Goal: Task Accomplishment & Management: Complete application form

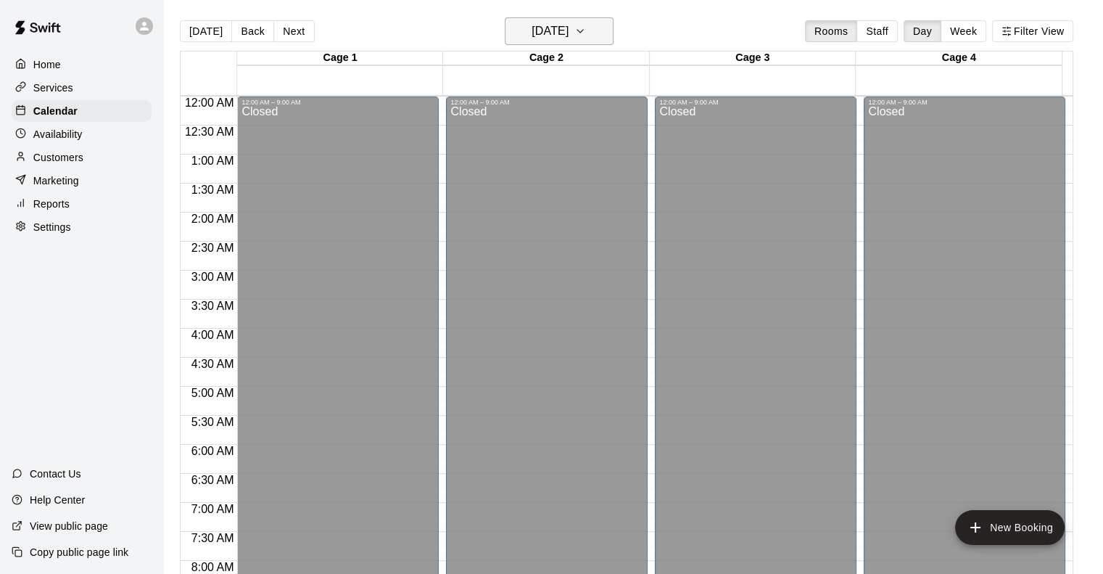
click at [584, 41] on button "[DATE]" at bounding box center [559, 31] width 109 height 28
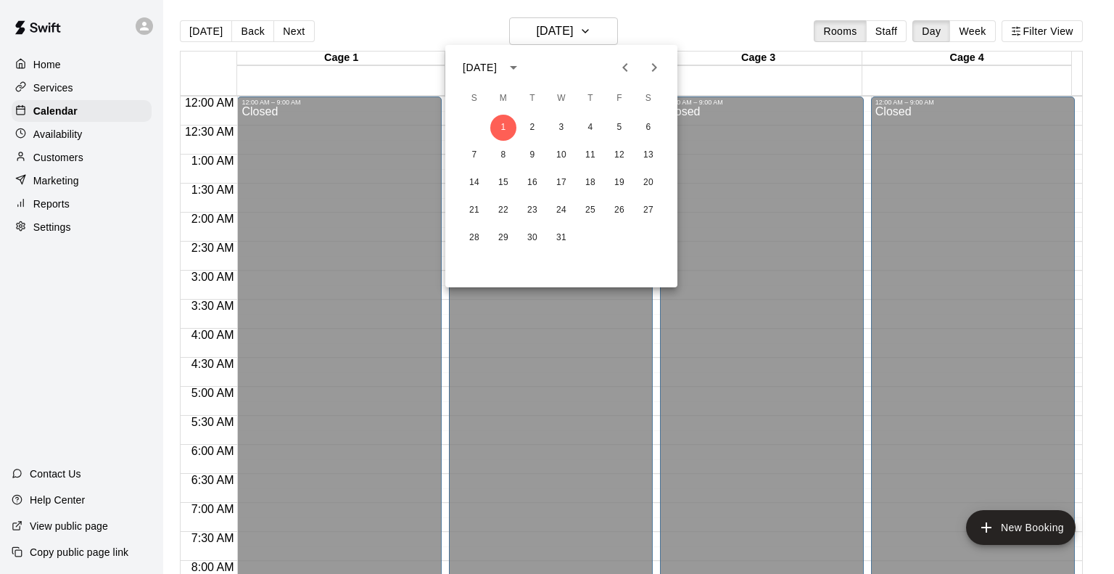
click at [630, 70] on icon "Previous month" at bounding box center [625, 67] width 17 height 17
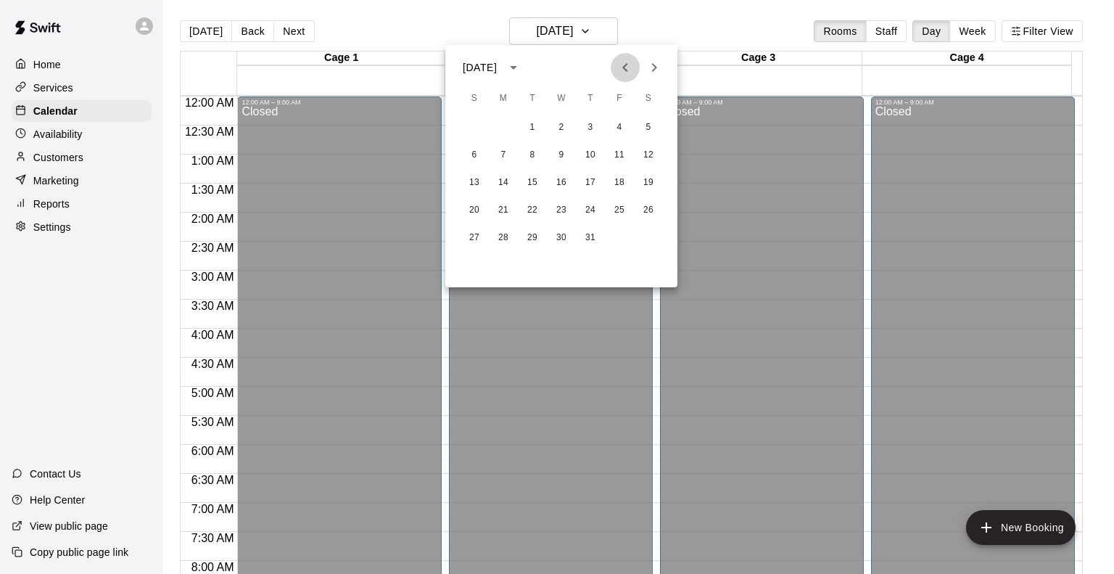
click at [626, 66] on icon "Previous month" at bounding box center [625, 67] width 17 height 17
click at [630, 67] on icon "Previous month" at bounding box center [625, 67] width 17 height 17
click at [630, 71] on icon "Previous month" at bounding box center [625, 67] width 17 height 17
click at [629, 67] on icon "Previous month" at bounding box center [625, 67] width 17 height 17
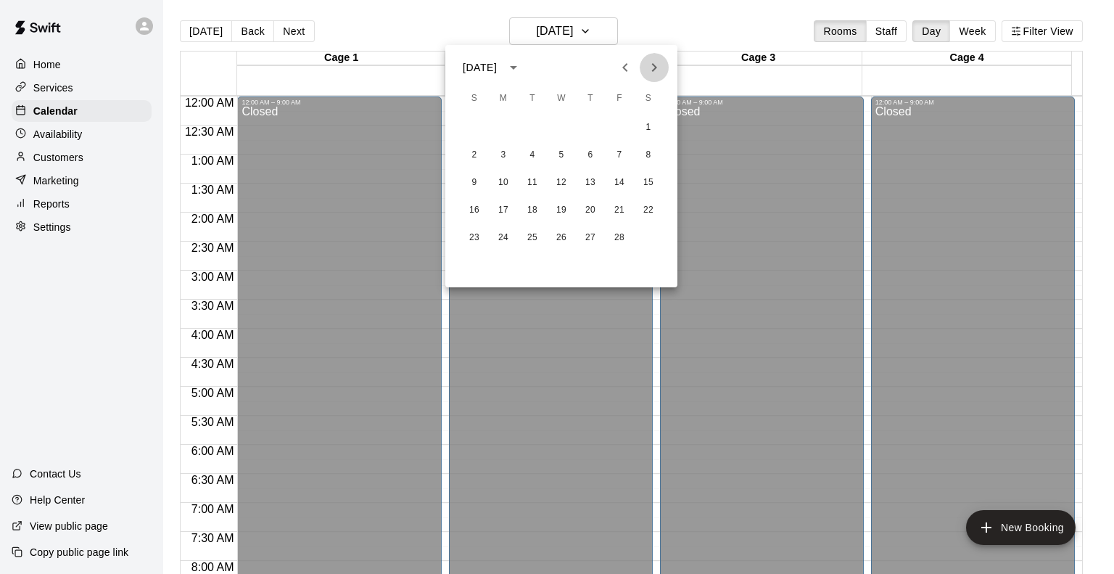
click at [652, 65] on icon "Next month" at bounding box center [654, 67] width 17 height 17
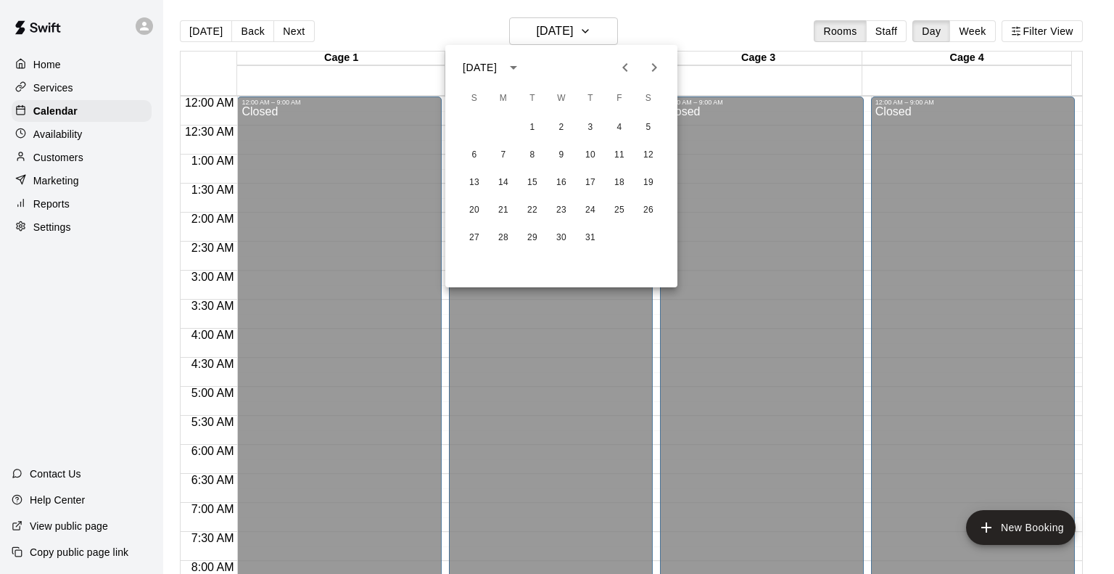
click at [652, 65] on icon "Next month" at bounding box center [654, 67] width 17 height 17
click at [593, 237] on button "28" at bounding box center [590, 238] width 26 height 26
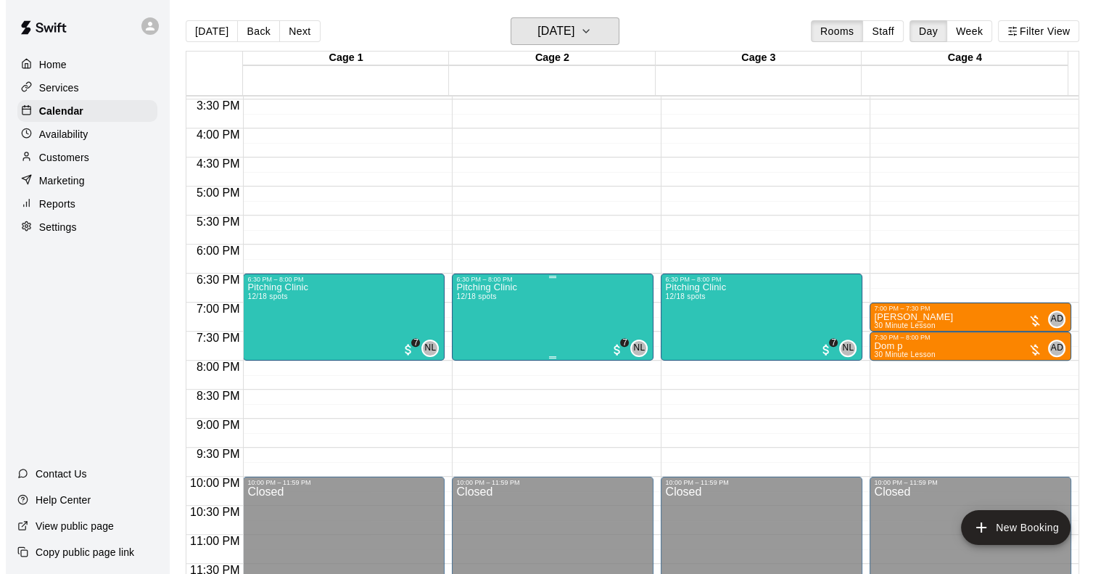
scroll to position [898, 0]
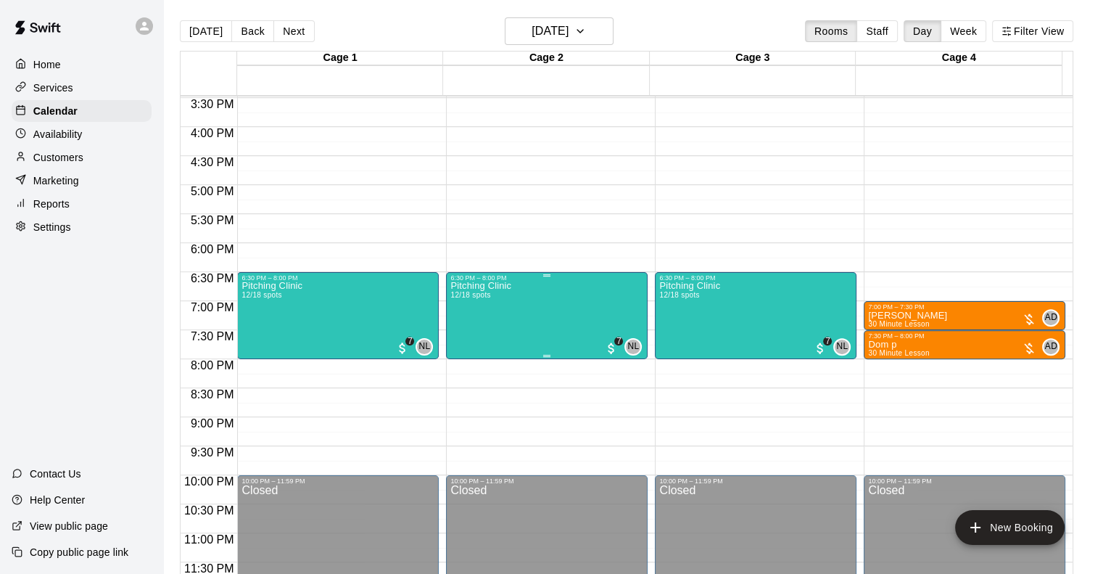
click at [546, 304] on div "Pitching Clinic 12/18 spots NL 0 7" at bounding box center [546, 568] width 193 height 574
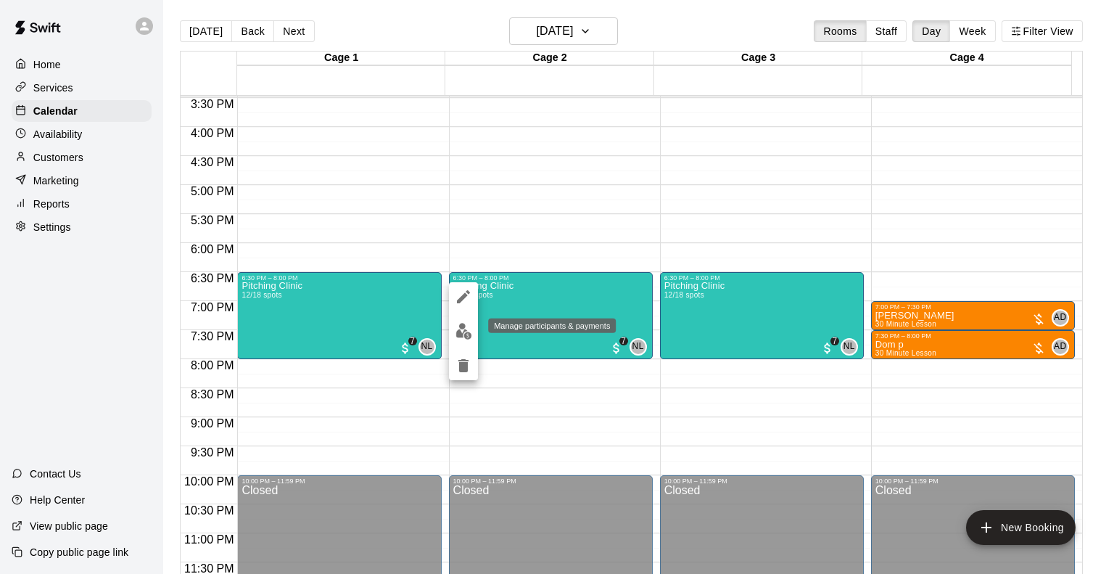
click at [464, 321] on button "edit" at bounding box center [463, 331] width 29 height 28
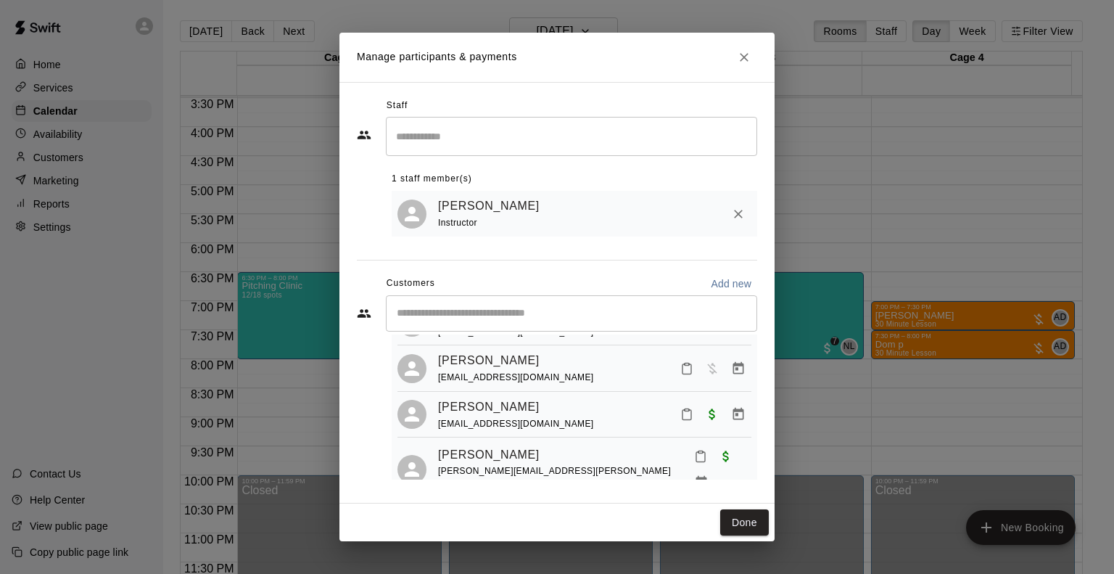
scroll to position [473, 0]
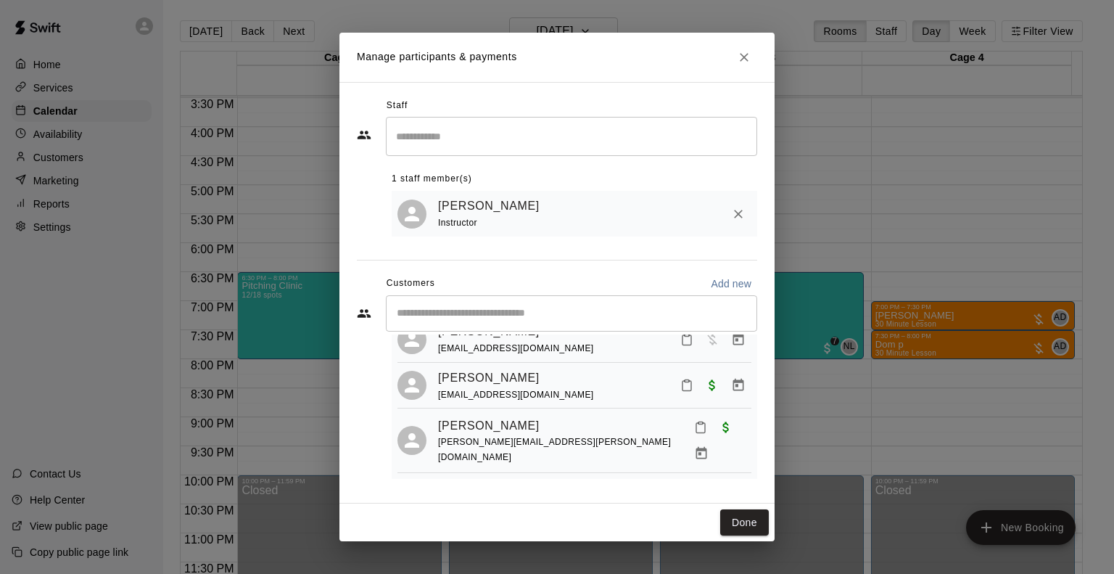
click at [737, 278] on p "Add new" at bounding box center [731, 283] width 41 height 15
select select "**"
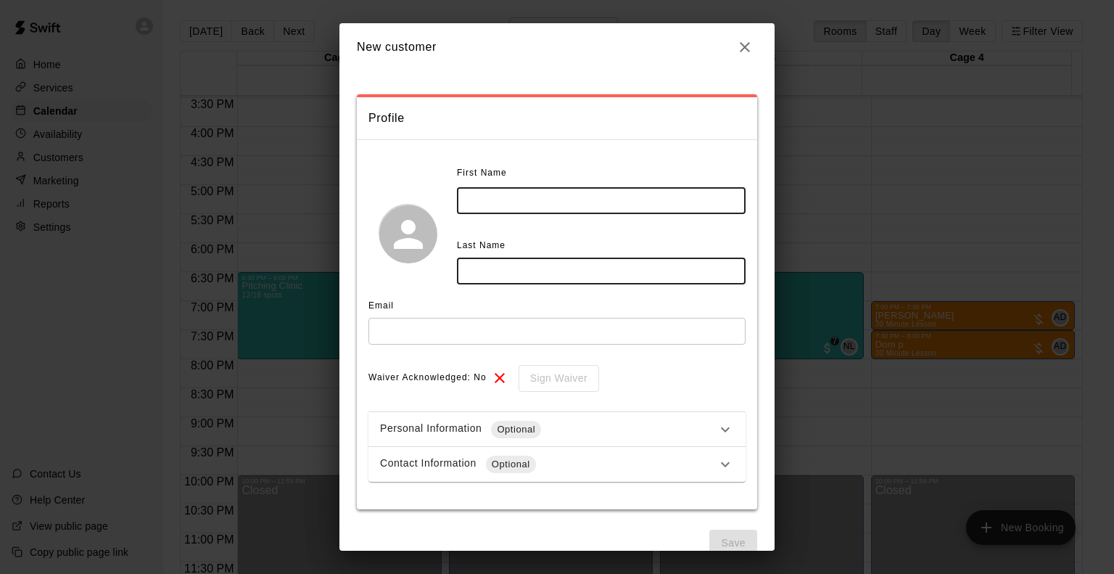
click at [503, 202] on input "text" at bounding box center [601, 200] width 289 height 27
type input "*****"
type input "*********"
click at [444, 336] on input "text" at bounding box center [557, 331] width 377 height 27
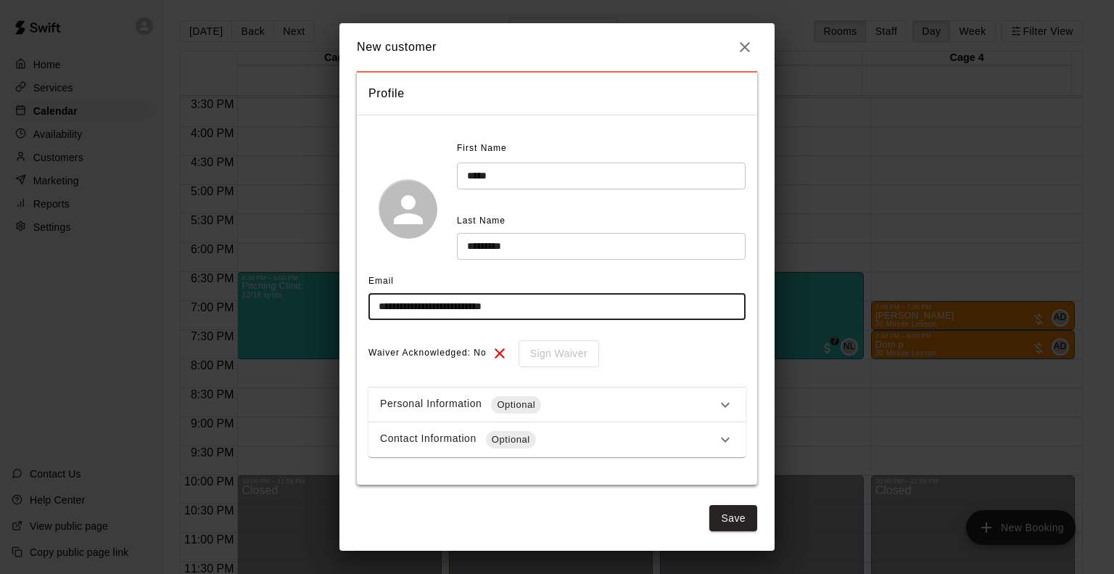
type input "**********"
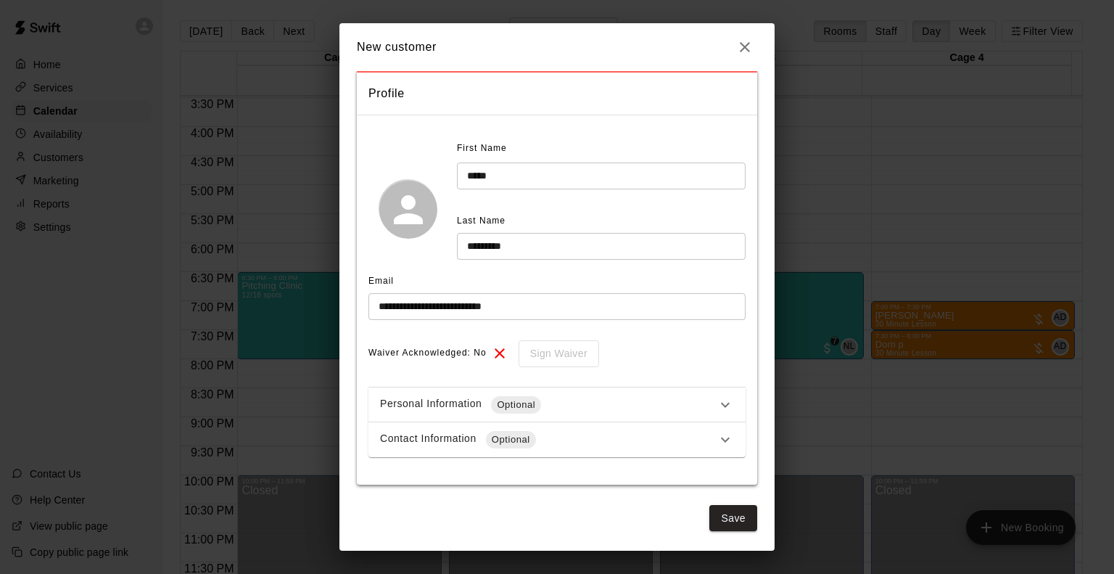
click at [566, 436] on div "Contact Information Optional" at bounding box center [548, 439] width 337 height 17
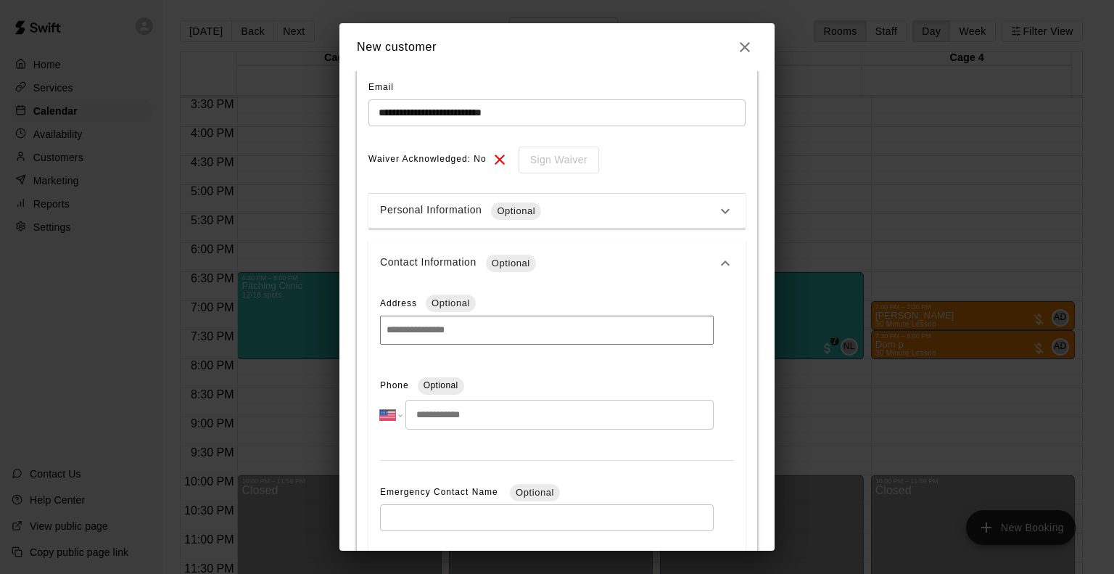
scroll to position [315, 0]
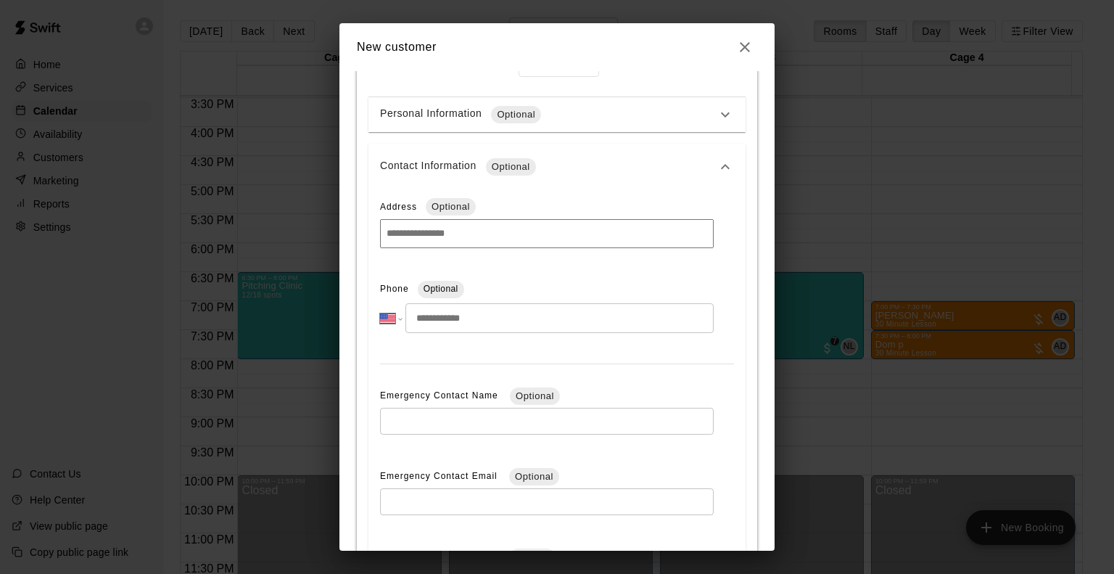
click at [433, 313] on input "tel" at bounding box center [560, 318] width 308 height 30
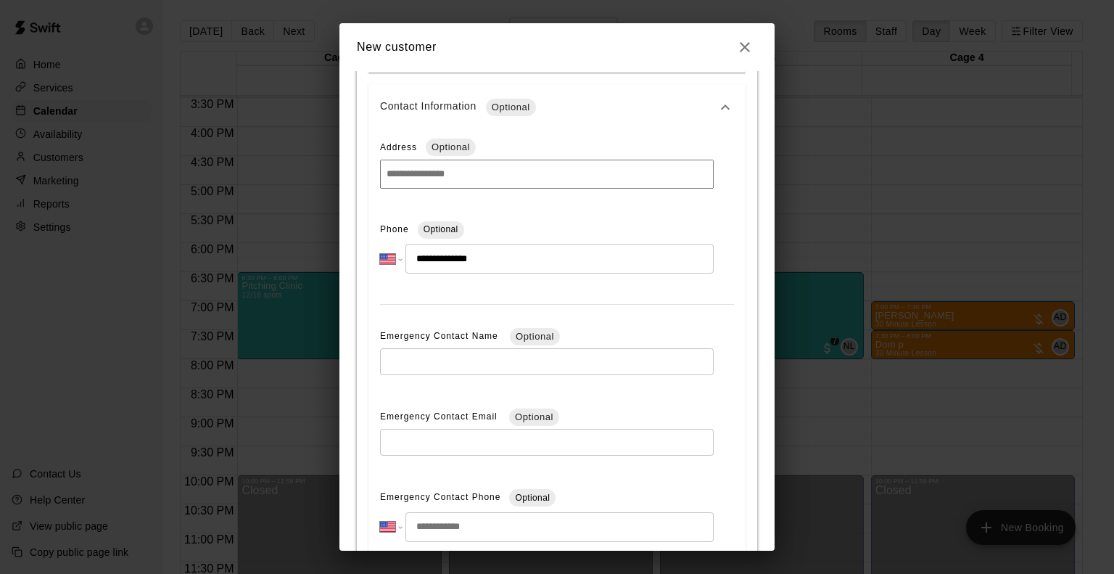
scroll to position [493, 0]
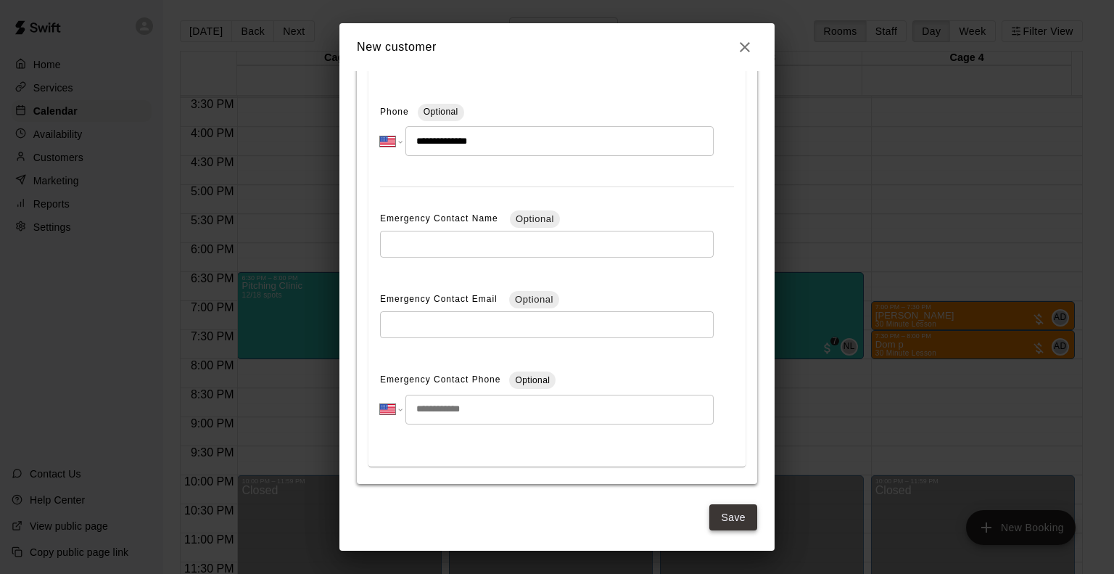
type input "**********"
click at [711, 514] on button "Save" at bounding box center [733, 517] width 48 height 27
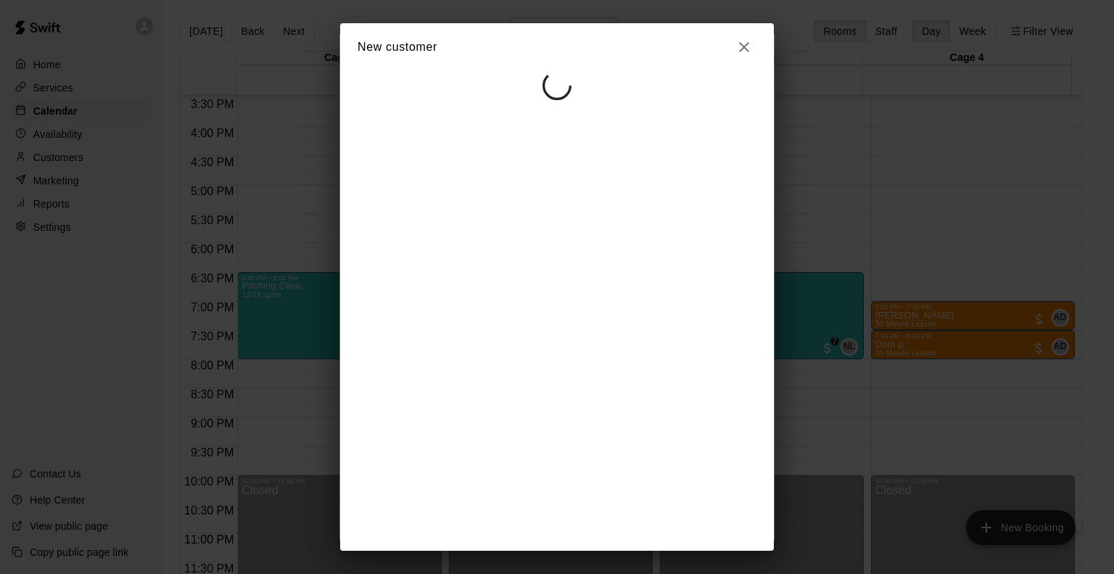
select select "**"
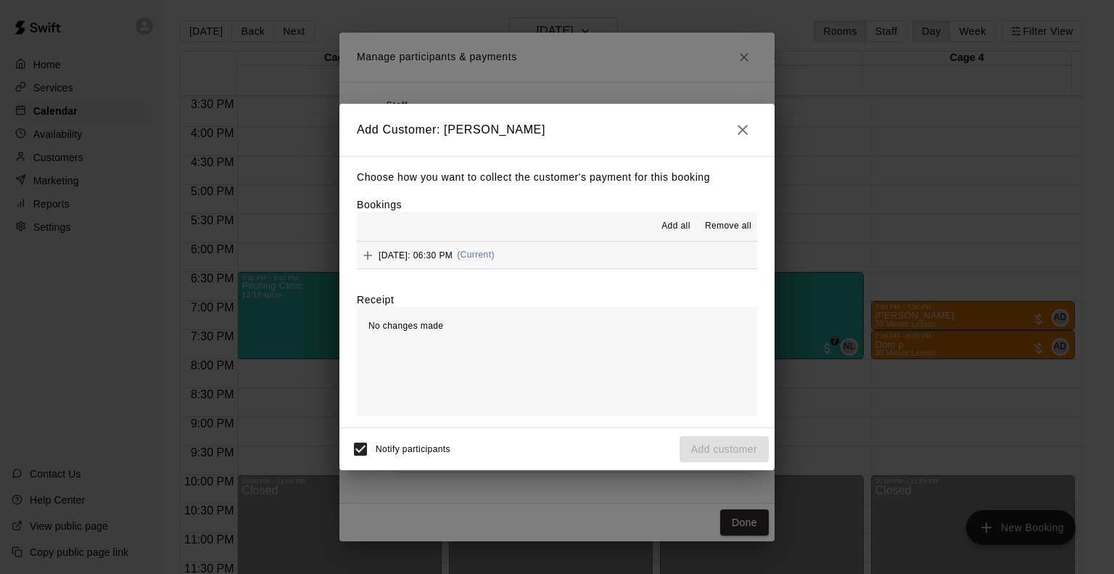
click at [437, 250] on div "[DATE]: 06:30 PM (Current)" at bounding box center [426, 255] width 138 height 22
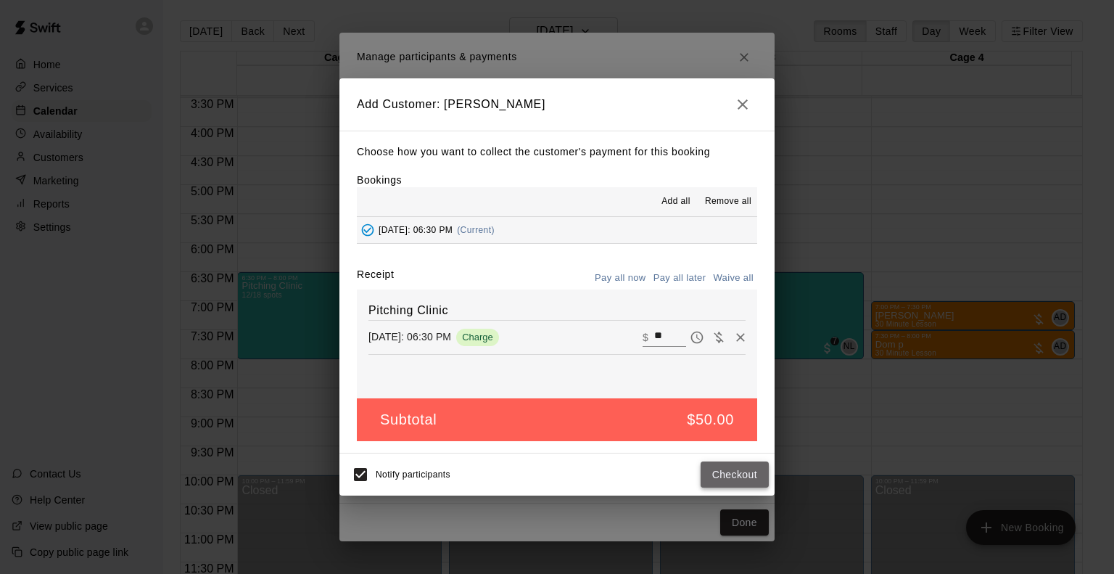
click at [734, 480] on button "Checkout" at bounding box center [735, 474] width 68 height 27
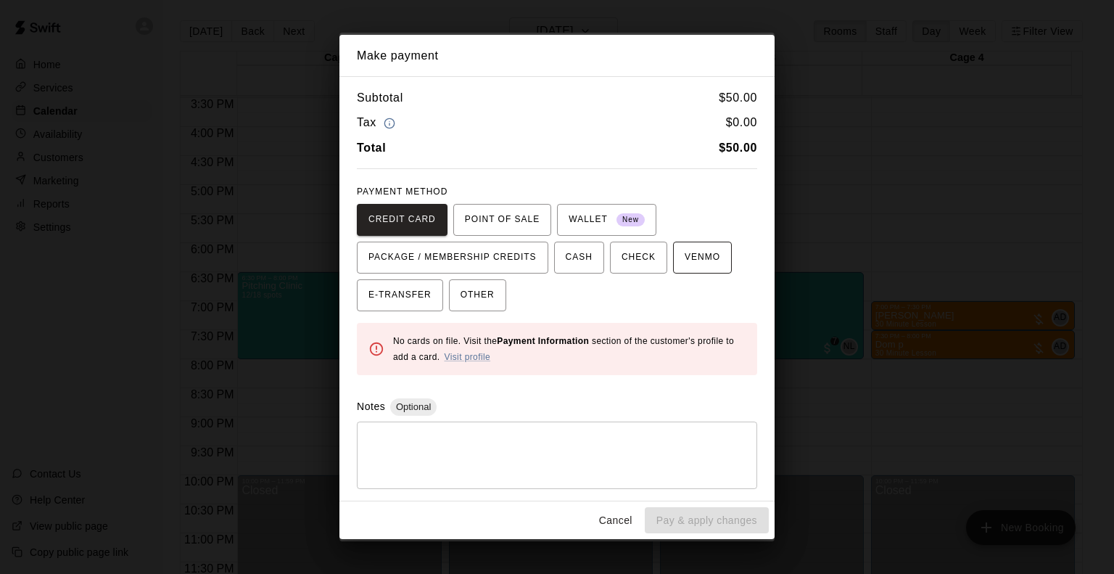
click at [697, 264] on span "VENMO" at bounding box center [703, 257] width 36 height 23
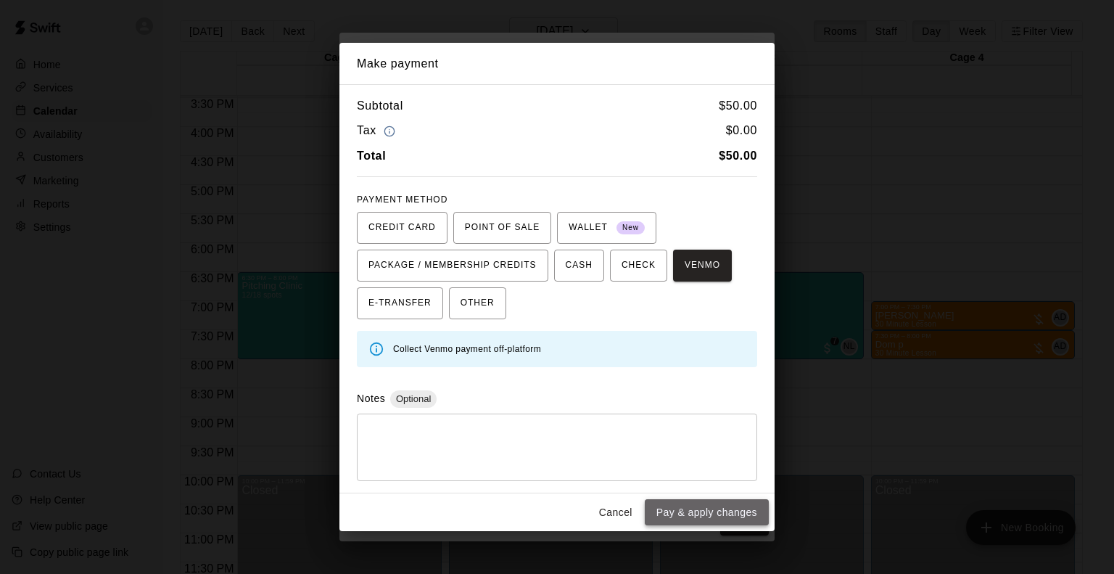
click at [736, 506] on button "Pay & apply changes" at bounding box center [707, 512] width 124 height 27
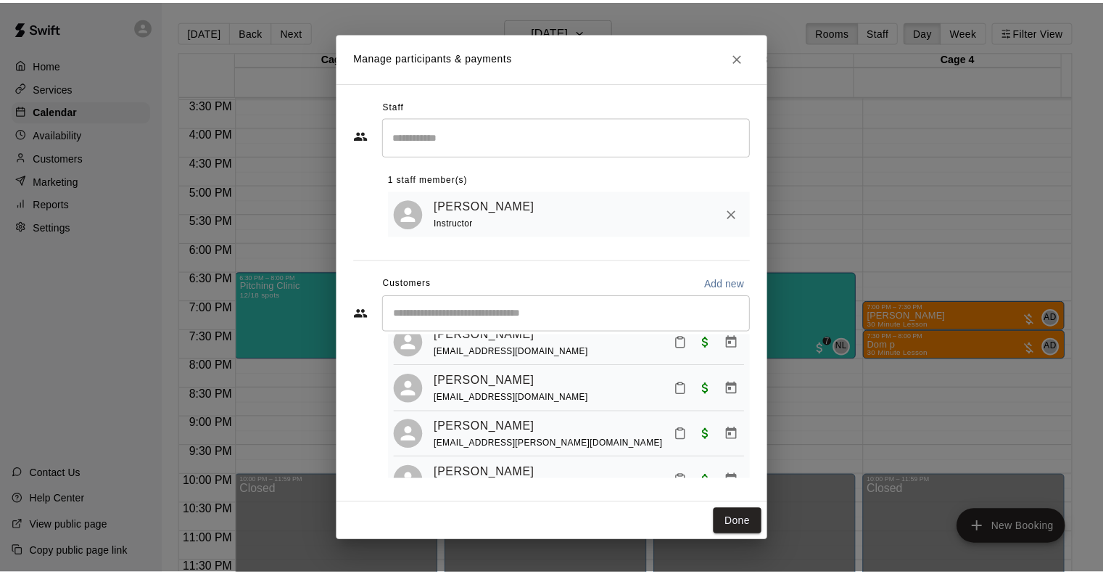
scroll to position [73, 0]
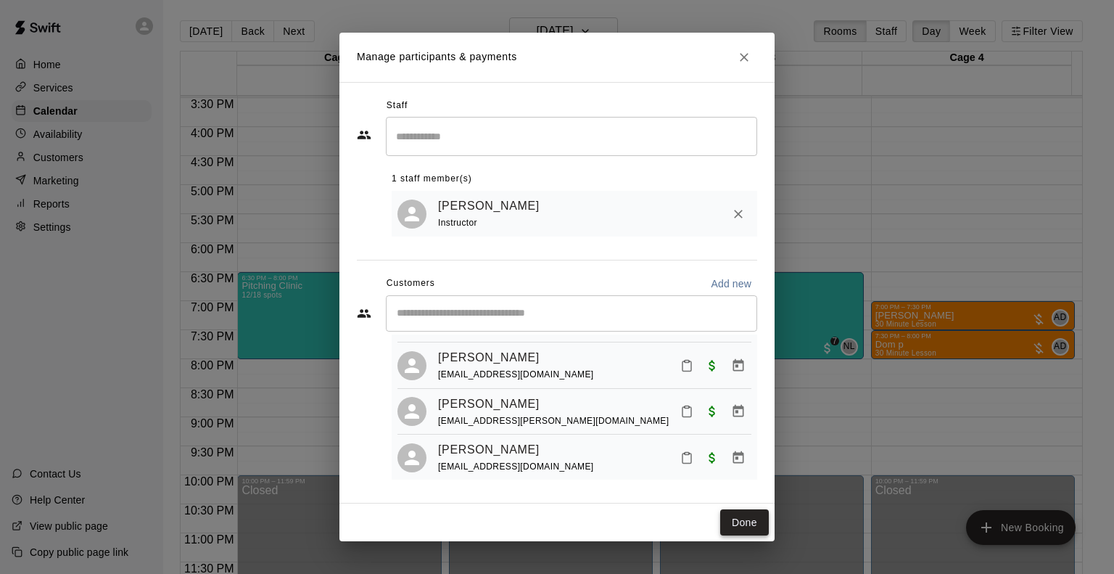
click at [736, 516] on button "Done" at bounding box center [744, 522] width 49 height 27
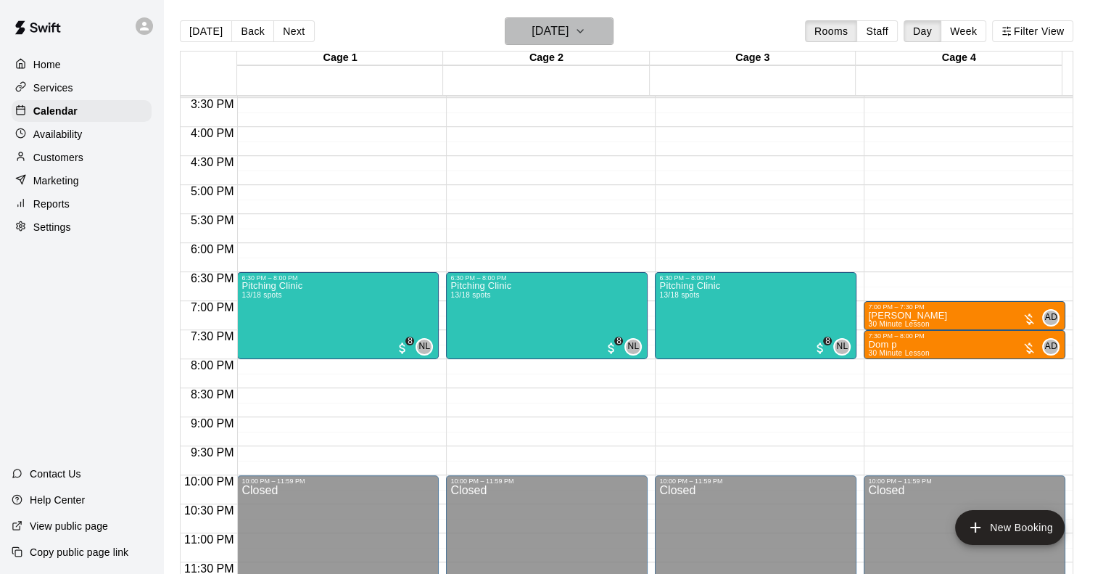
click at [569, 37] on h6 "[DATE]" at bounding box center [550, 31] width 37 height 20
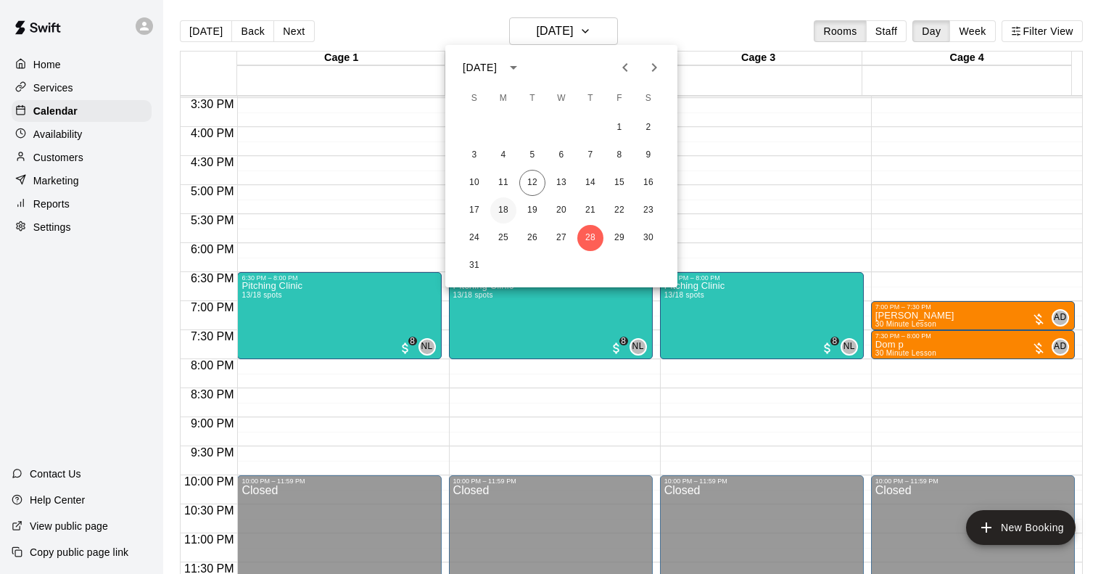
click at [496, 208] on button "18" at bounding box center [503, 210] width 26 height 26
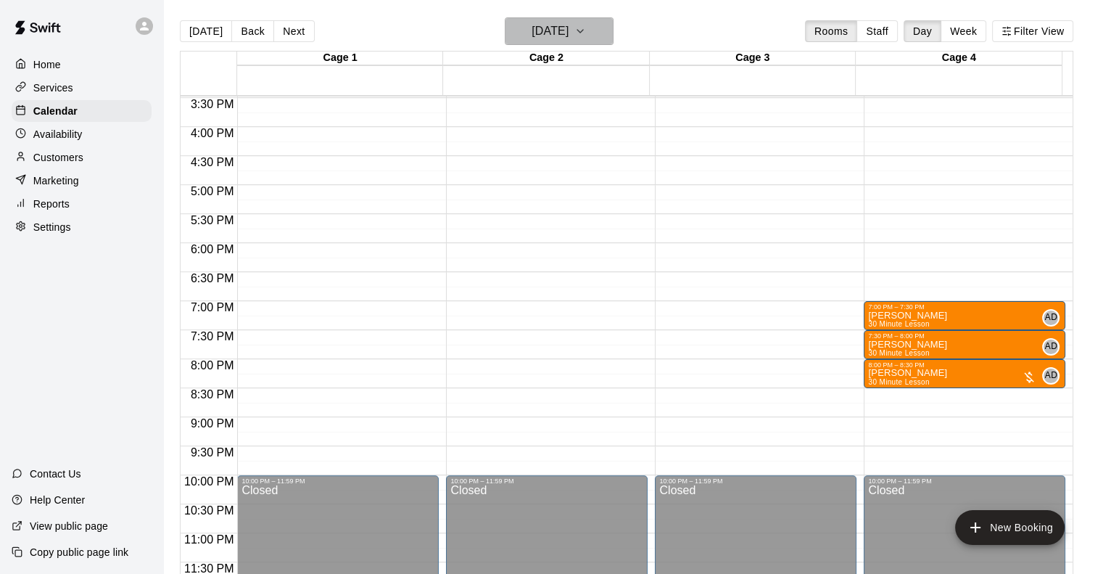
click at [564, 37] on h6 "[DATE]" at bounding box center [550, 31] width 37 height 20
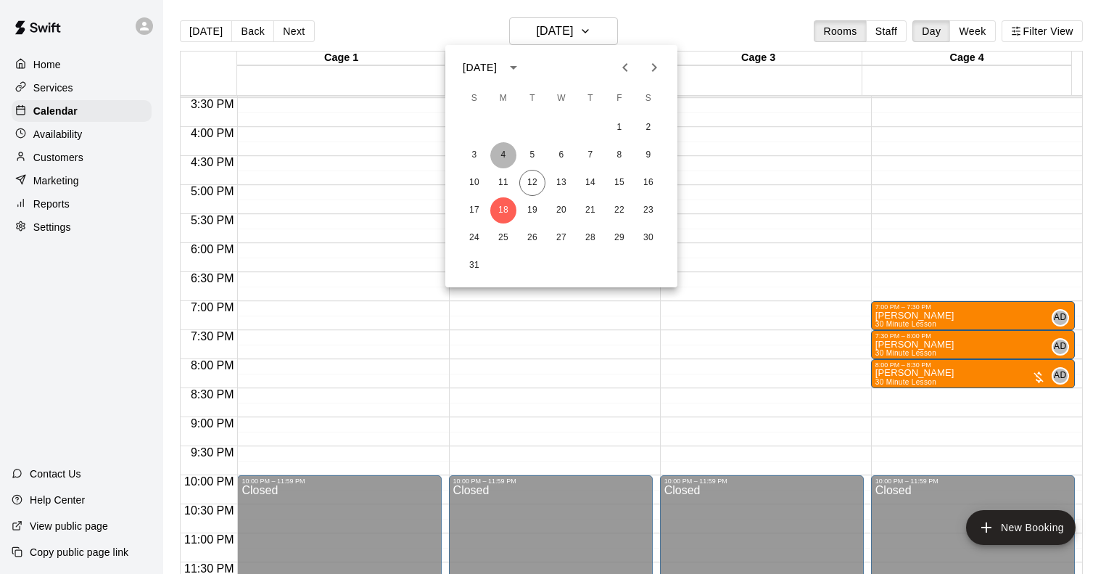
click at [509, 153] on button "4" at bounding box center [503, 155] width 26 height 26
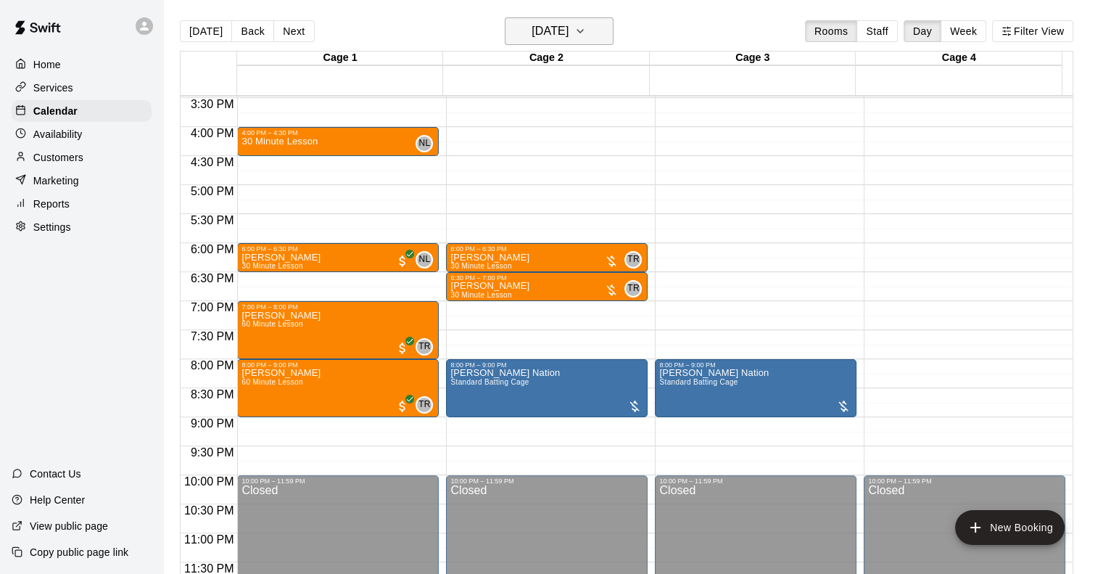
click at [563, 41] on h6 "[DATE]" at bounding box center [550, 31] width 37 height 20
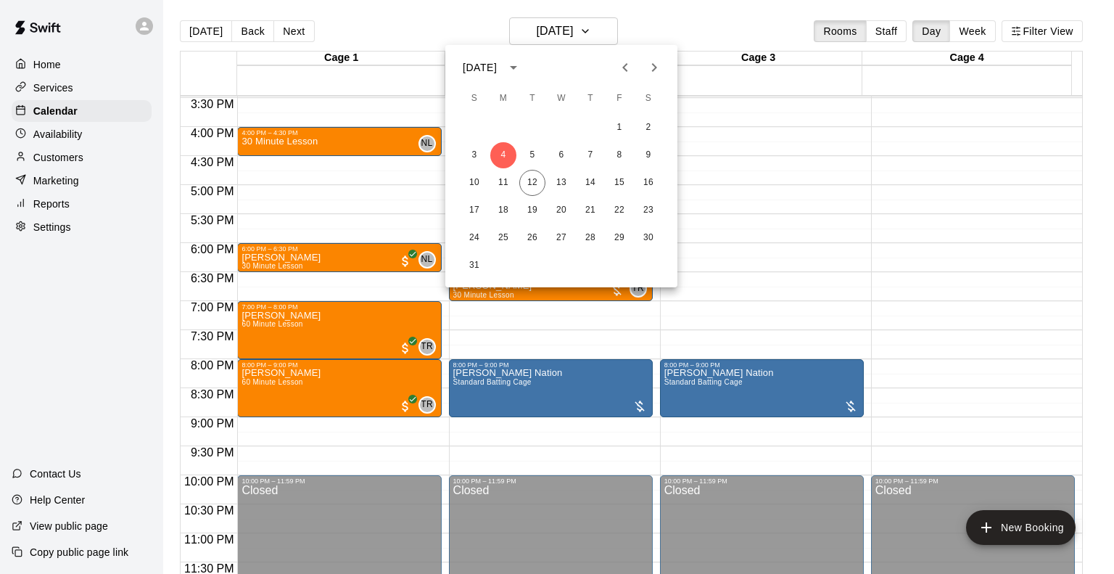
click at [832, 239] on div at bounding box center [557, 287] width 1114 height 574
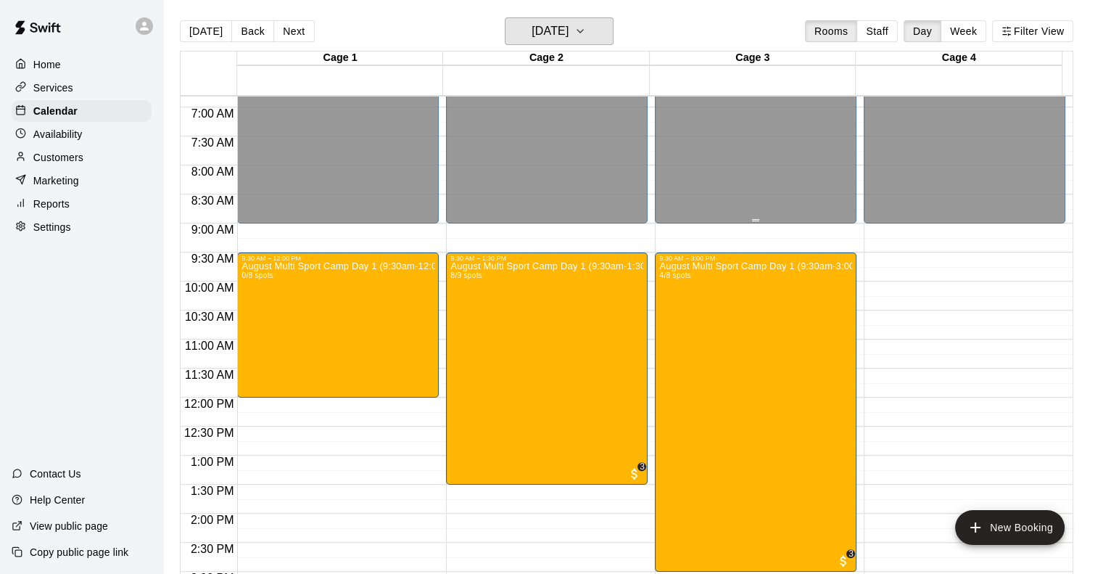
scroll to position [245, 0]
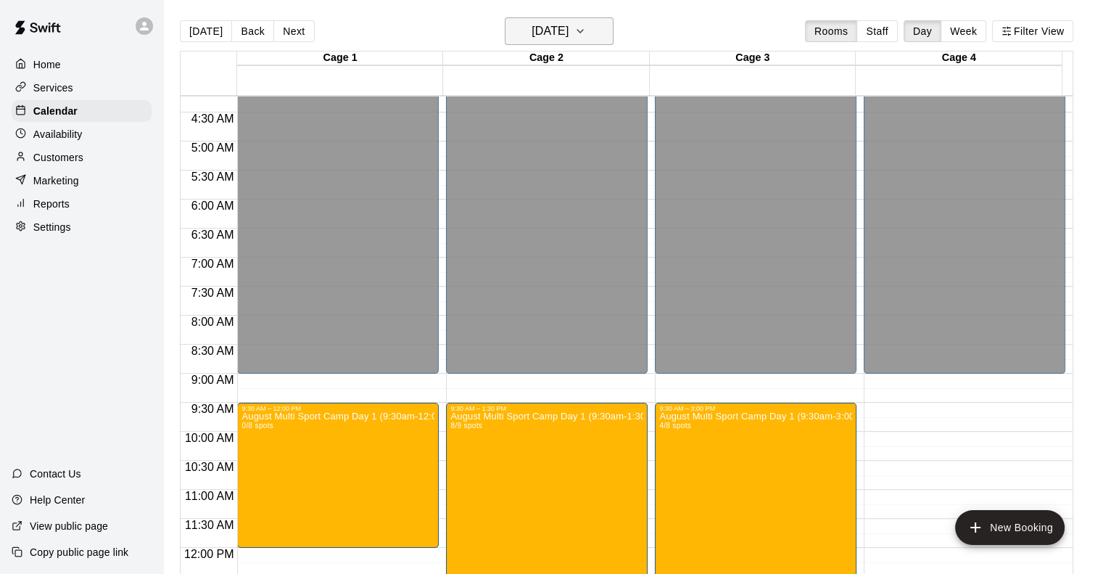
click at [594, 27] on button "[DATE]" at bounding box center [559, 31] width 109 height 28
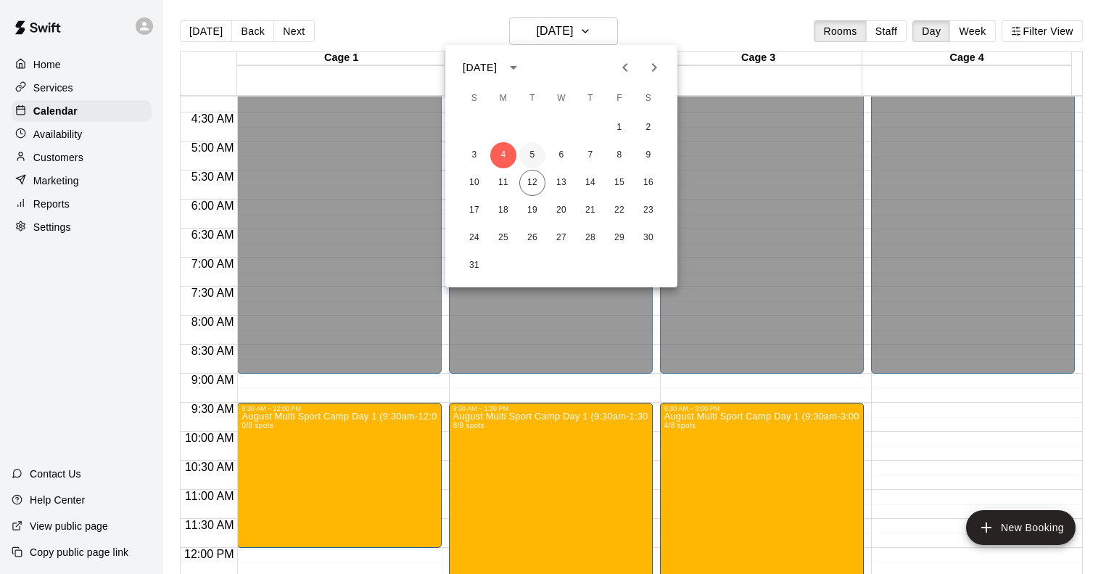
click at [533, 156] on button "5" at bounding box center [532, 155] width 26 height 26
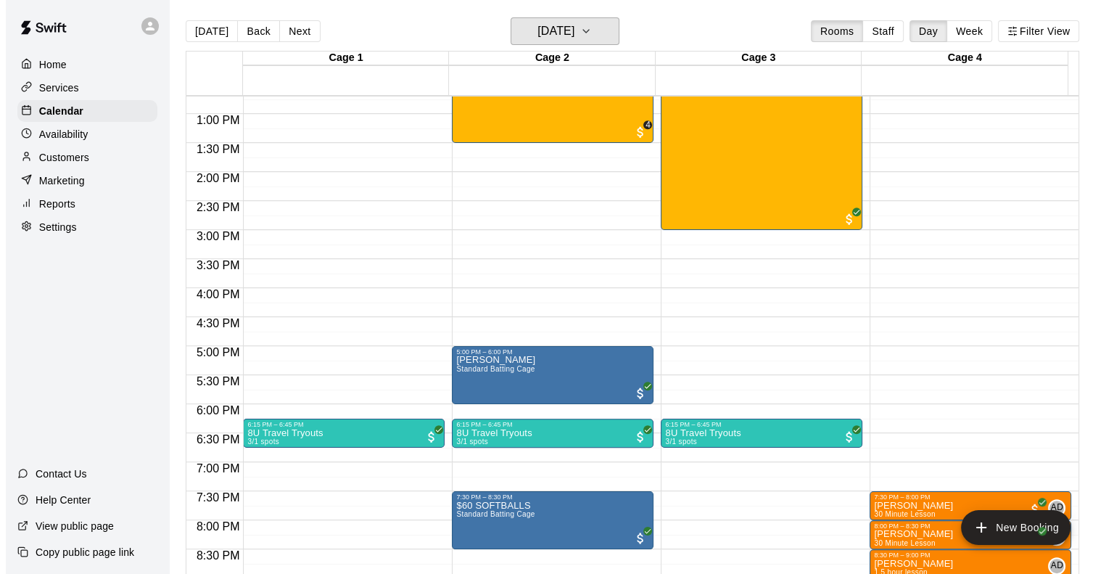
scroll to position [898, 0]
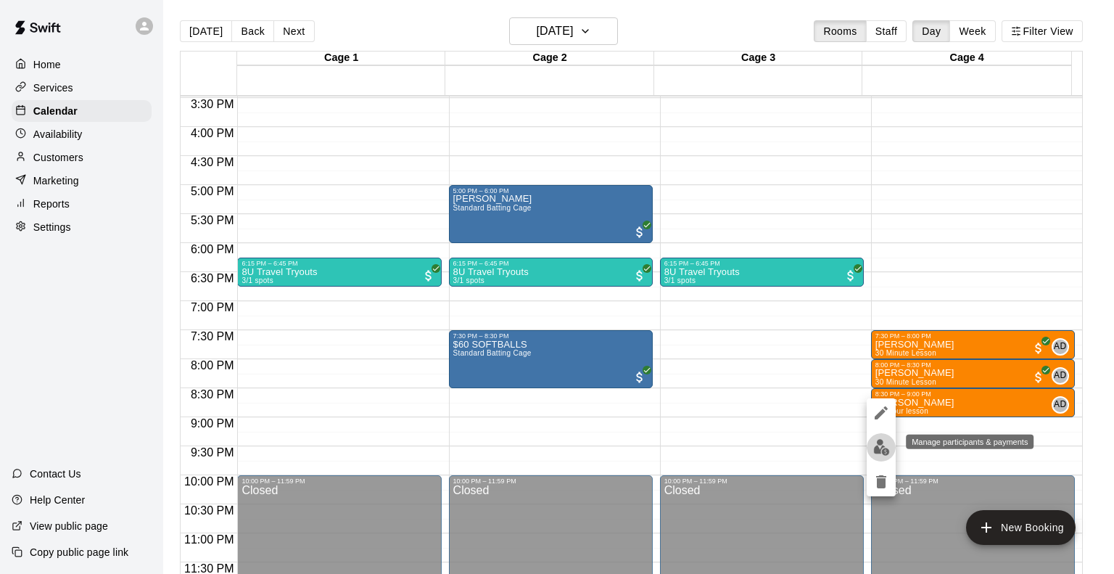
click at [876, 454] on img "edit" at bounding box center [881, 447] width 17 height 17
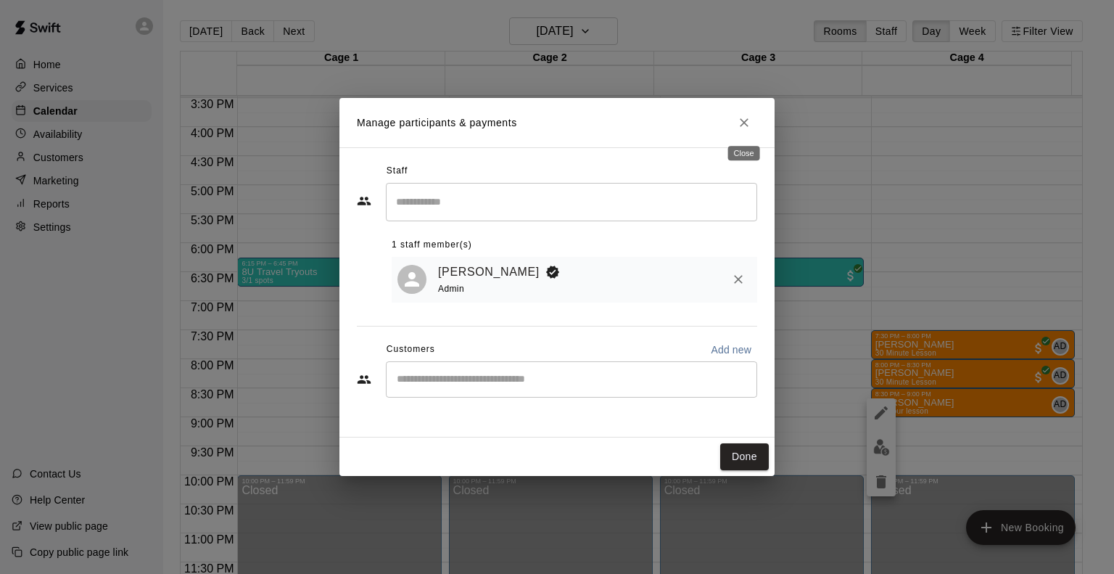
click at [748, 133] on button "Close" at bounding box center [744, 123] width 26 height 26
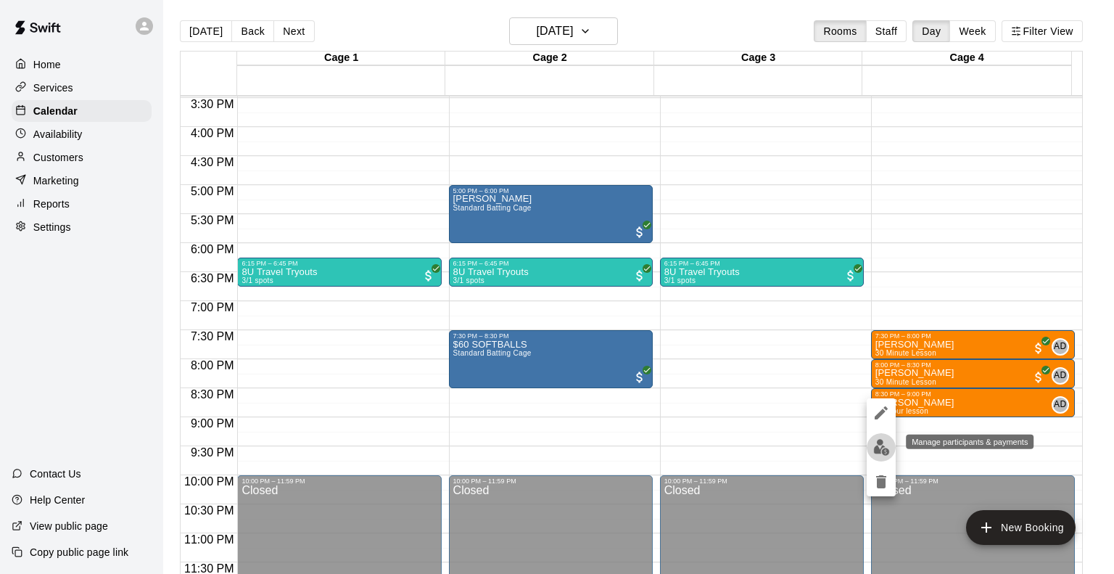
click at [882, 447] on img "edit" at bounding box center [881, 447] width 17 height 17
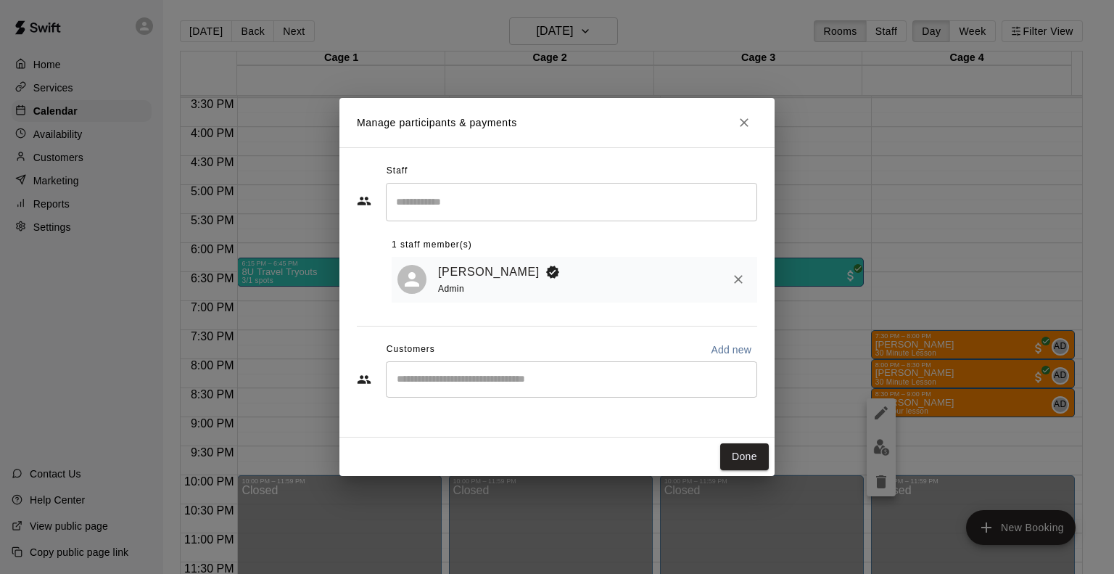
click at [627, 377] on input "Start typing to search customers..." at bounding box center [571, 379] width 358 height 15
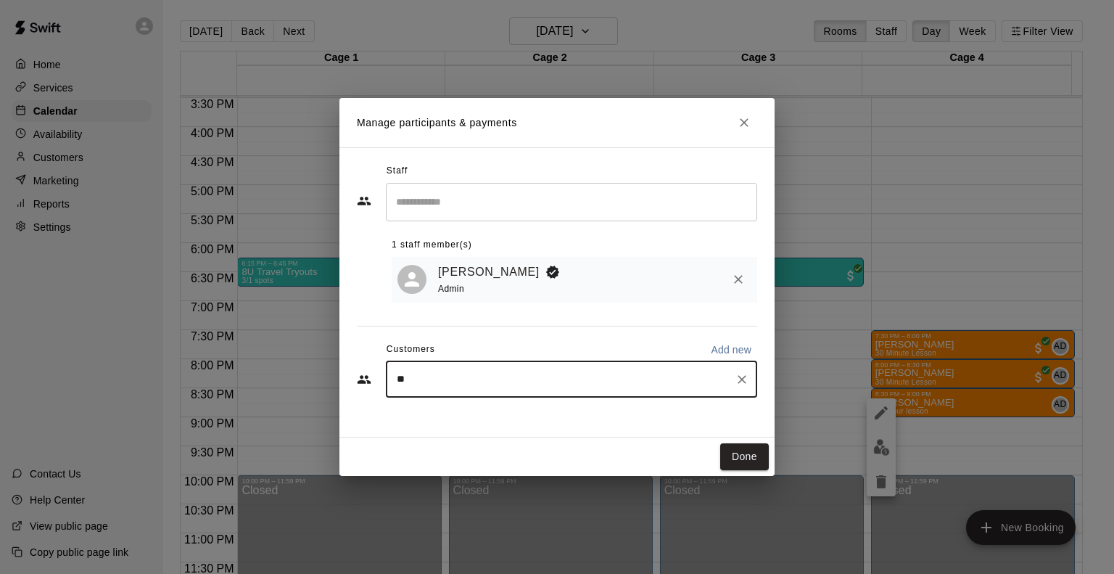
type input "***"
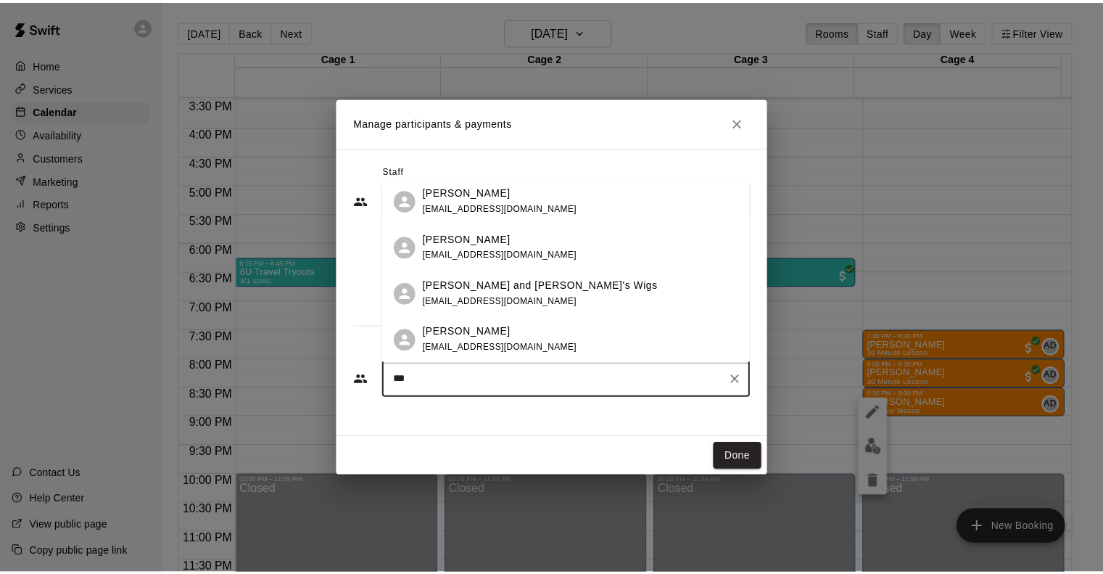
scroll to position [95, 0]
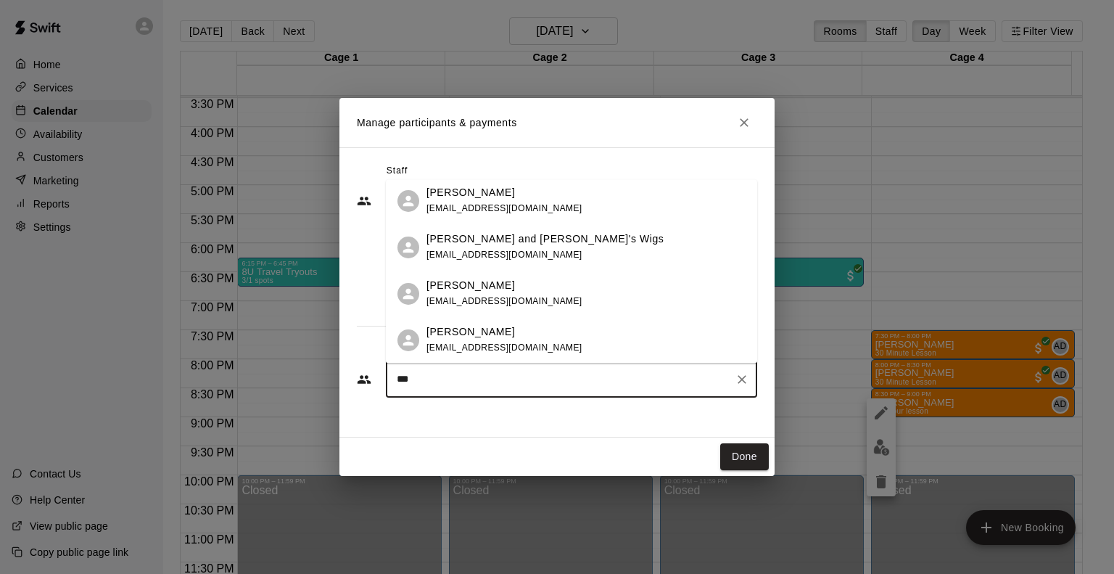
click at [514, 310] on div "[PERSON_NAME] [PERSON_NAME][EMAIL_ADDRESS][DOMAIN_NAME]" at bounding box center [571, 293] width 371 height 46
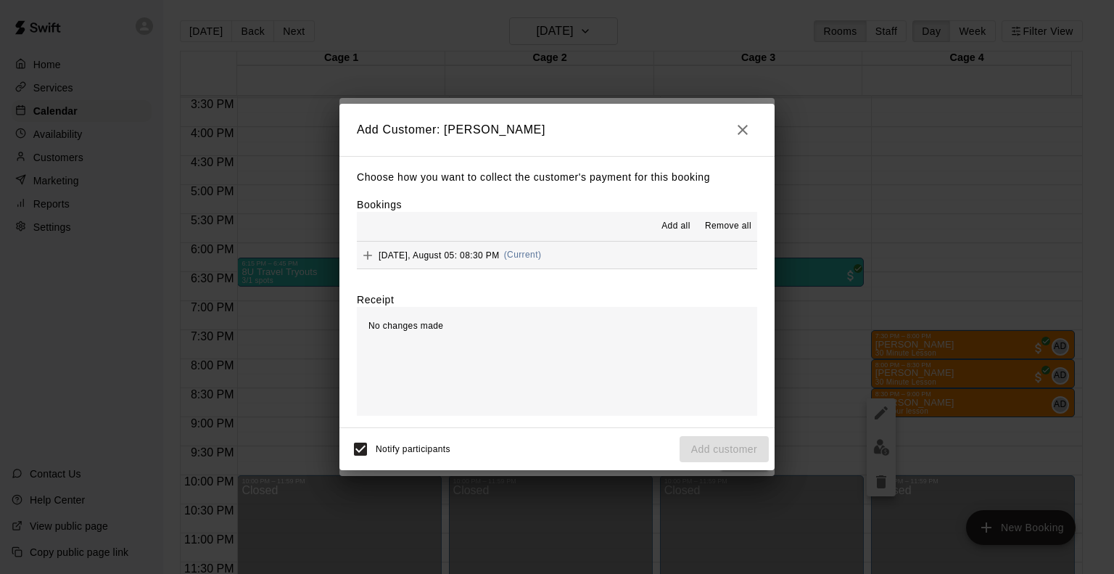
click at [418, 252] on span "[DATE], August 05: 08:30 PM" at bounding box center [439, 255] width 121 height 10
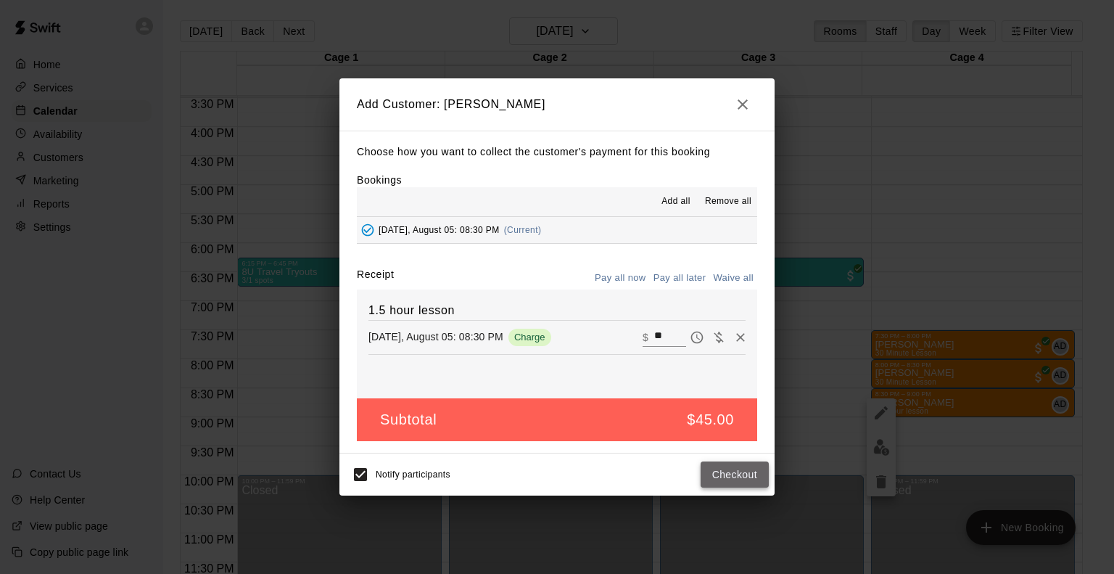
click at [722, 469] on button "Checkout" at bounding box center [735, 474] width 68 height 27
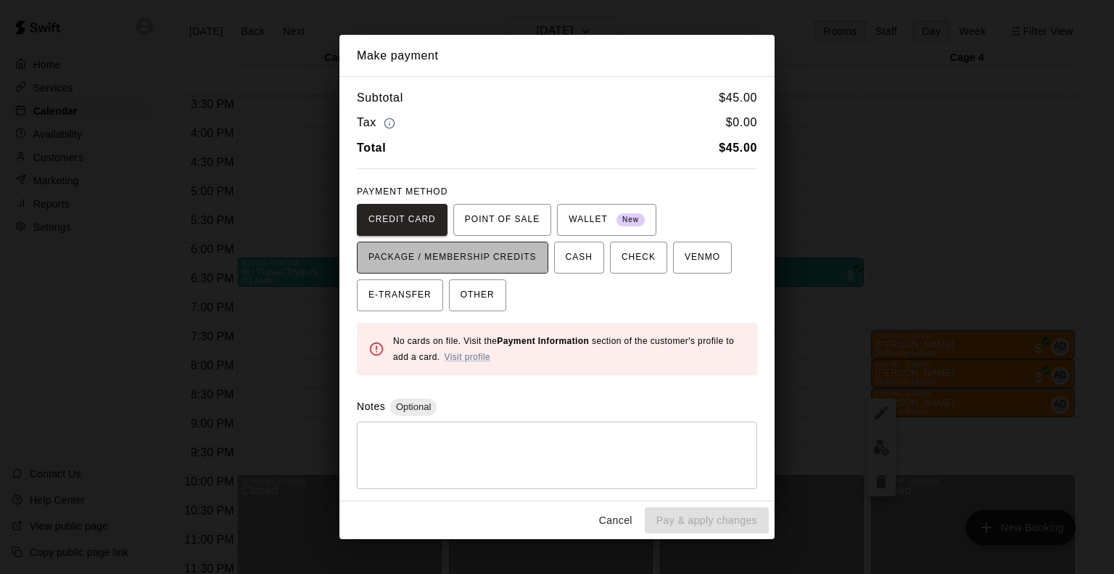
click at [454, 261] on span "PACKAGE / MEMBERSHIP CREDITS" at bounding box center [453, 257] width 168 height 23
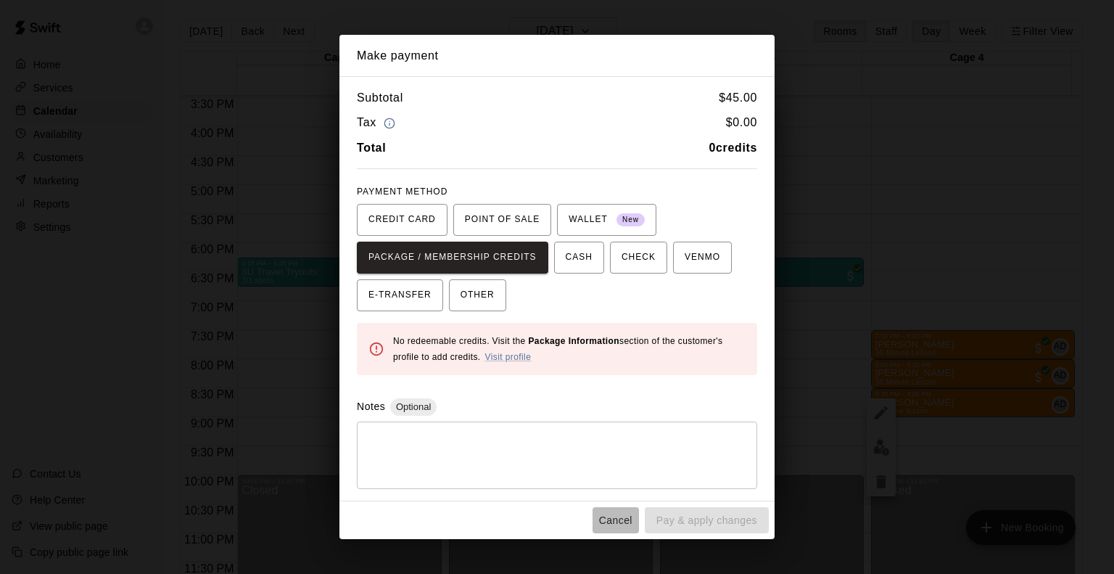
click at [627, 517] on button "Cancel" at bounding box center [616, 520] width 46 height 27
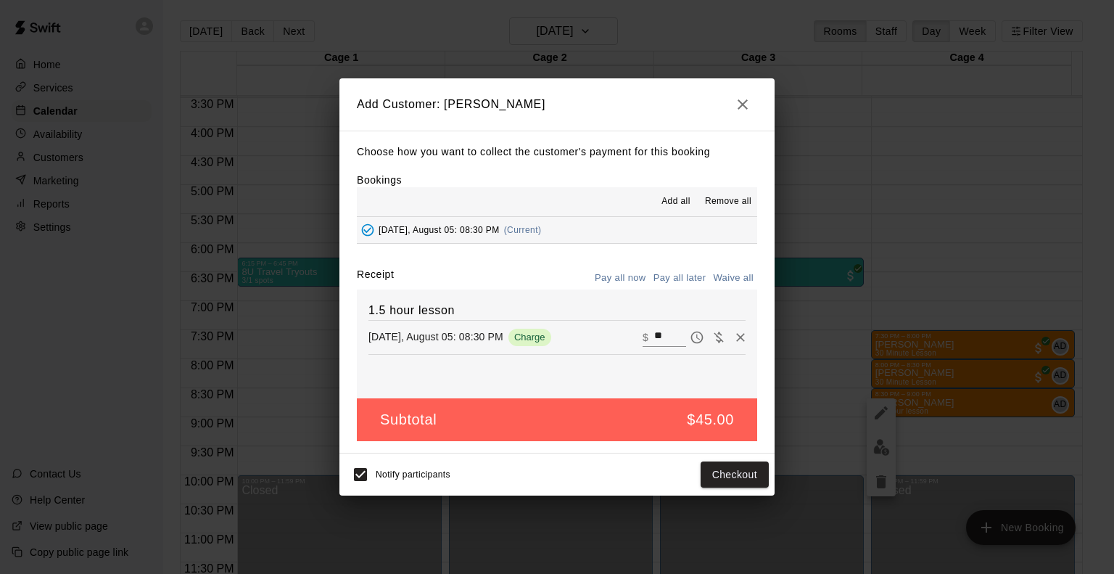
click at [743, 104] on icon "button" at bounding box center [743, 104] width 10 height 10
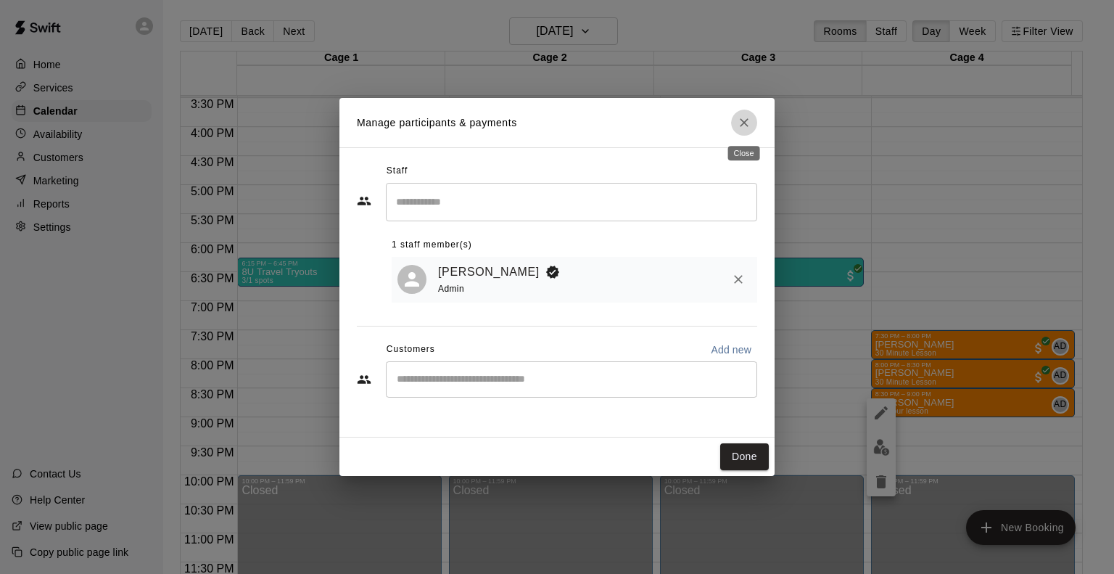
click at [741, 121] on icon "Close" at bounding box center [744, 122] width 15 height 15
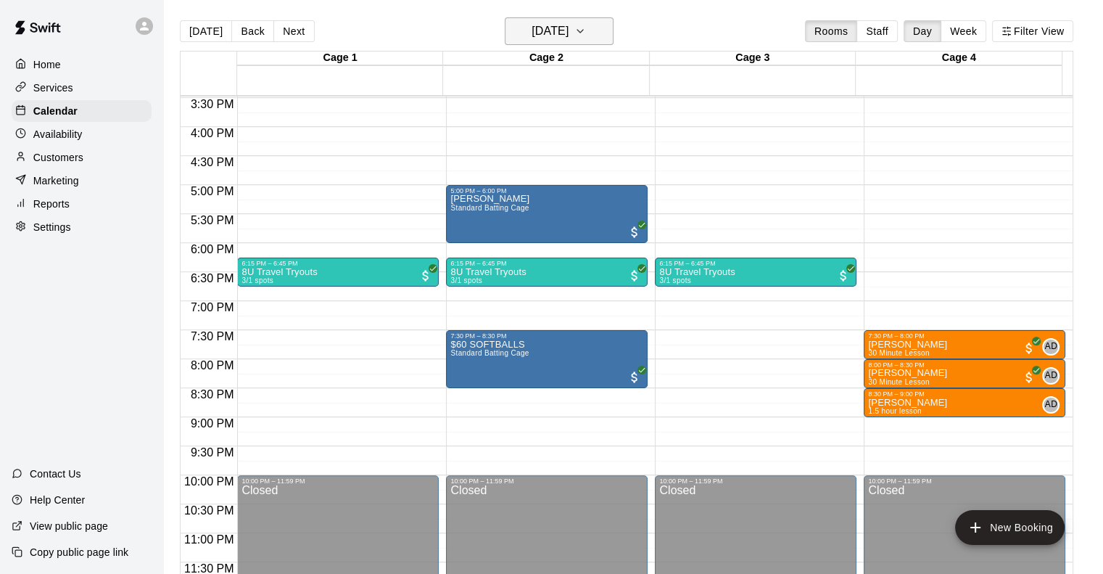
click at [618, 36] on div "[DATE] Back [DATE][DATE] Rooms Staff Day Week Filter View" at bounding box center [627, 33] width 894 height 33
click at [614, 36] on button "[DATE]" at bounding box center [559, 31] width 109 height 28
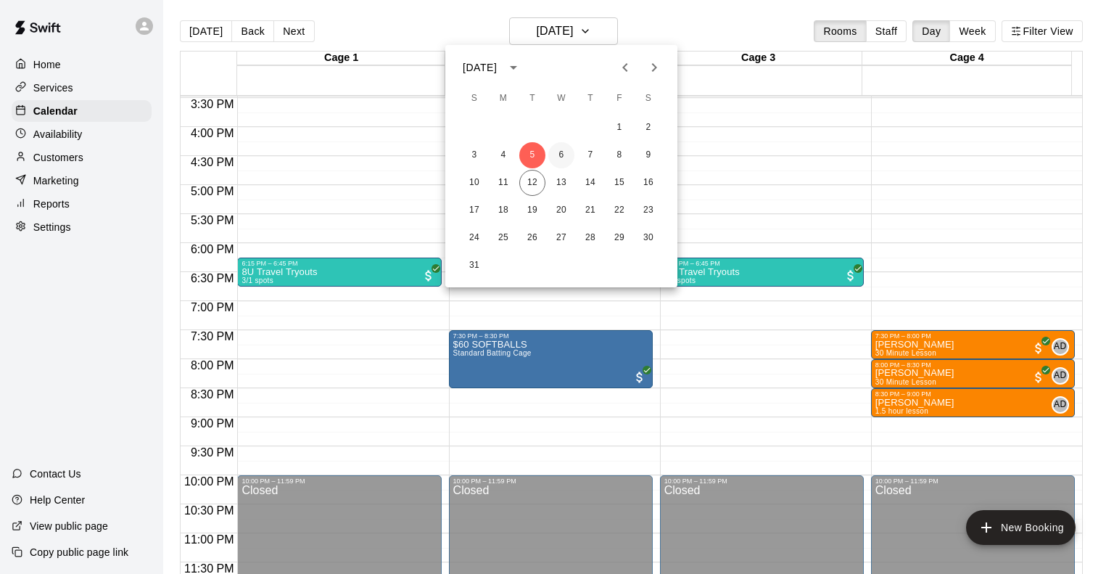
click at [560, 159] on button "6" at bounding box center [561, 155] width 26 height 26
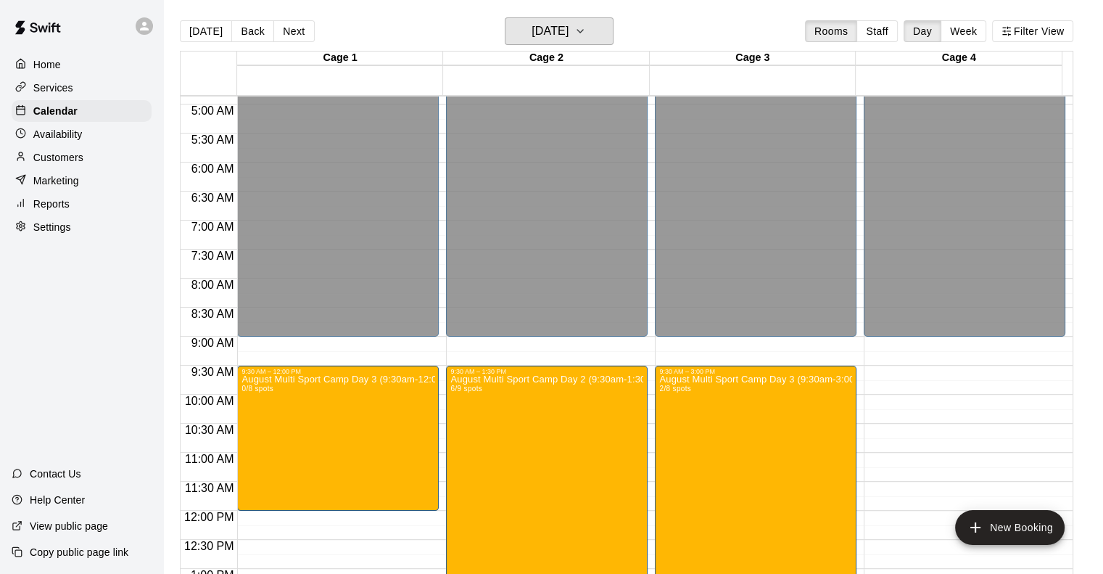
scroll to position [463, 0]
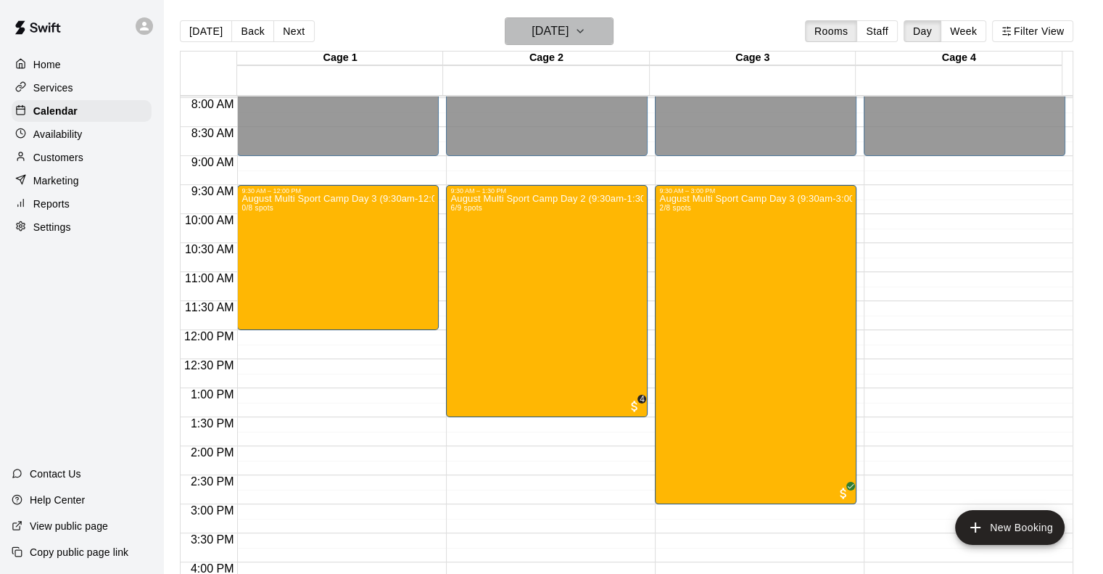
click at [569, 34] on h6 "[DATE]" at bounding box center [550, 31] width 37 height 20
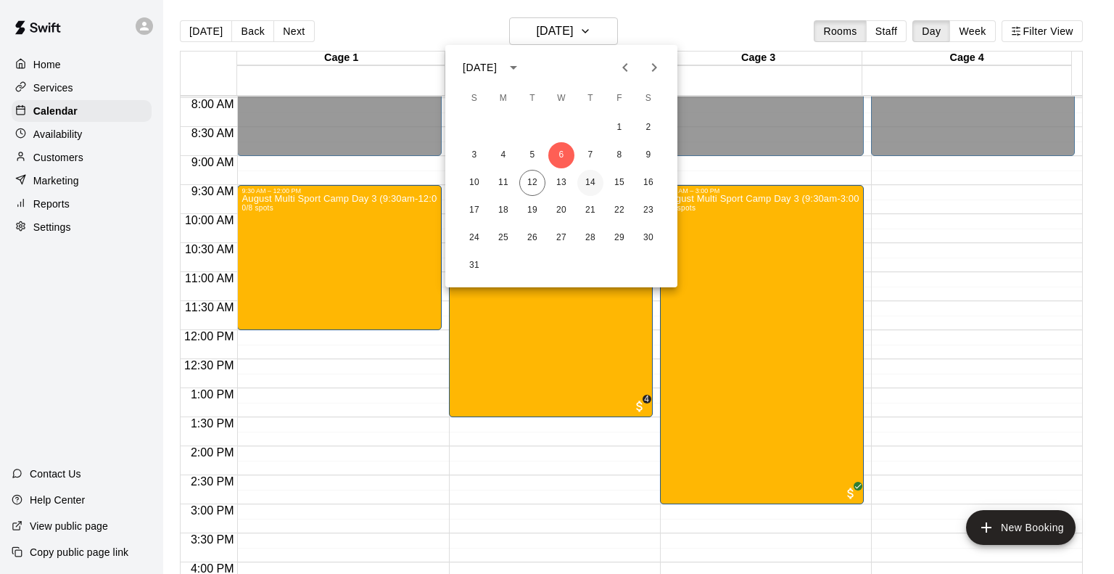
click at [585, 183] on button "14" at bounding box center [590, 183] width 26 height 26
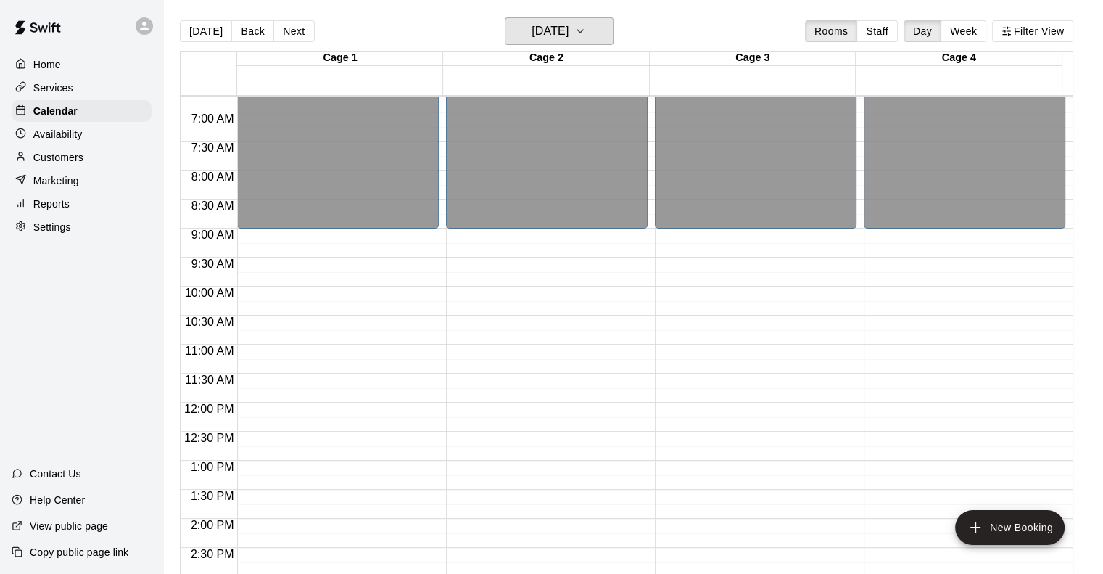
scroll to position [100, 0]
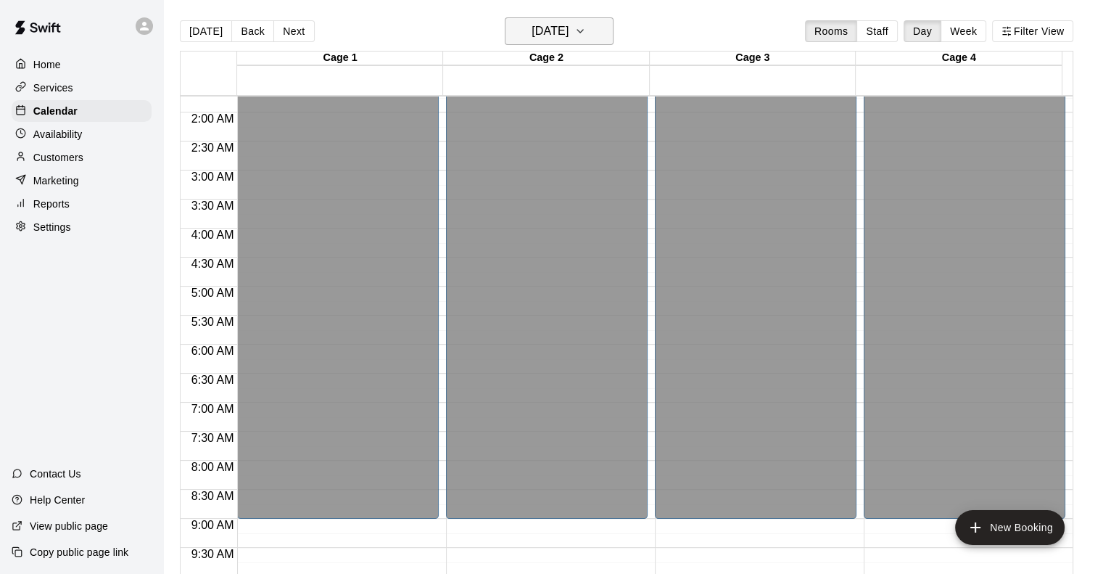
click at [569, 24] on h6 "[DATE]" at bounding box center [550, 31] width 37 height 20
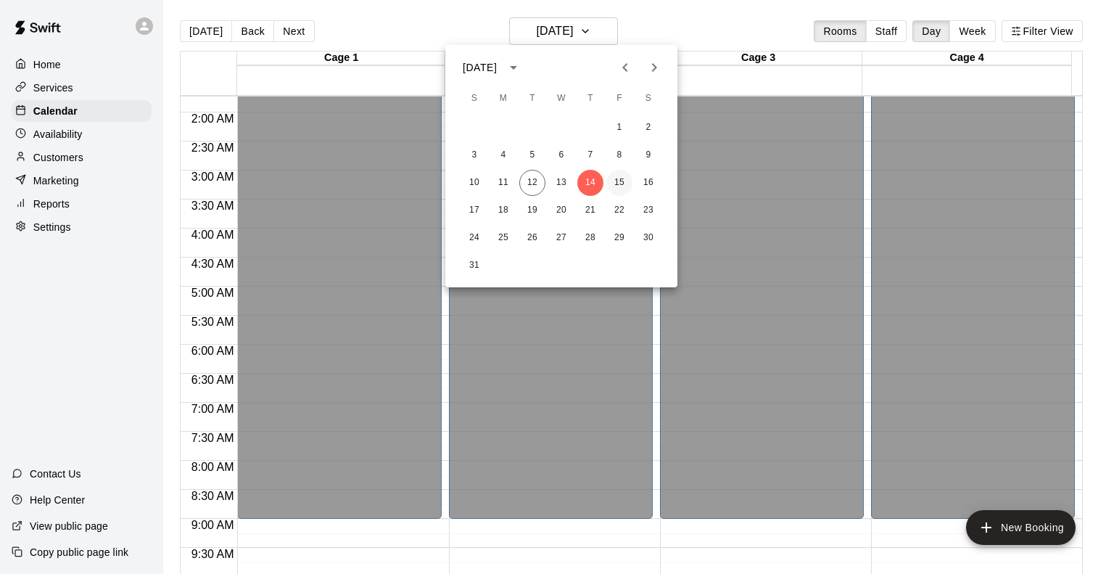
click at [625, 186] on button "15" at bounding box center [619, 183] width 26 height 26
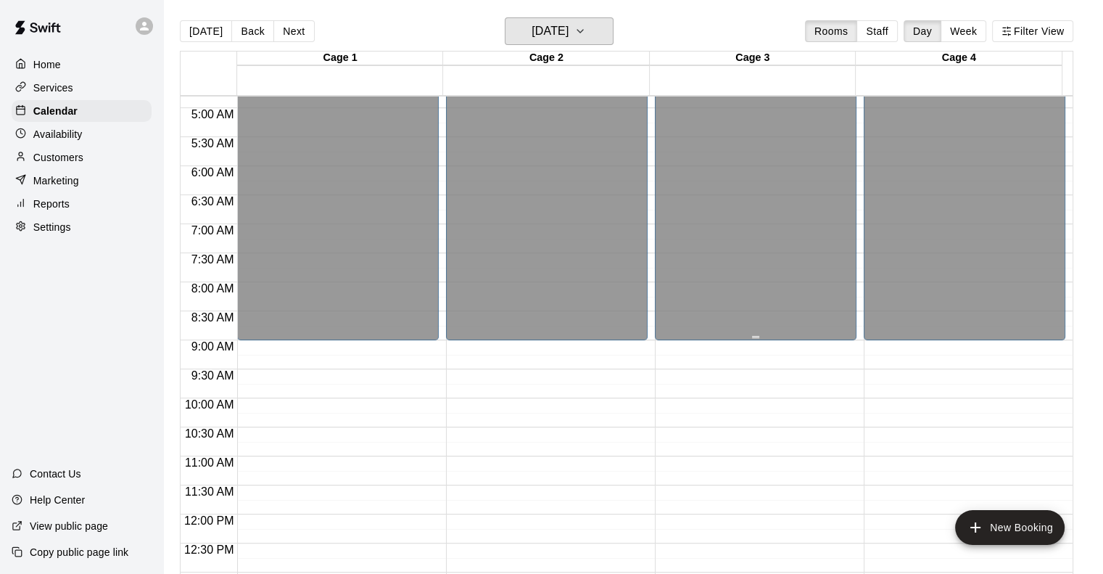
scroll to position [173, 0]
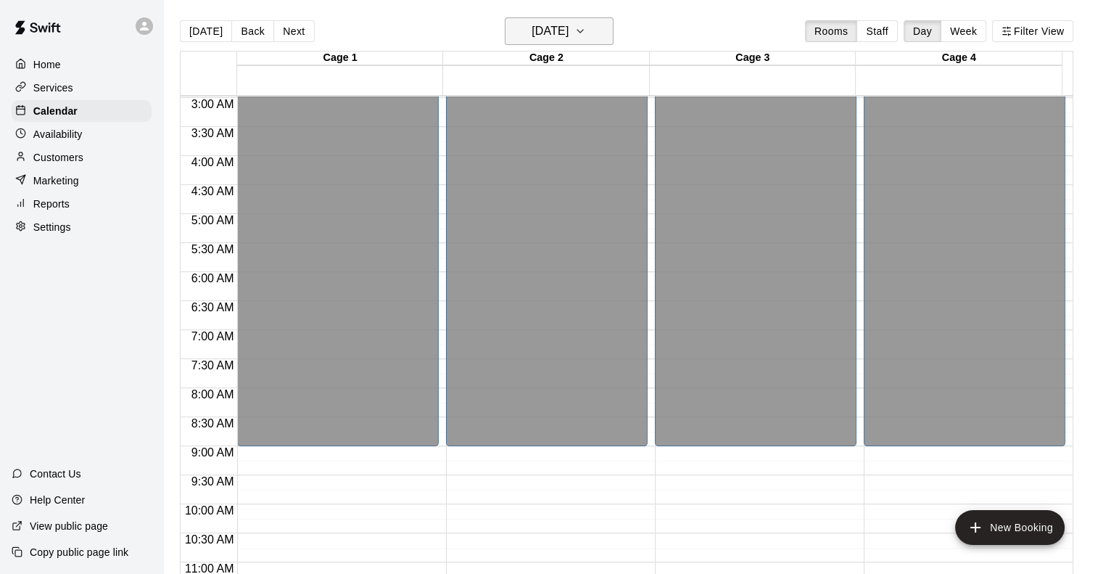
click at [569, 41] on h6 "[DATE]" at bounding box center [550, 31] width 37 height 20
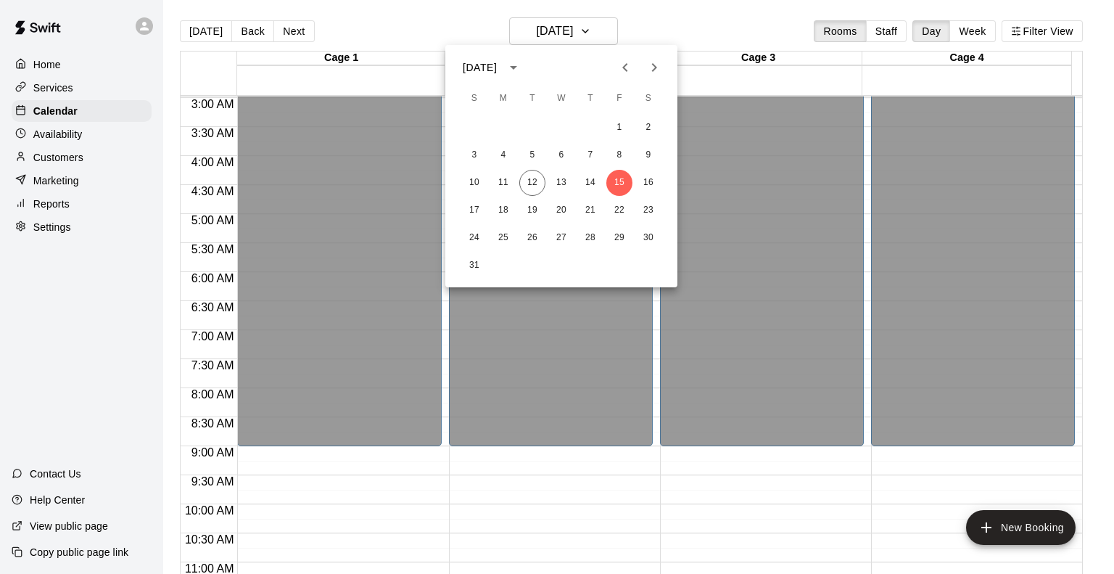
click at [617, 72] on icon "Previous month" at bounding box center [625, 67] width 17 height 17
click at [508, 240] on button "28" at bounding box center [503, 238] width 26 height 26
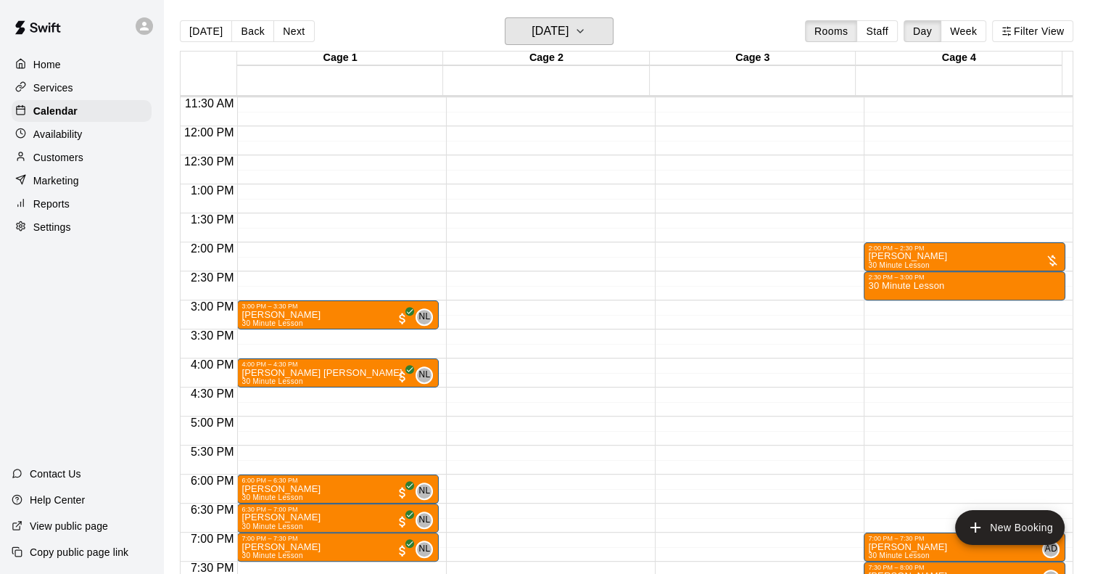
scroll to position [753, 0]
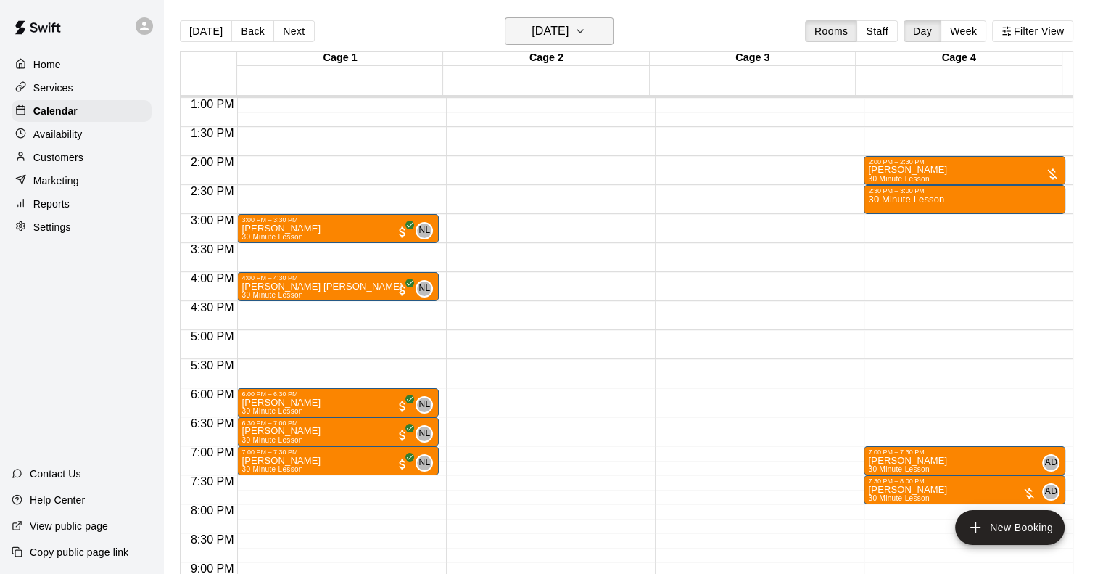
click at [548, 26] on h6 "[DATE]" at bounding box center [550, 31] width 37 height 20
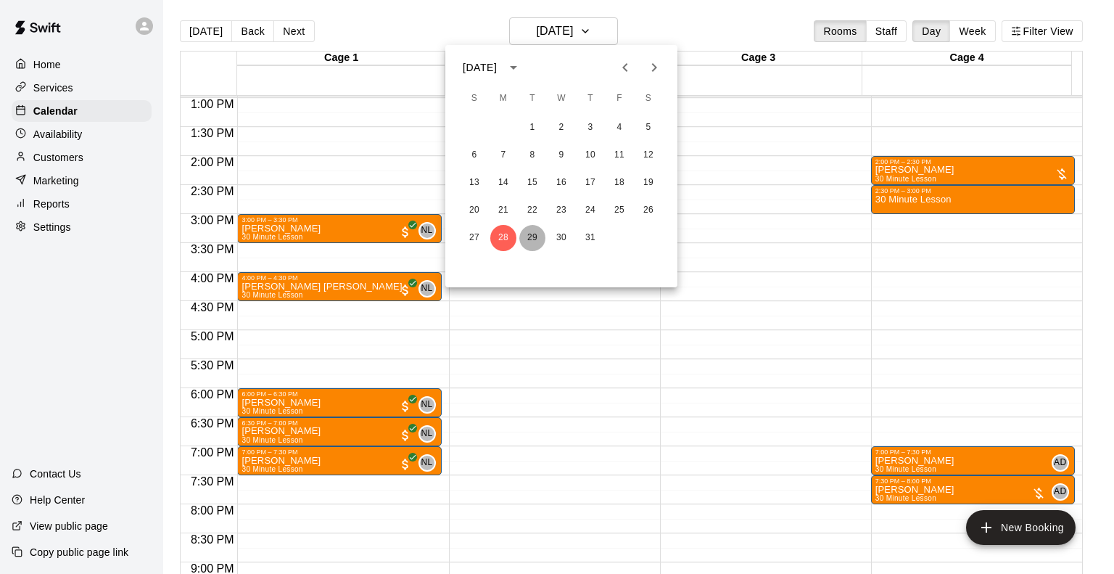
click at [531, 234] on button "29" at bounding box center [532, 238] width 26 height 26
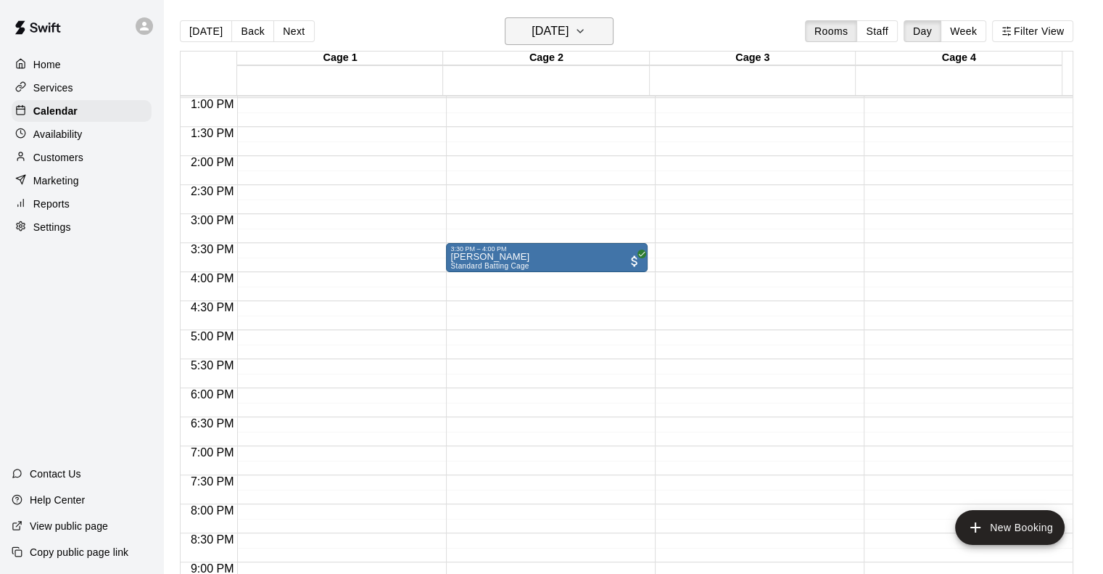
click at [554, 36] on h6 "[DATE]" at bounding box center [550, 31] width 37 height 20
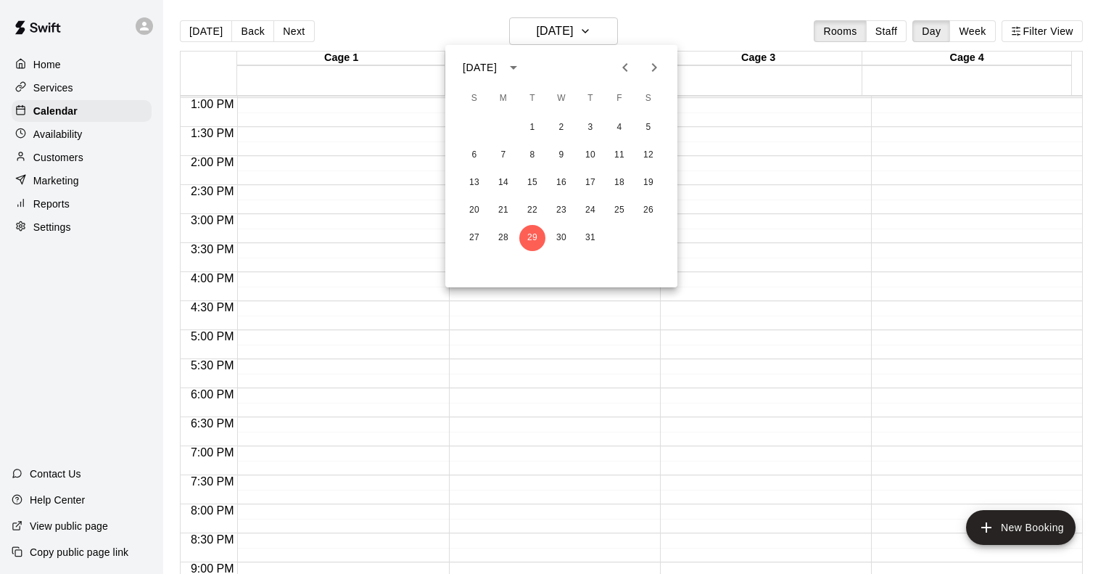
click at [781, 321] on div at bounding box center [557, 287] width 1114 height 574
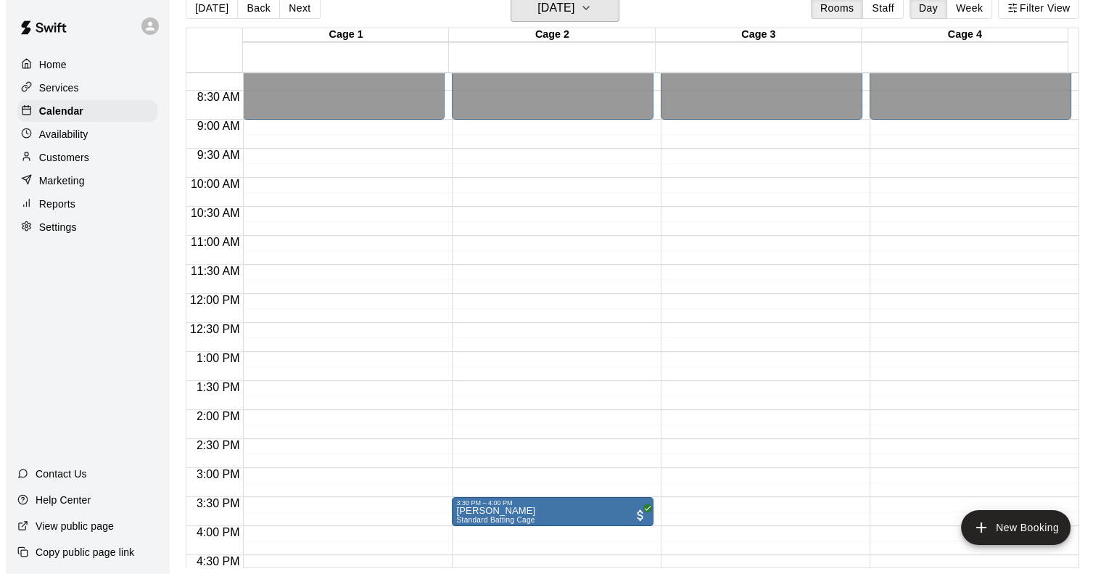
scroll to position [535, 0]
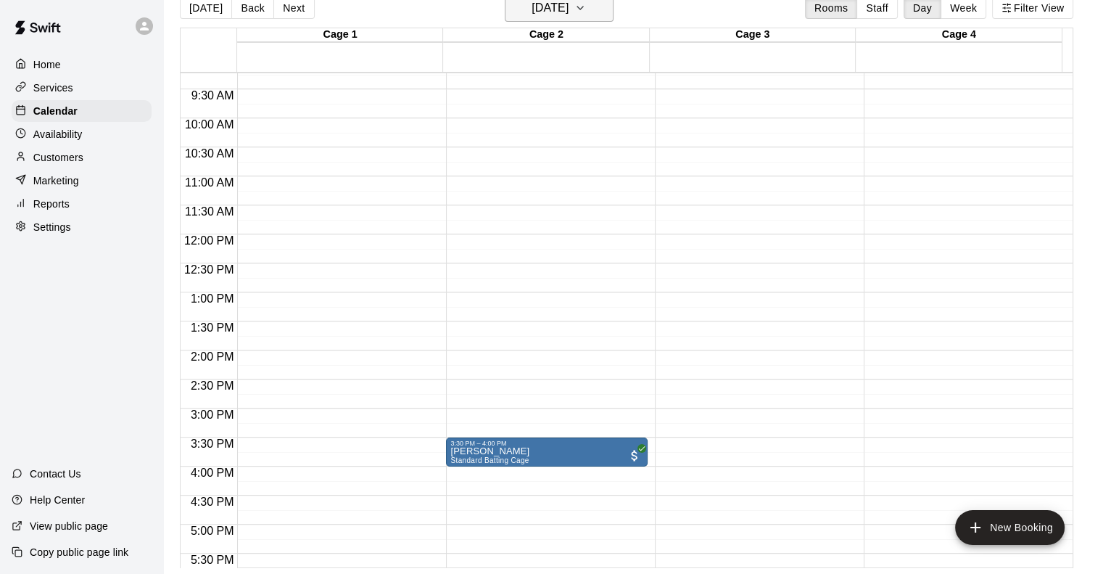
click at [534, 12] on h6 "[DATE]" at bounding box center [550, 8] width 37 height 20
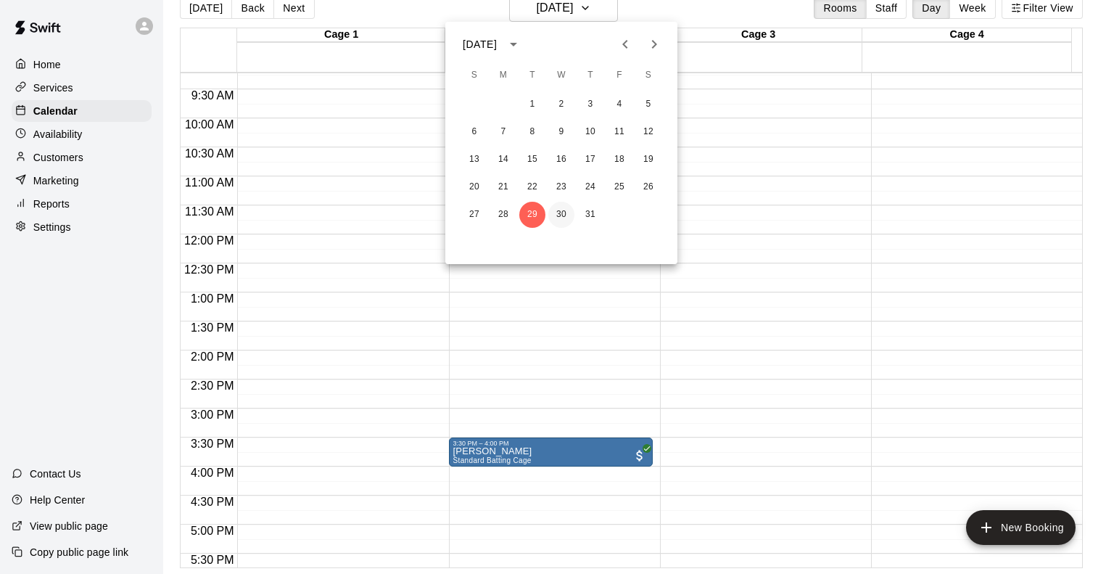
click at [556, 220] on button "30" at bounding box center [561, 215] width 26 height 26
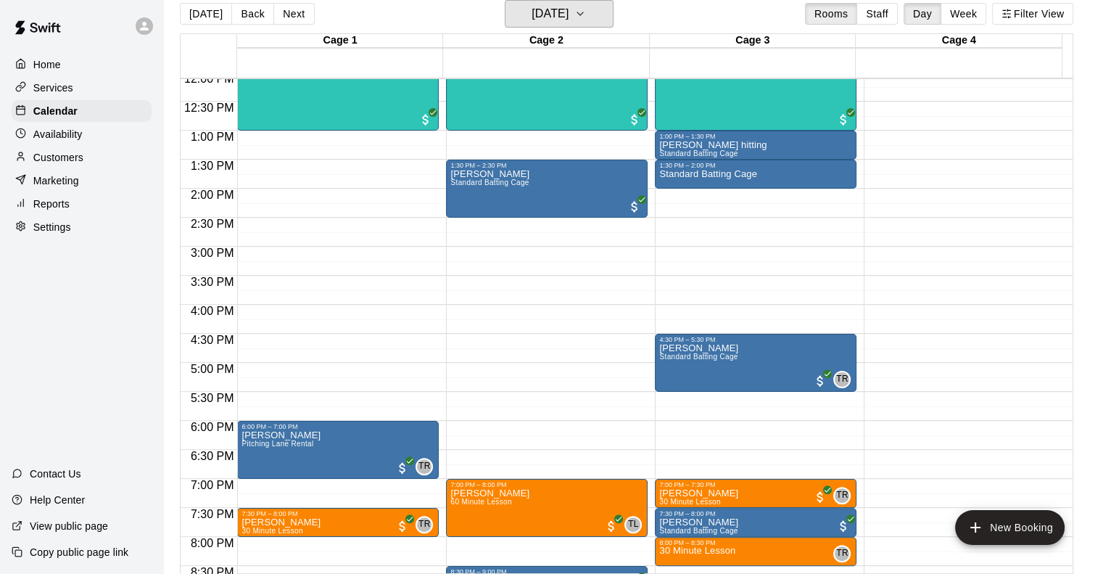
scroll to position [826, 0]
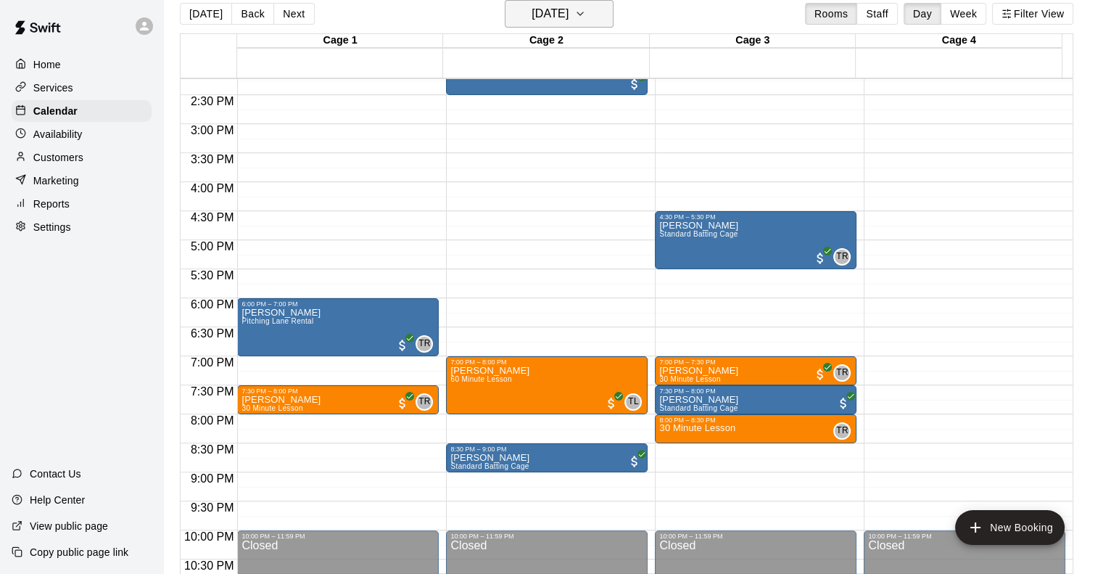
click at [567, 1] on button "[DATE]" at bounding box center [559, 14] width 109 height 28
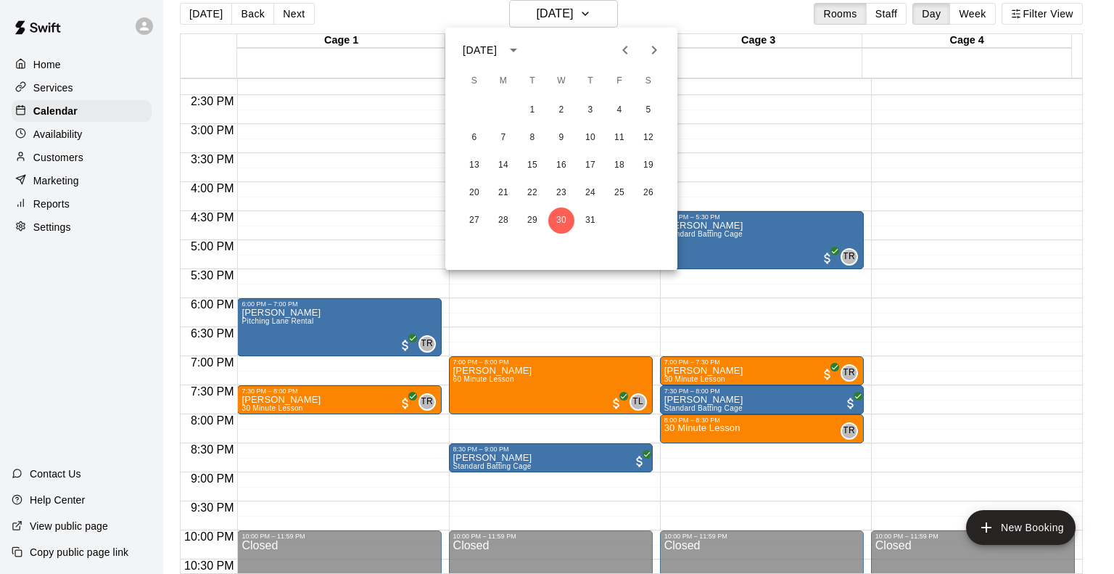
click at [647, 48] on icon "Next month" at bounding box center [654, 49] width 17 height 17
click at [537, 162] on button "12" at bounding box center [532, 165] width 26 height 26
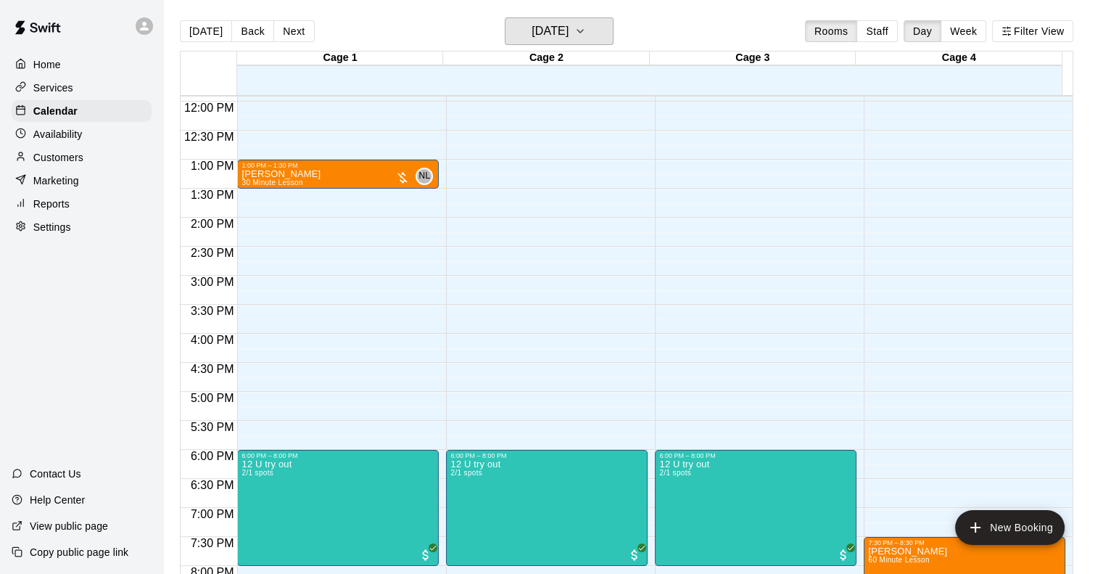
scroll to position [798, 0]
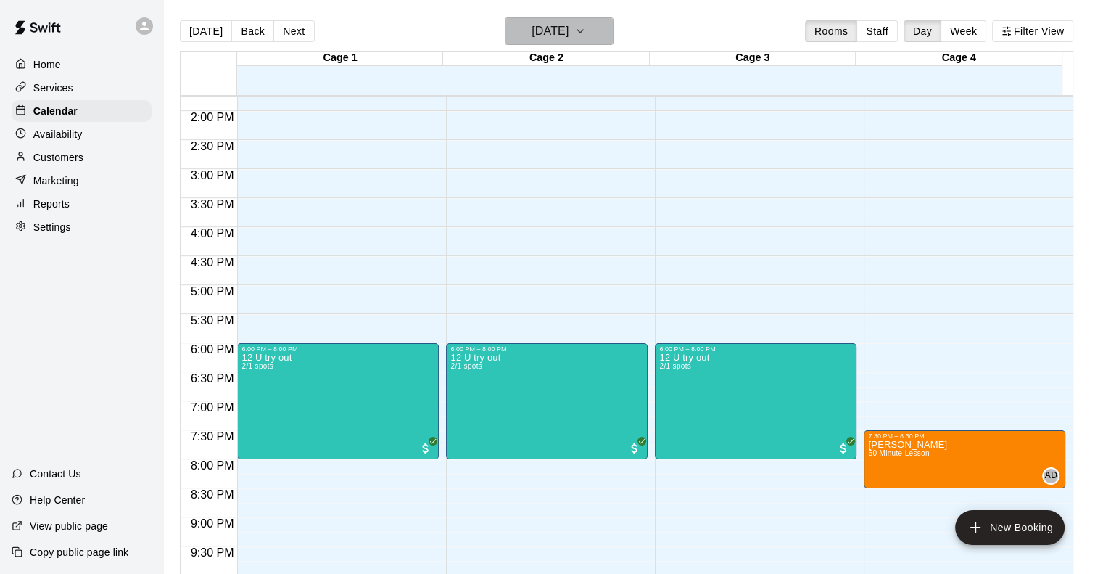
click at [569, 27] on h6 "[DATE]" at bounding box center [550, 31] width 37 height 20
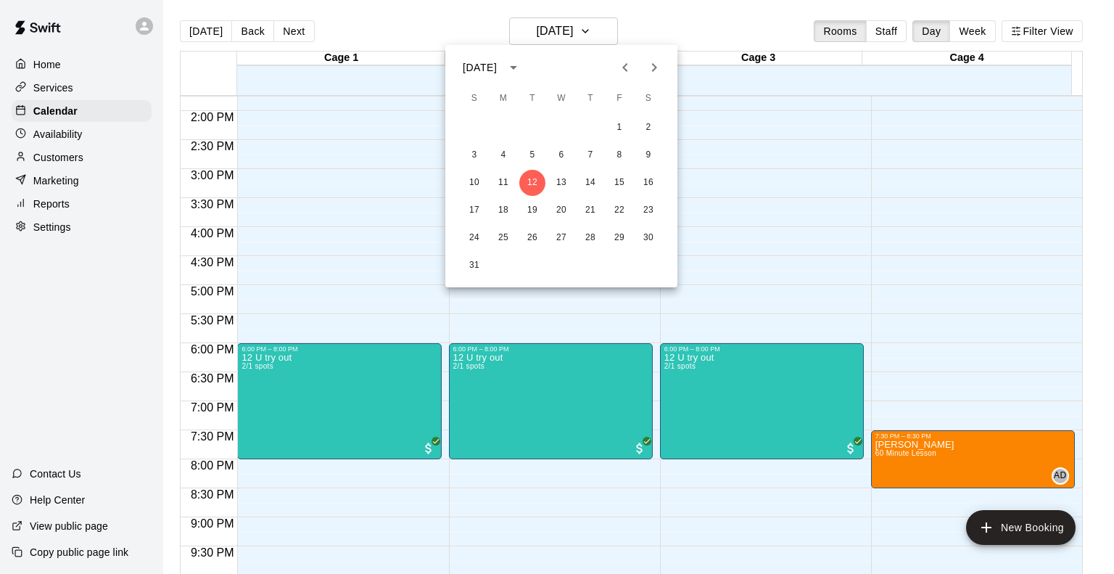
click at [78, 165] on div at bounding box center [557, 287] width 1114 height 574
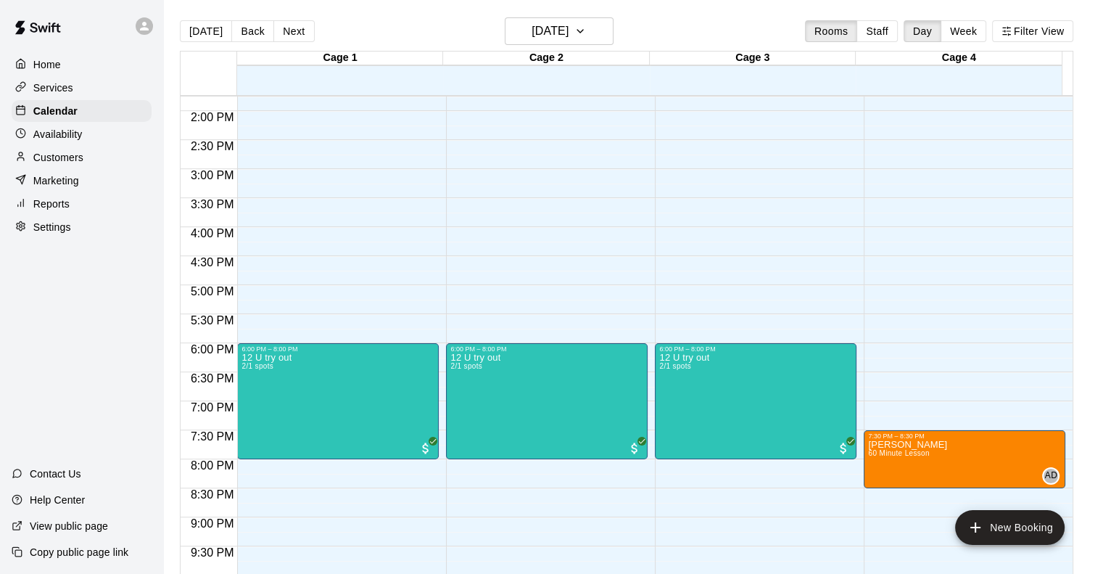
click at [78, 158] on p "Customers" at bounding box center [58, 157] width 50 height 15
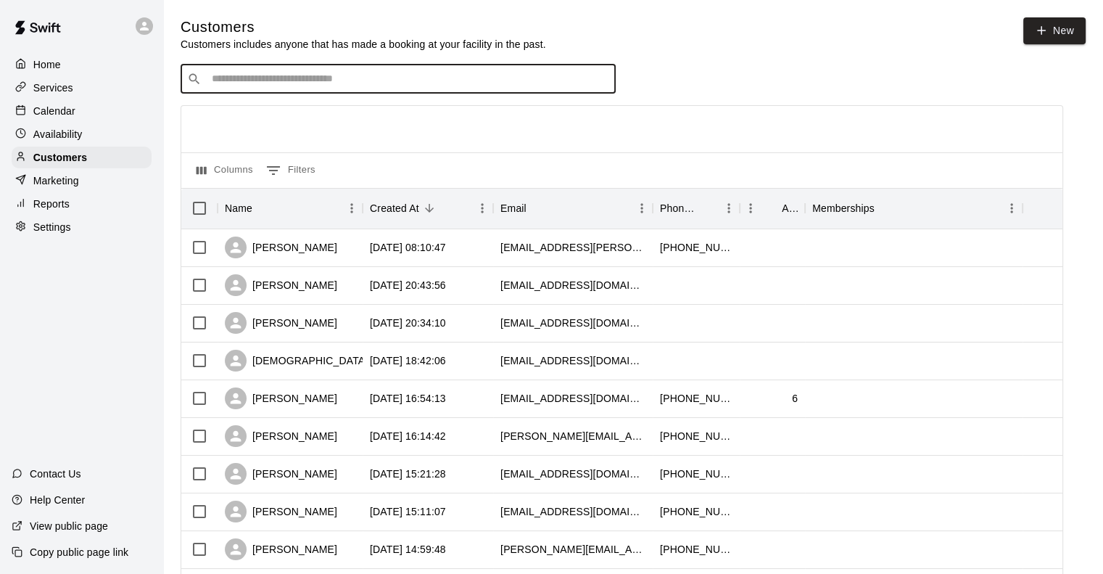
click at [376, 75] on input "Search customers by name or email" at bounding box center [408, 79] width 402 height 15
type input "*******"
click at [424, 73] on div "​ ******* ​" at bounding box center [398, 79] width 435 height 29
click at [279, 128] on span "[EMAIL_ADDRESS][DOMAIN_NAME]" at bounding box center [299, 127] width 156 height 10
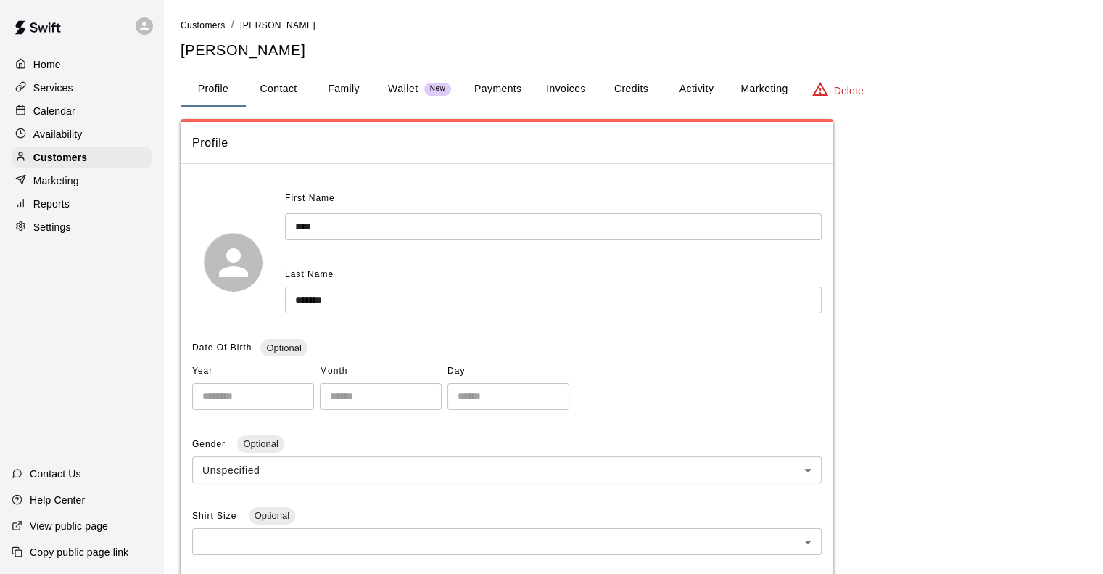
click at [633, 89] on button "Credits" at bounding box center [630, 89] width 65 height 35
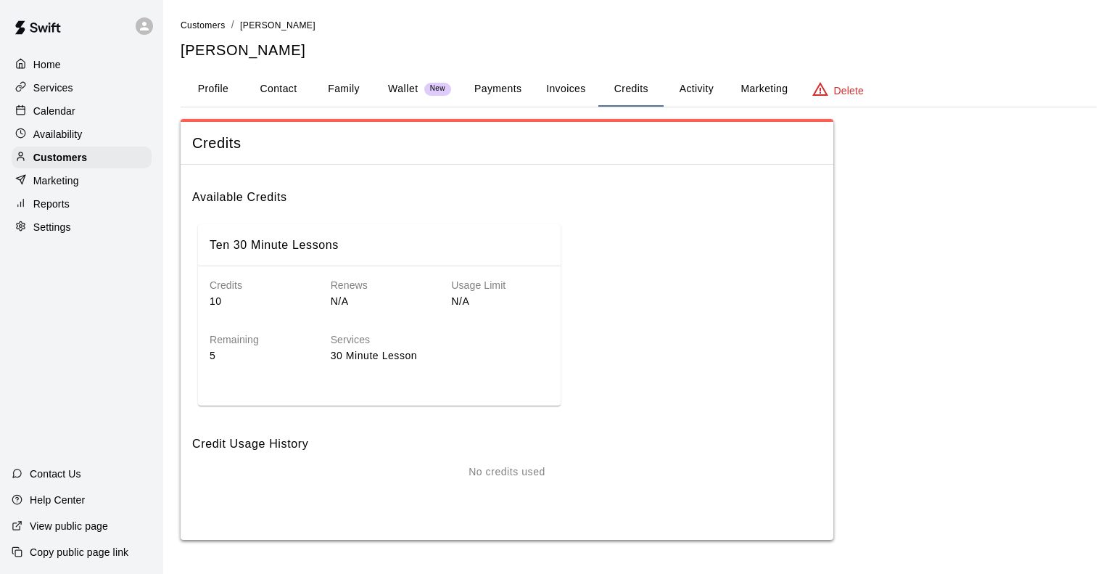
click at [693, 98] on button "Activity" at bounding box center [696, 89] width 65 height 35
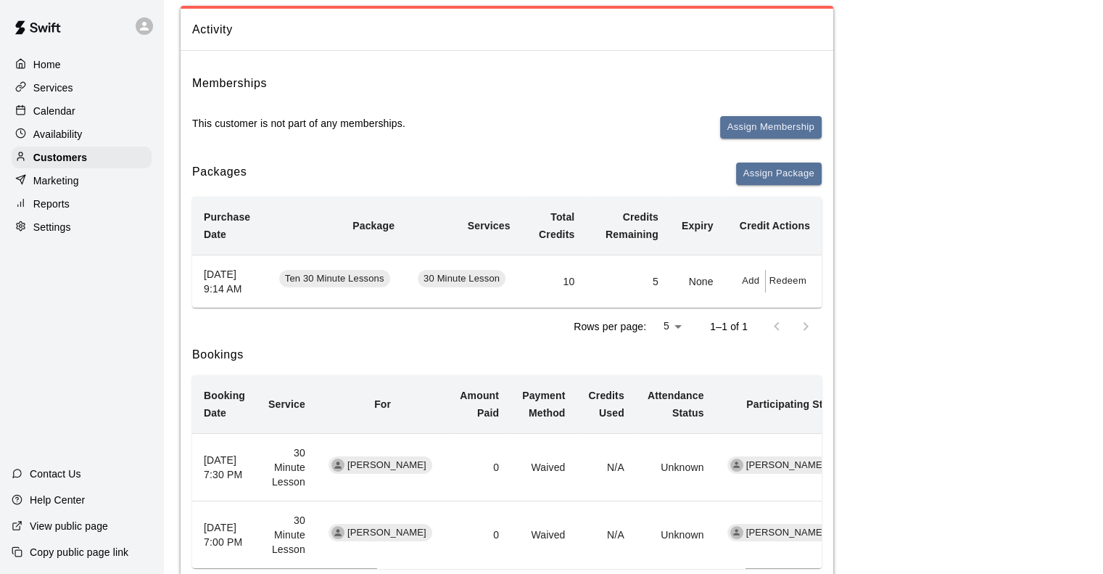
scroll to position [205, 0]
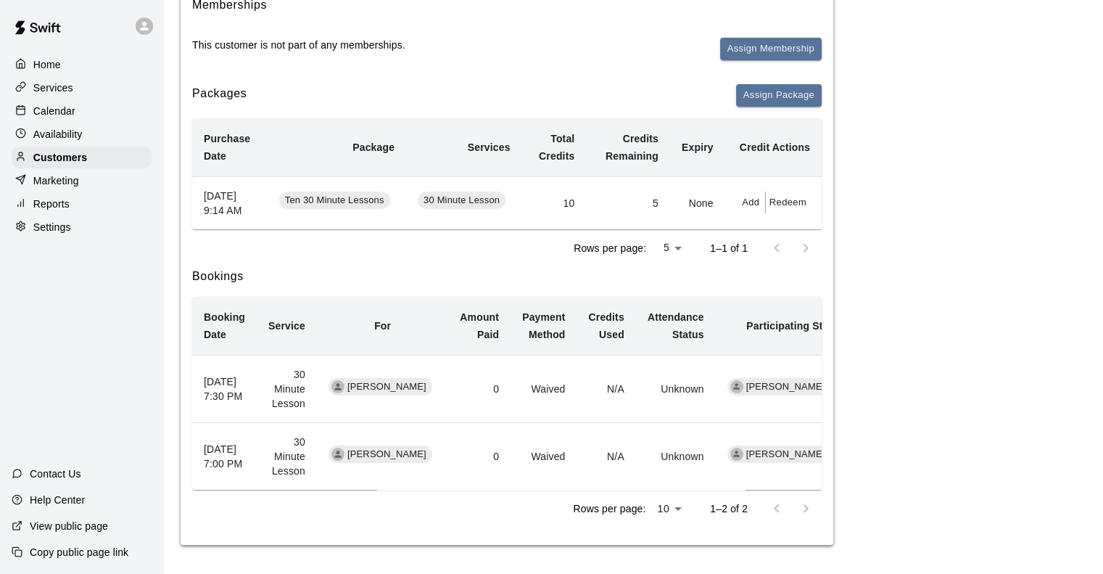
click at [794, 193] on button "Redeem" at bounding box center [788, 203] width 44 height 22
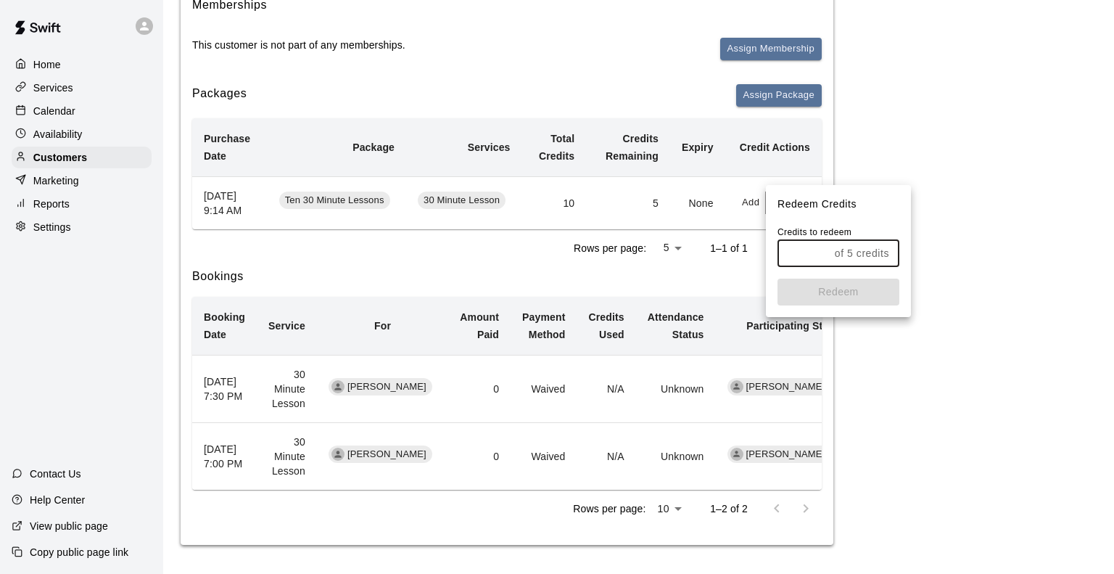
click at [804, 248] on input "text" at bounding box center [804, 253] width 52 height 27
type input "*"
click at [826, 287] on button "Redeem" at bounding box center [839, 292] width 122 height 27
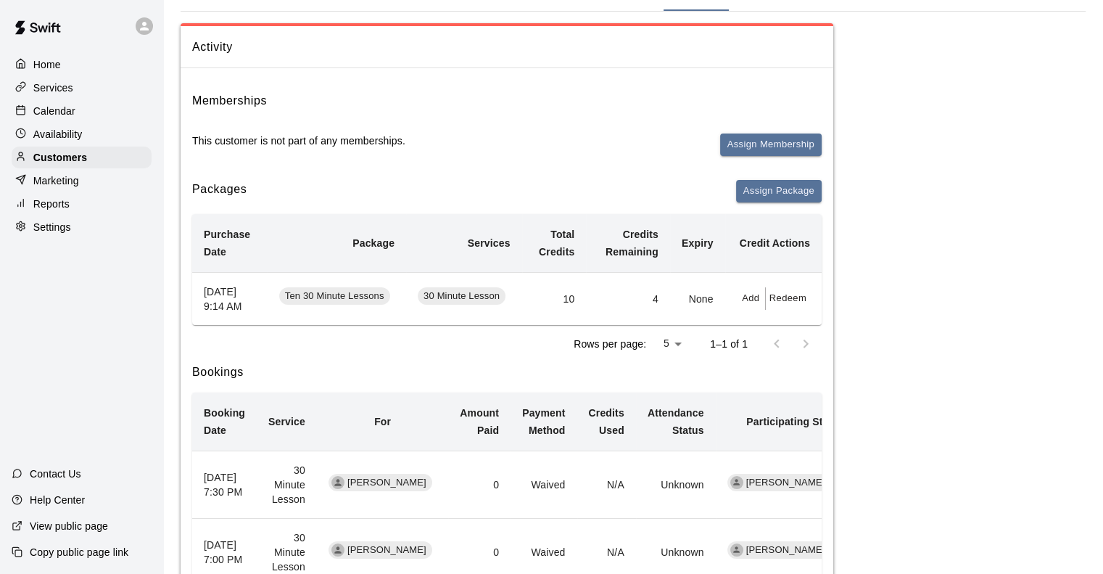
scroll to position [0, 0]
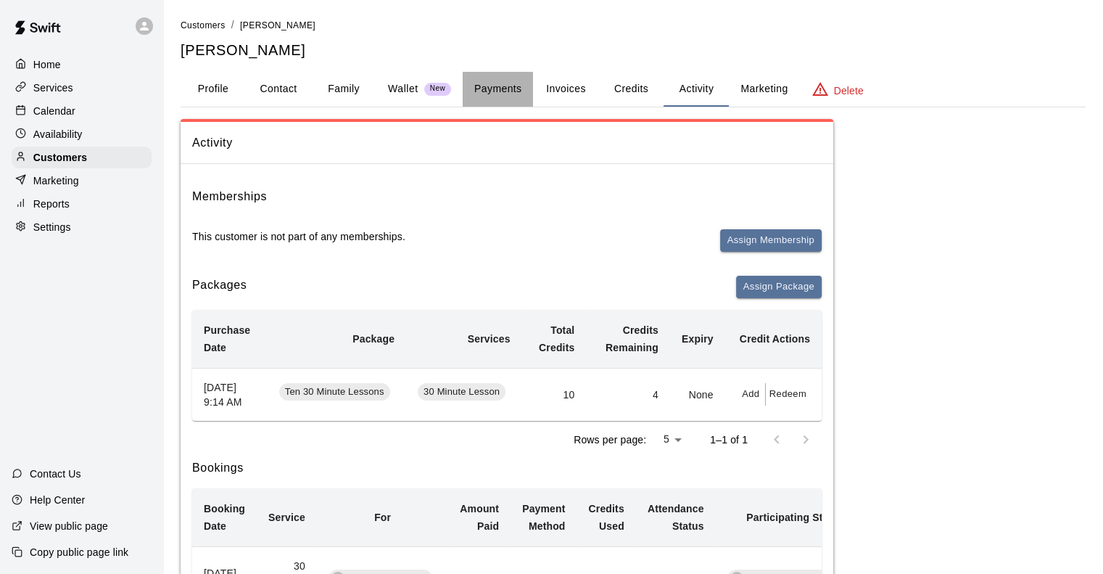
click at [490, 86] on button "Payments" at bounding box center [498, 89] width 70 height 35
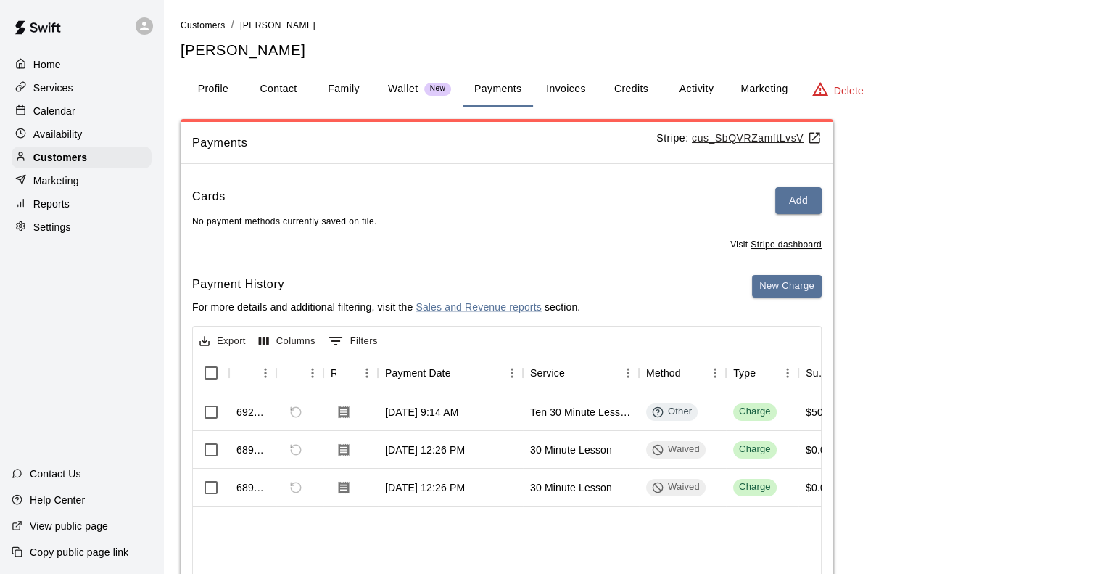
click at [205, 89] on button "Profile" at bounding box center [213, 89] width 65 height 35
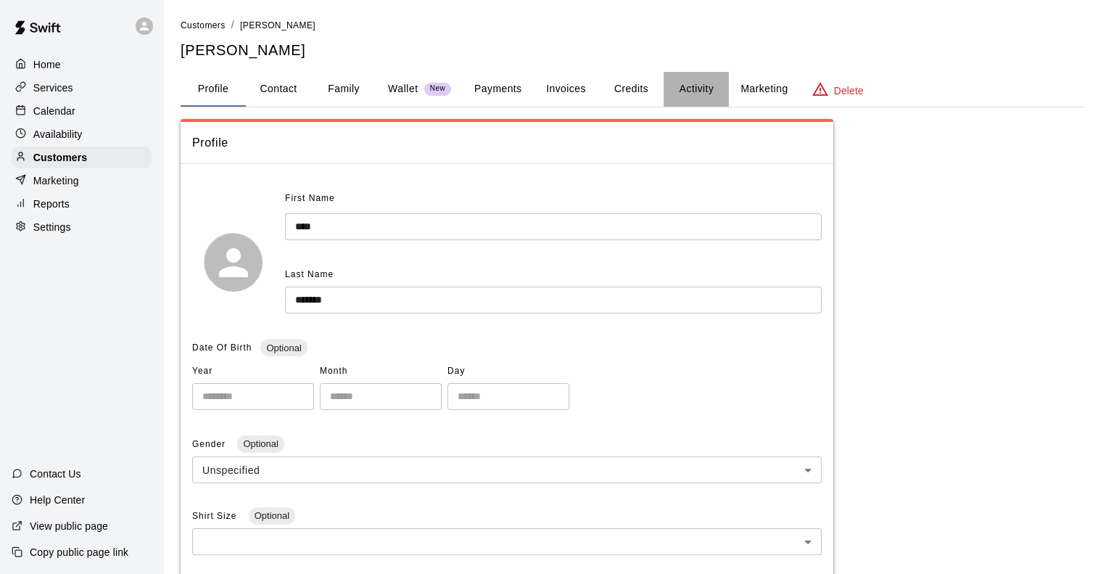
click at [699, 87] on button "Activity" at bounding box center [696, 89] width 65 height 35
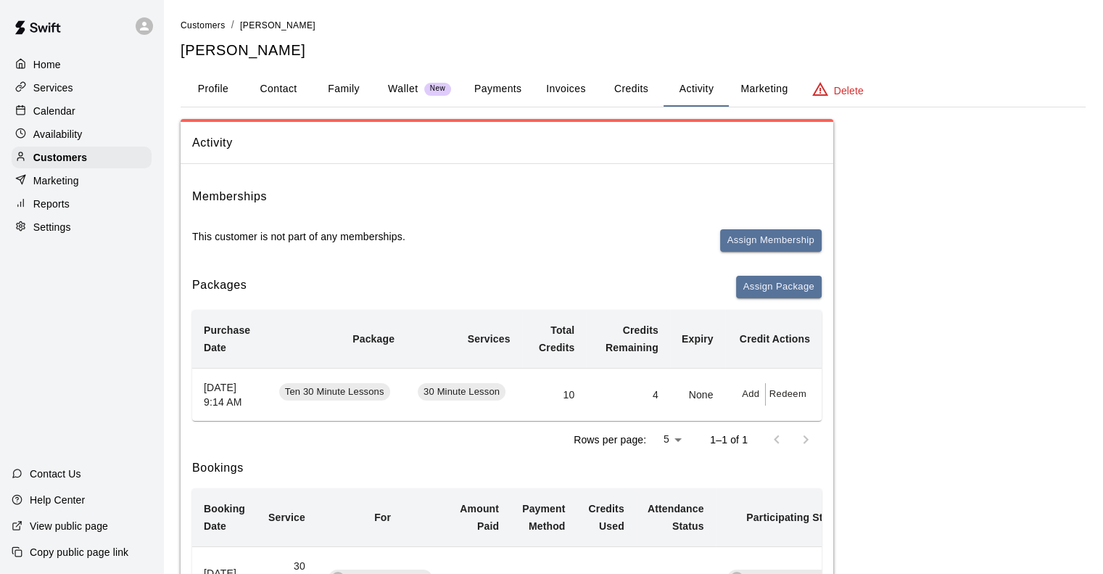
click at [93, 116] on div "Calendar" at bounding box center [82, 111] width 140 height 22
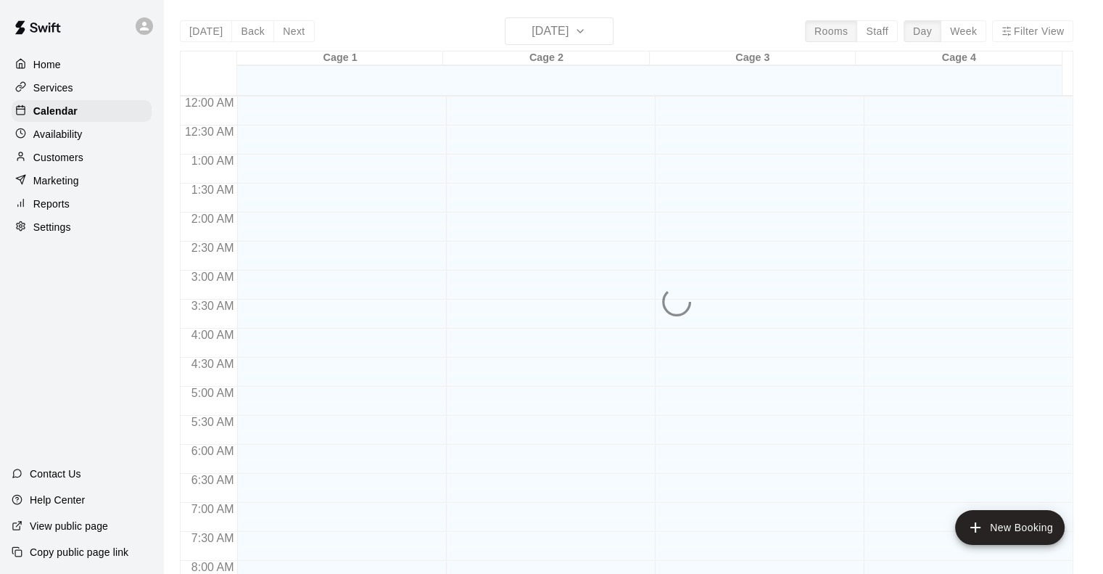
scroll to position [485, 0]
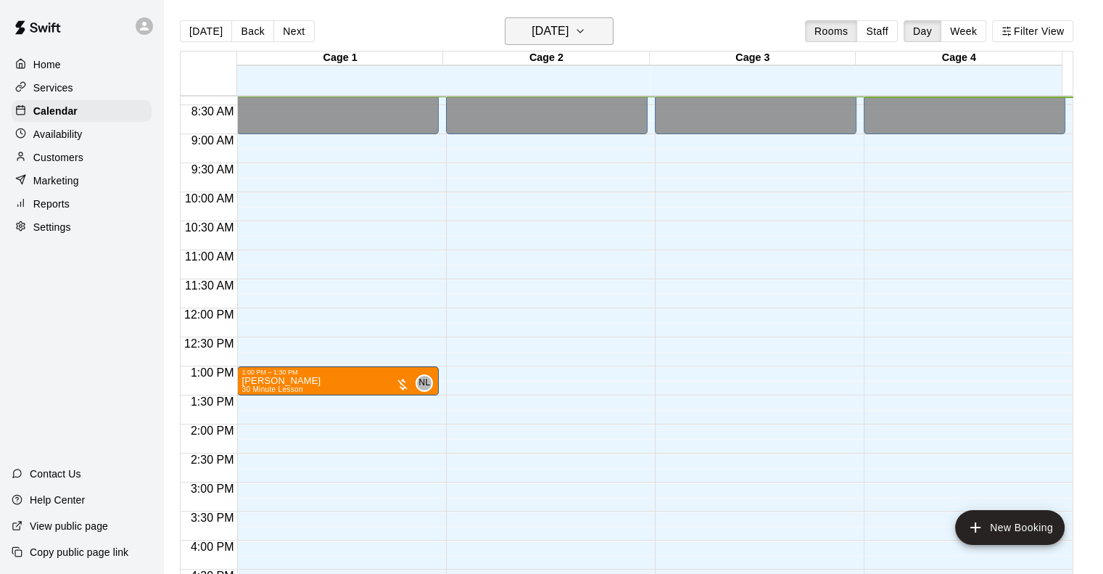
click at [597, 33] on button "[DATE]" at bounding box center [559, 31] width 109 height 28
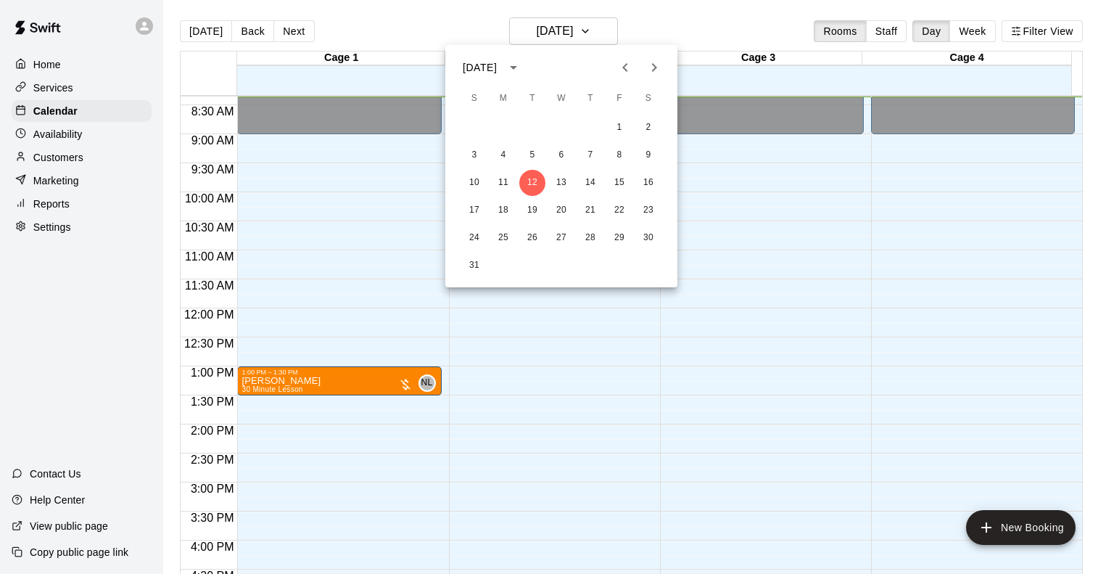
click at [626, 65] on icon "Previous month" at bounding box center [624, 67] width 5 height 9
click at [556, 150] on button "9" at bounding box center [561, 155] width 26 height 26
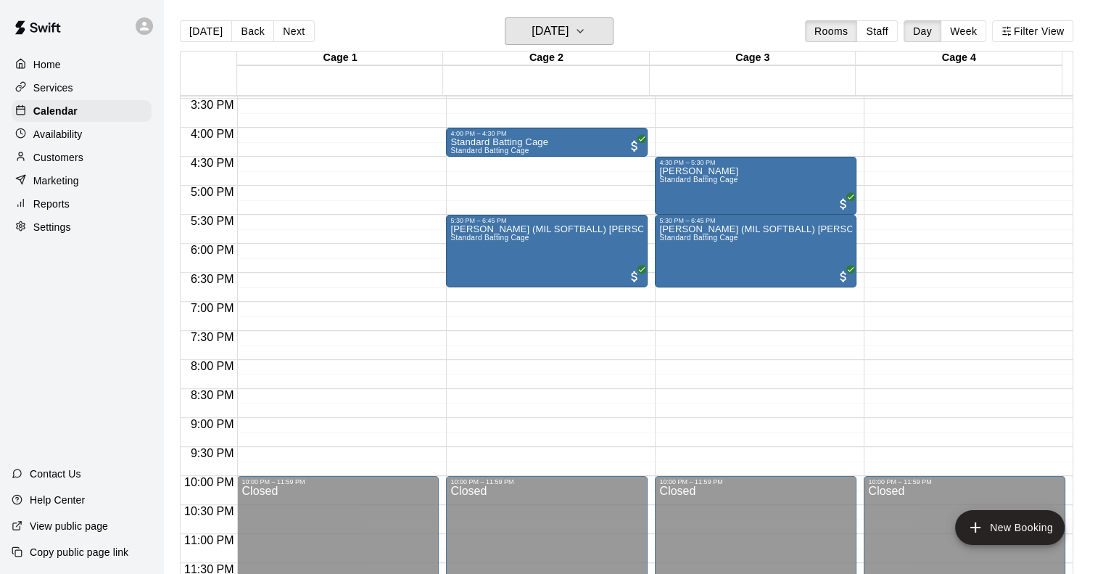
scroll to position [898, 0]
click at [67, 84] on p "Services" at bounding box center [53, 88] width 40 height 15
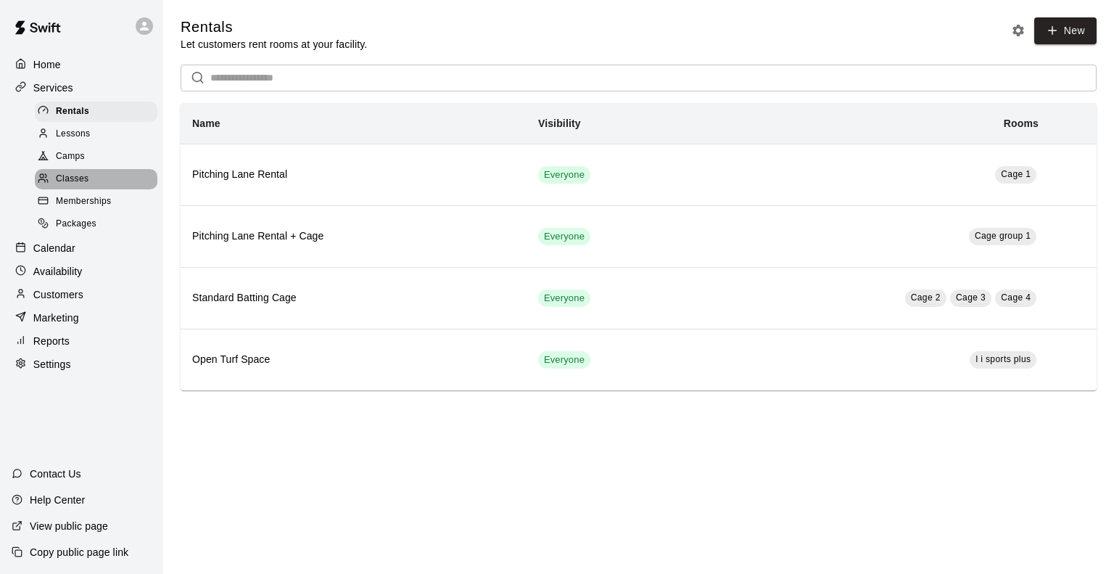
click at [82, 181] on span "Classes" at bounding box center [72, 179] width 33 height 15
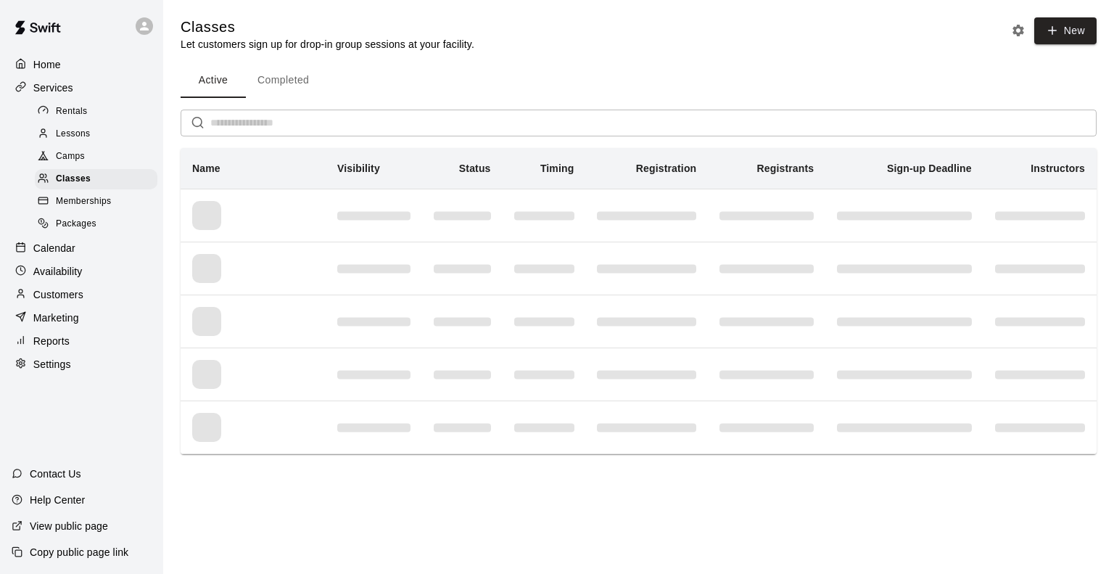
click at [91, 156] on div "Camps" at bounding box center [96, 157] width 123 height 20
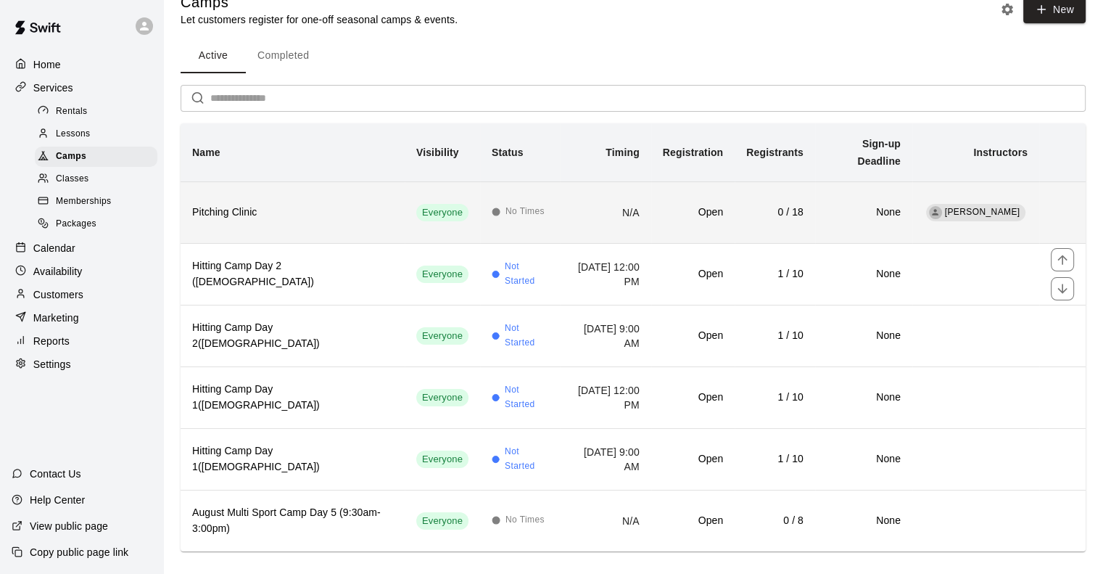
scroll to position [38, 0]
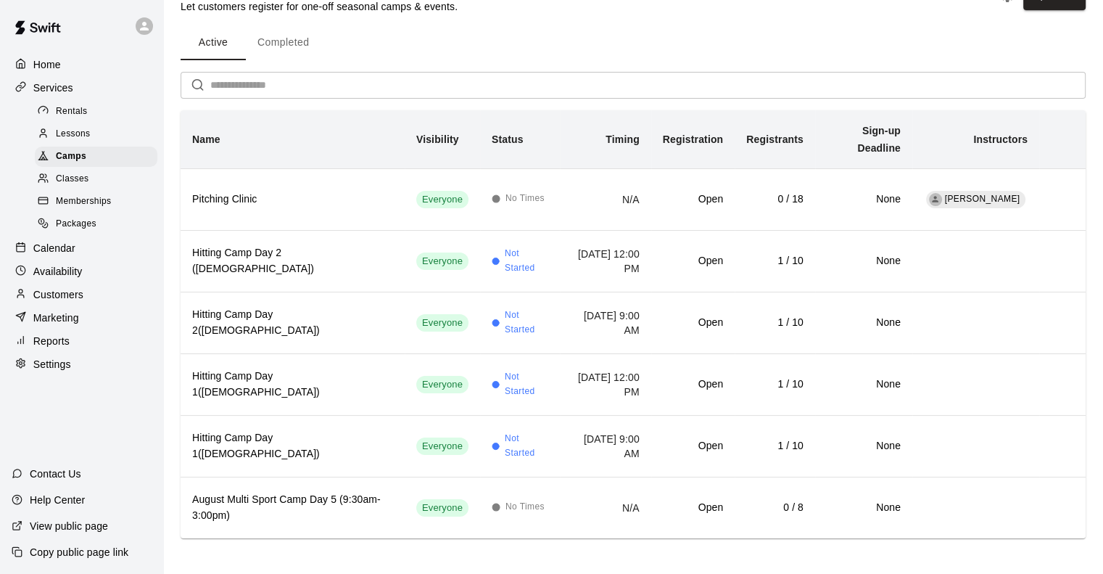
click at [84, 184] on span "Classes" at bounding box center [72, 179] width 33 height 15
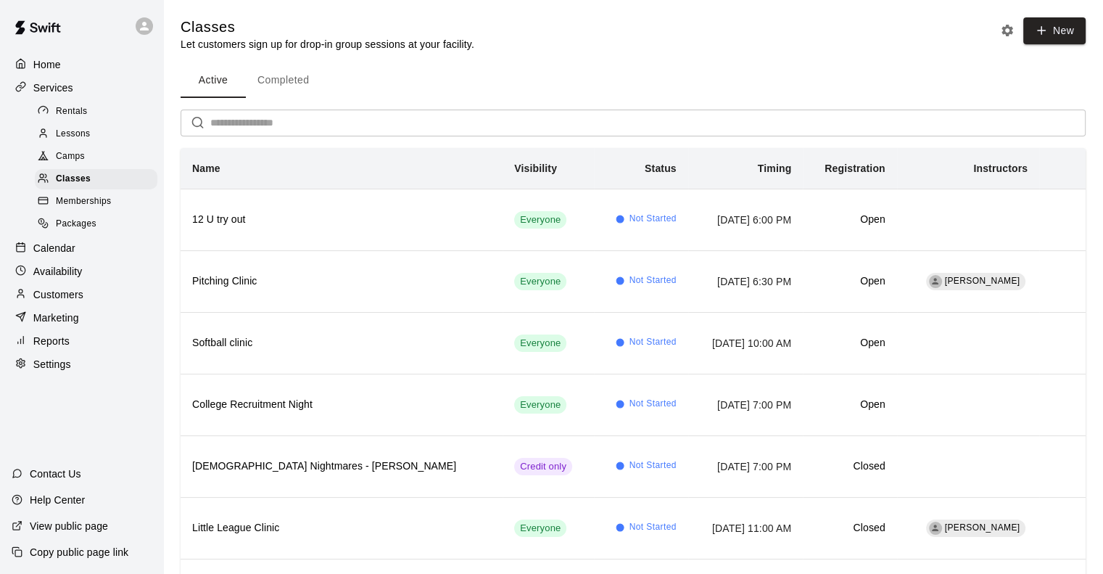
click at [77, 259] on div "Calendar" at bounding box center [82, 248] width 140 height 22
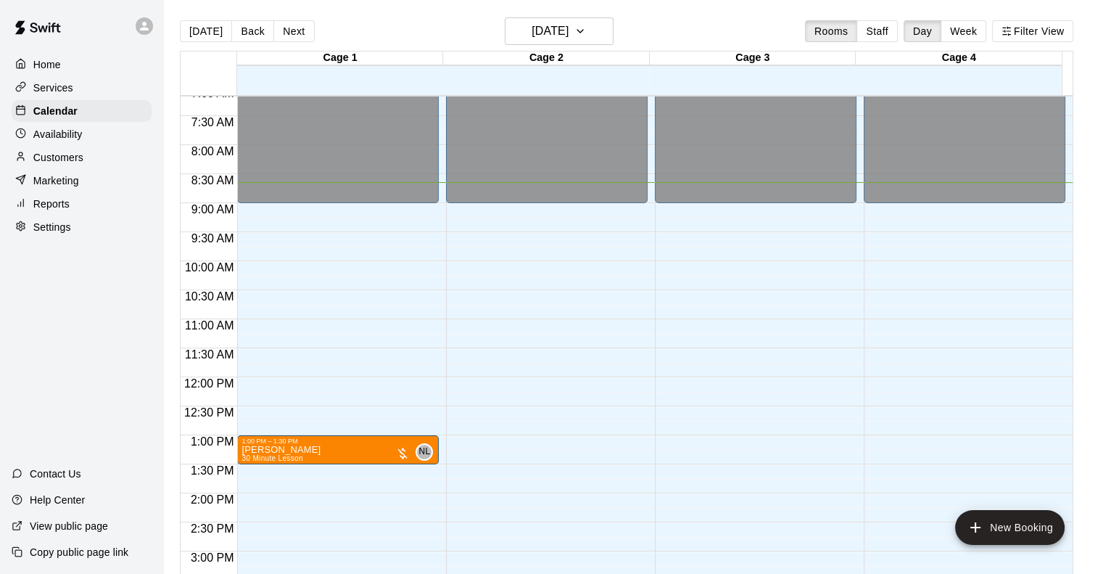
scroll to position [488, 0]
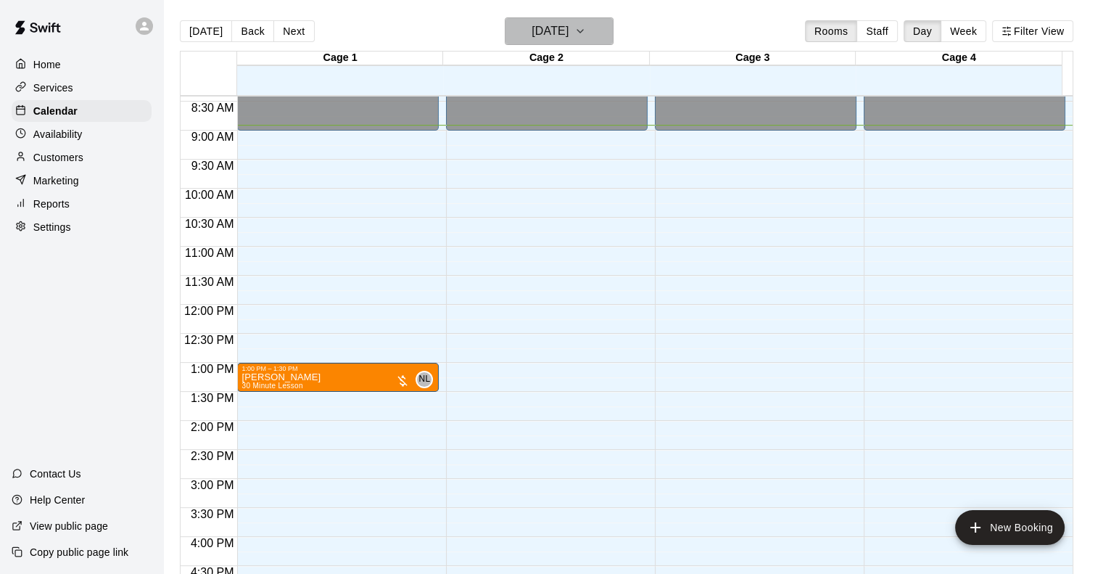
click at [563, 34] on h6 "[DATE]" at bounding box center [550, 31] width 37 height 20
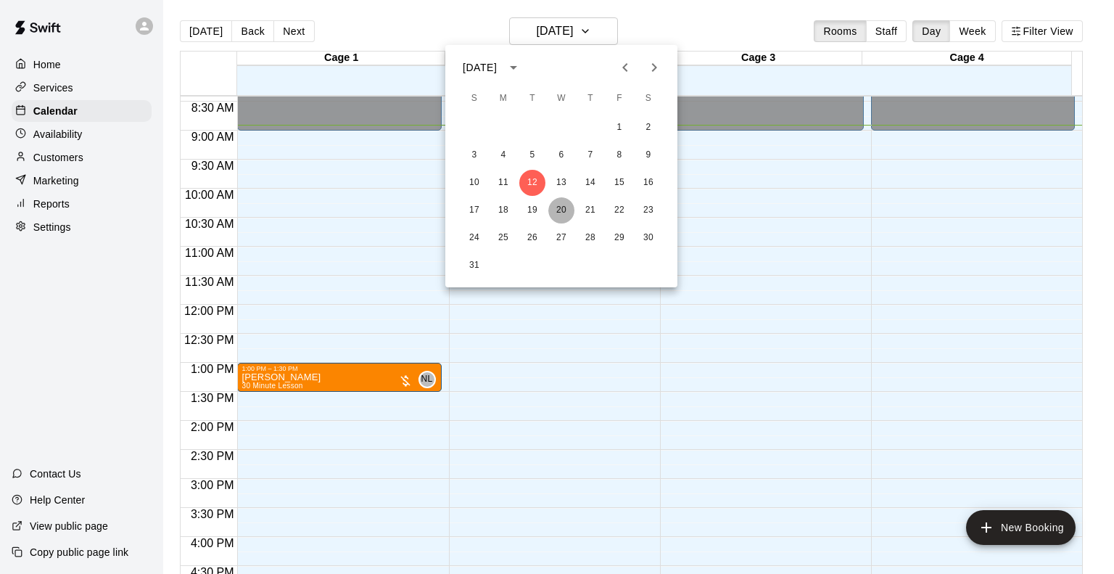
click at [566, 207] on button "20" at bounding box center [561, 210] width 26 height 26
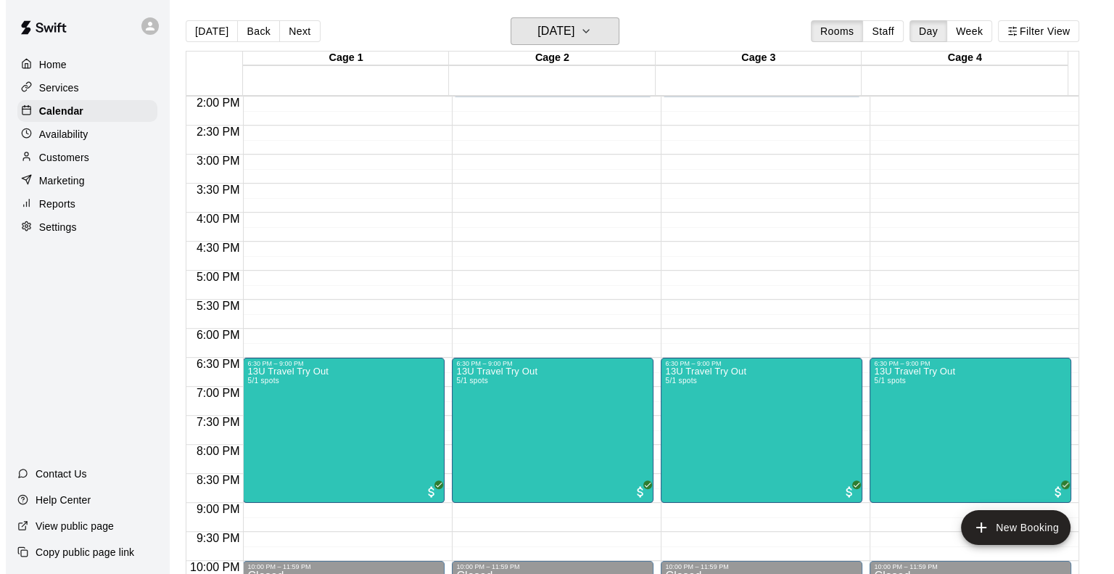
scroll to position [898, 0]
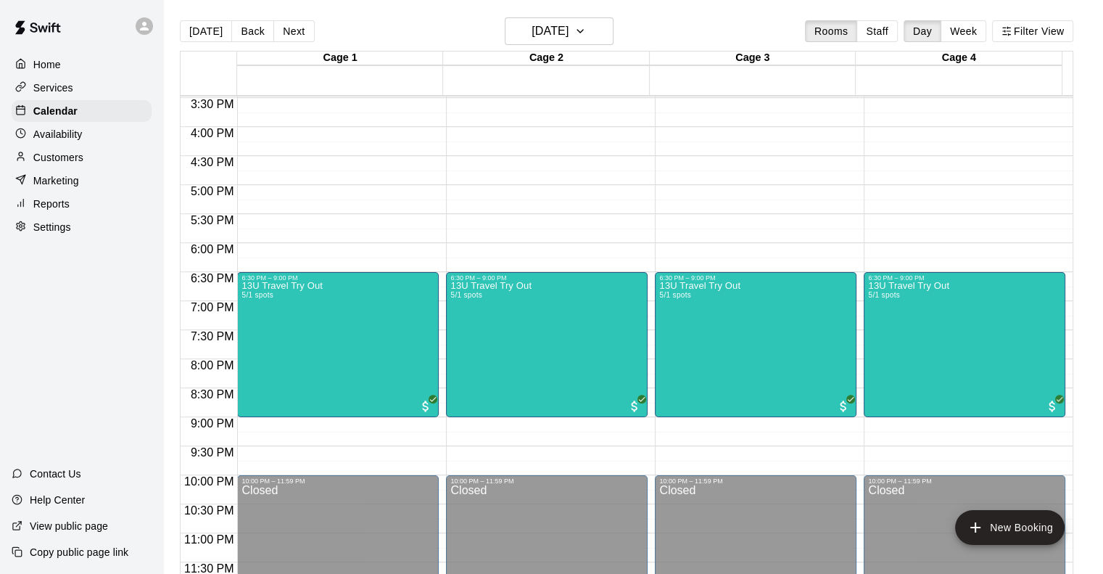
click at [508, 379] on div "13U Travel Try Out 5/1 spots" at bounding box center [490, 568] width 81 height 574
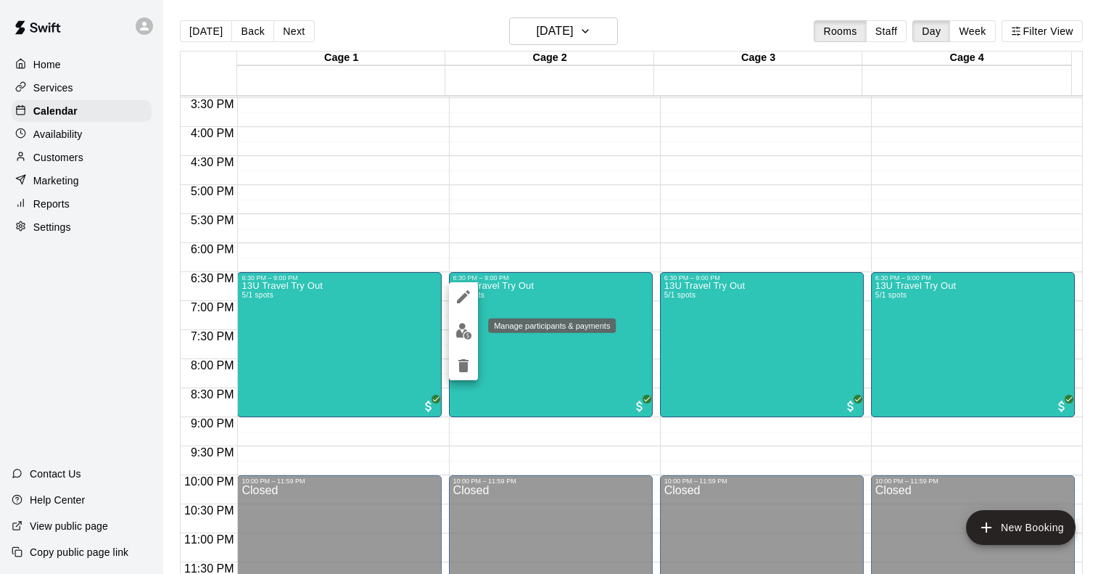
click at [464, 339] on img "edit" at bounding box center [464, 331] width 17 height 17
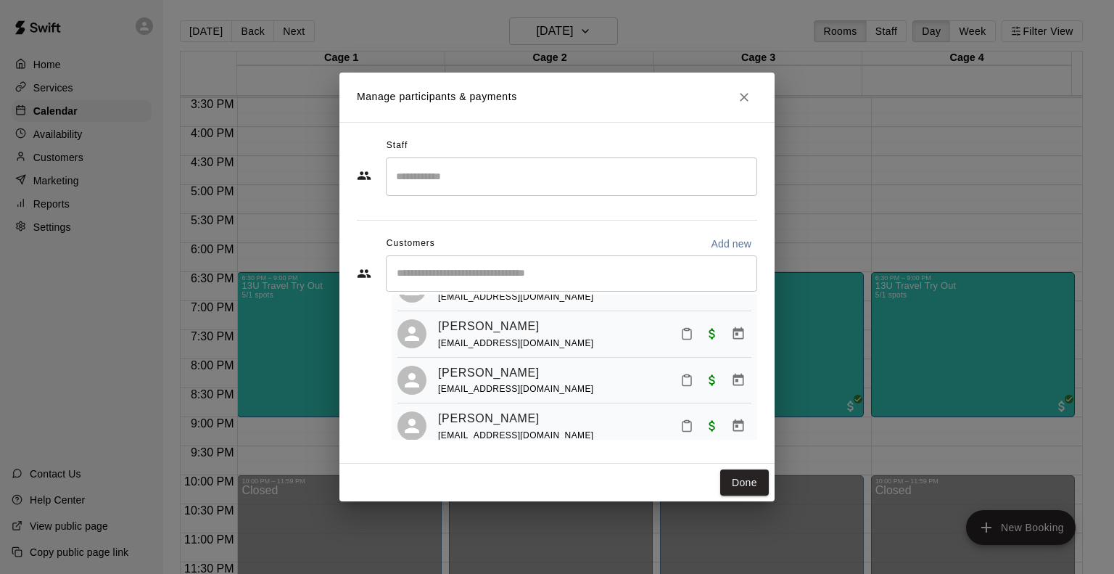
scroll to position [0, 0]
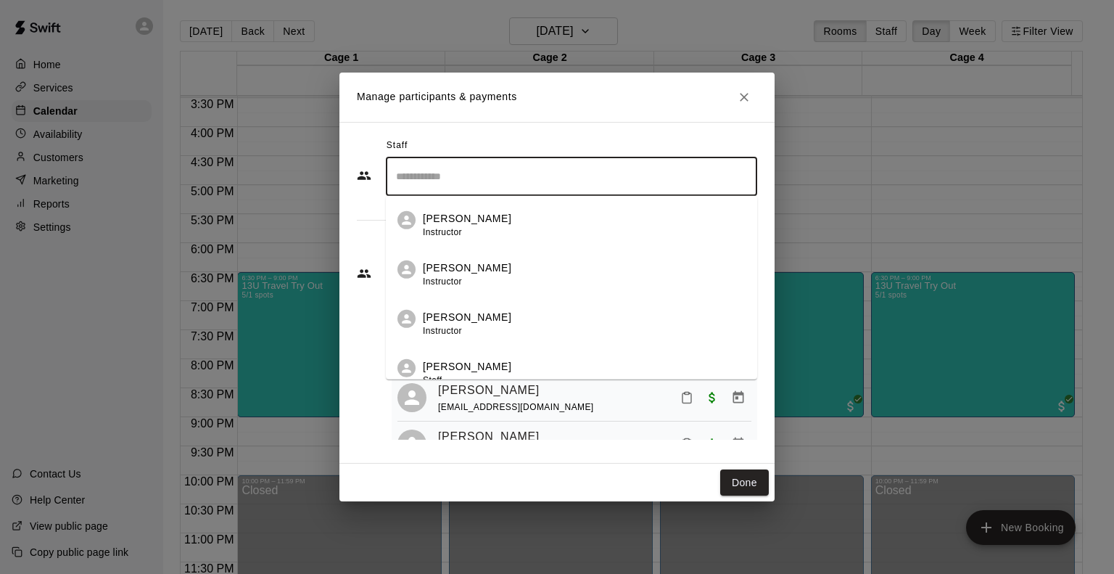
click at [532, 165] on input "Search staff" at bounding box center [571, 176] width 358 height 25
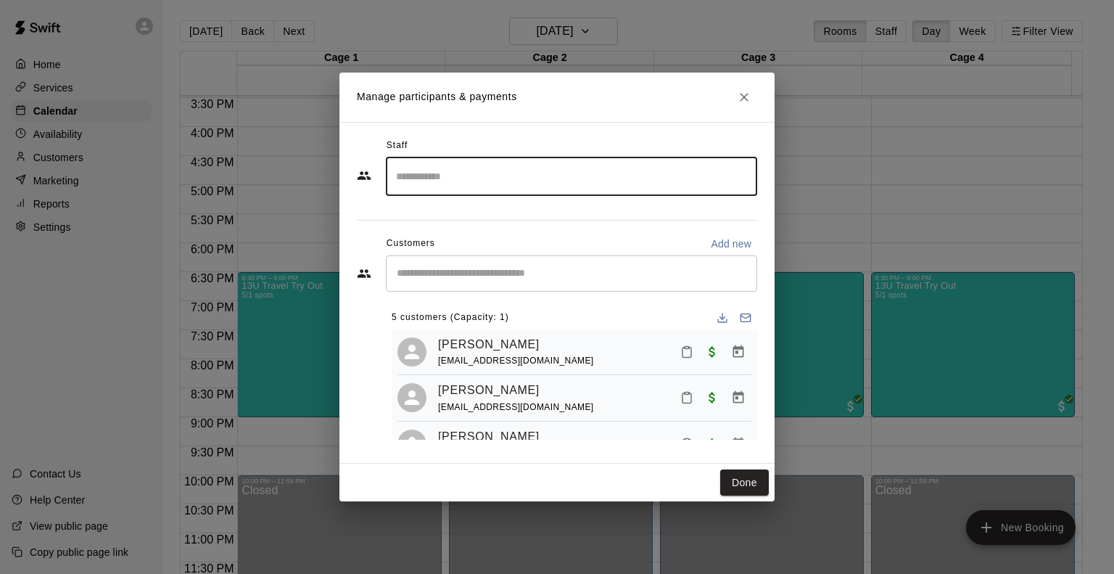
click at [622, 277] on input "Start typing to search customers..." at bounding box center [571, 273] width 358 height 15
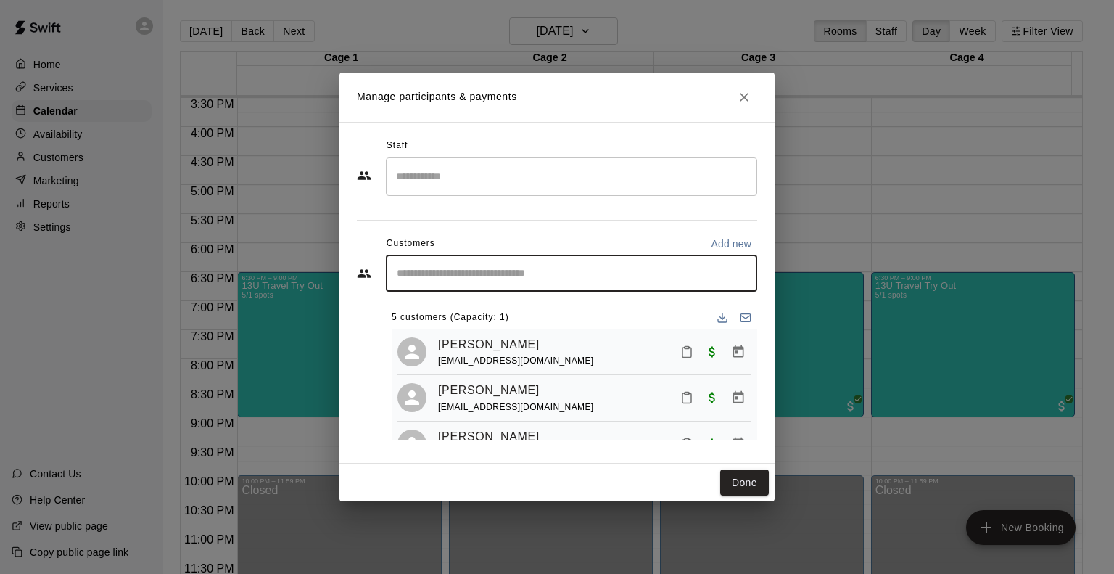
type input "*"
click at [734, 237] on p "Add new" at bounding box center [731, 243] width 41 height 15
select select "**"
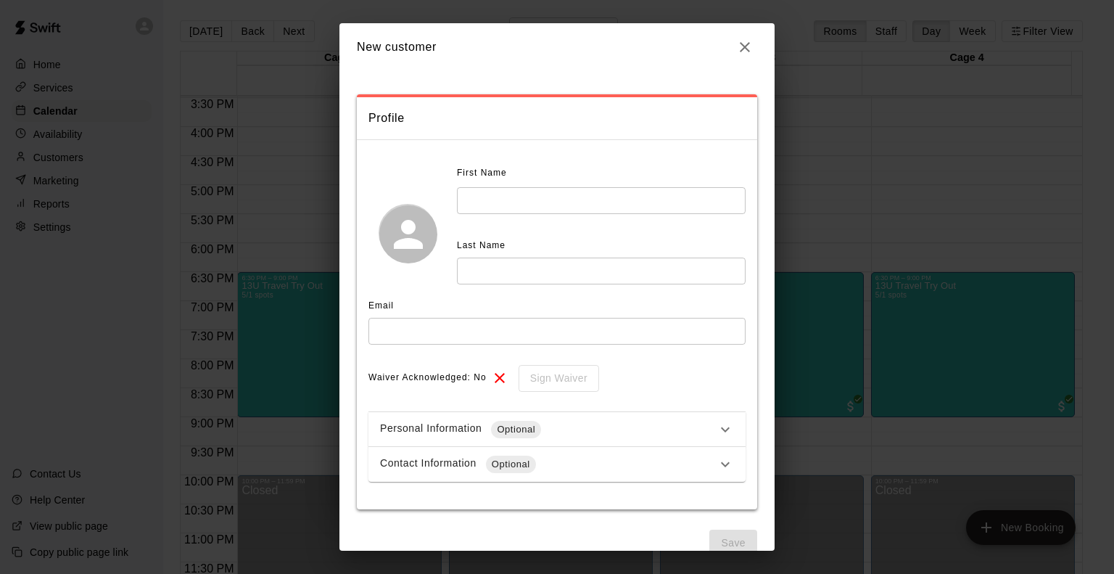
click at [531, 191] on input "text" at bounding box center [601, 200] width 289 height 27
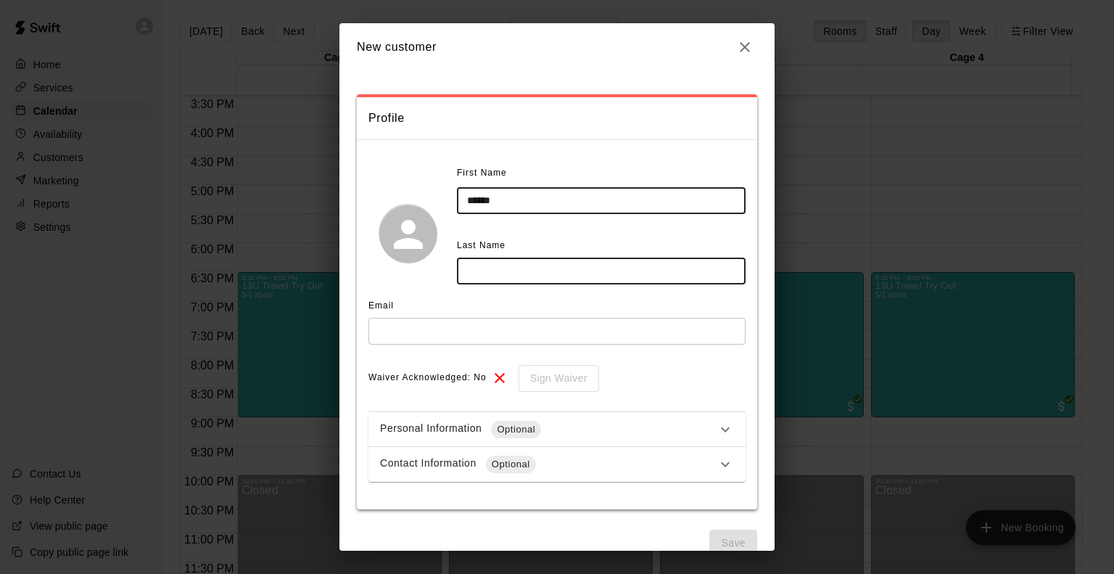
type input "******"
type input "**********"
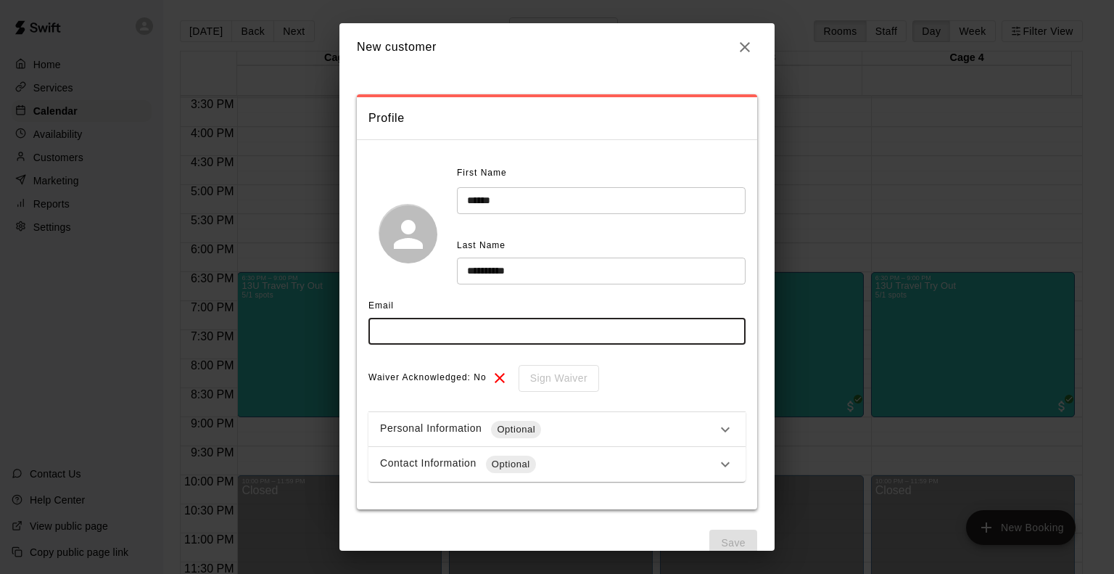
click at [408, 336] on input "text" at bounding box center [557, 331] width 377 height 27
type input "*"
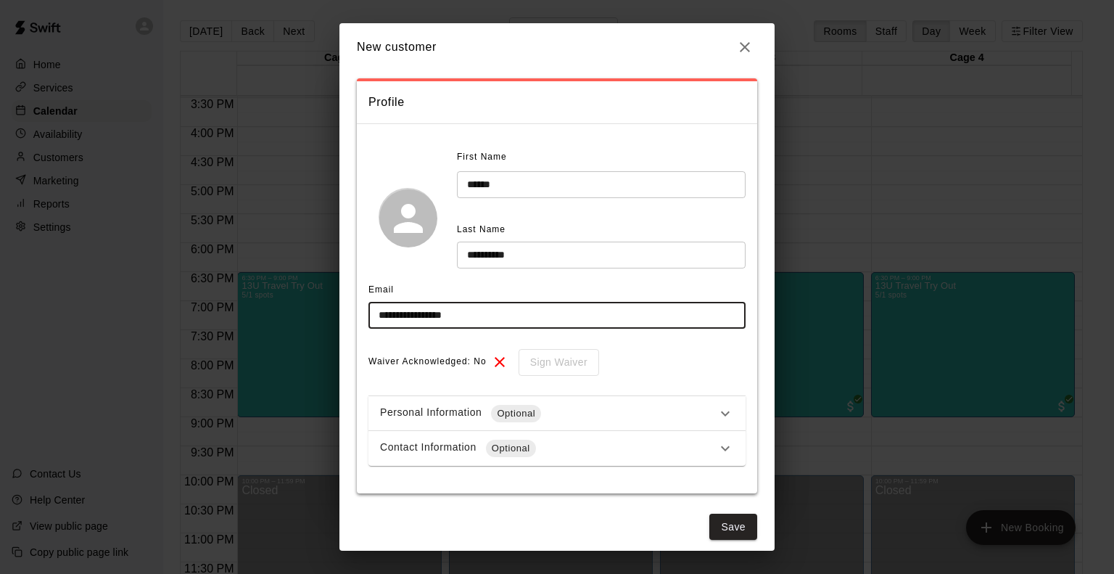
scroll to position [25, 0]
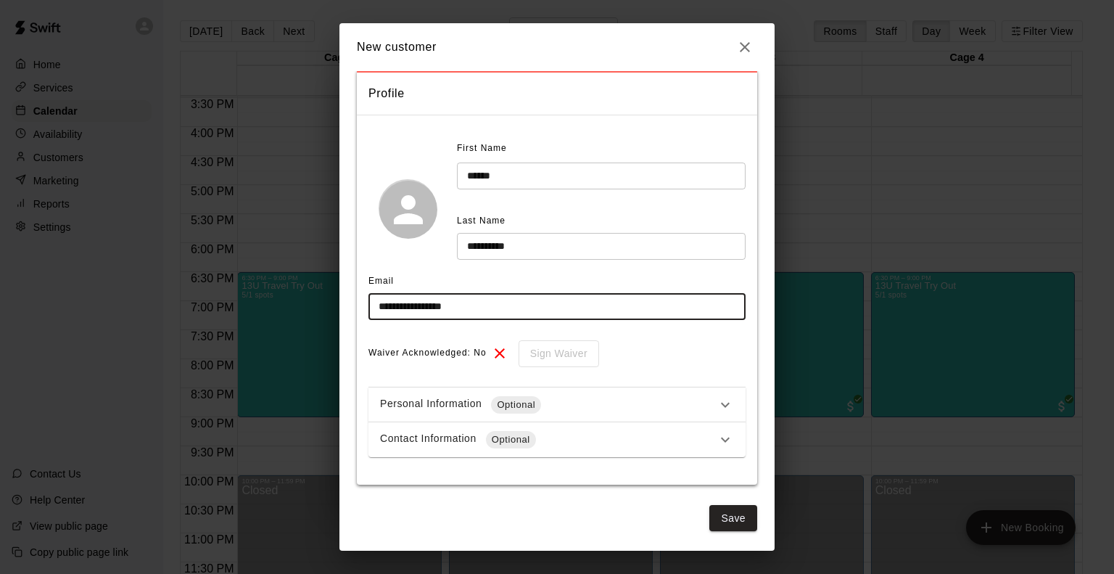
type input "**********"
click at [717, 436] on icon at bounding box center [725, 439] width 17 height 17
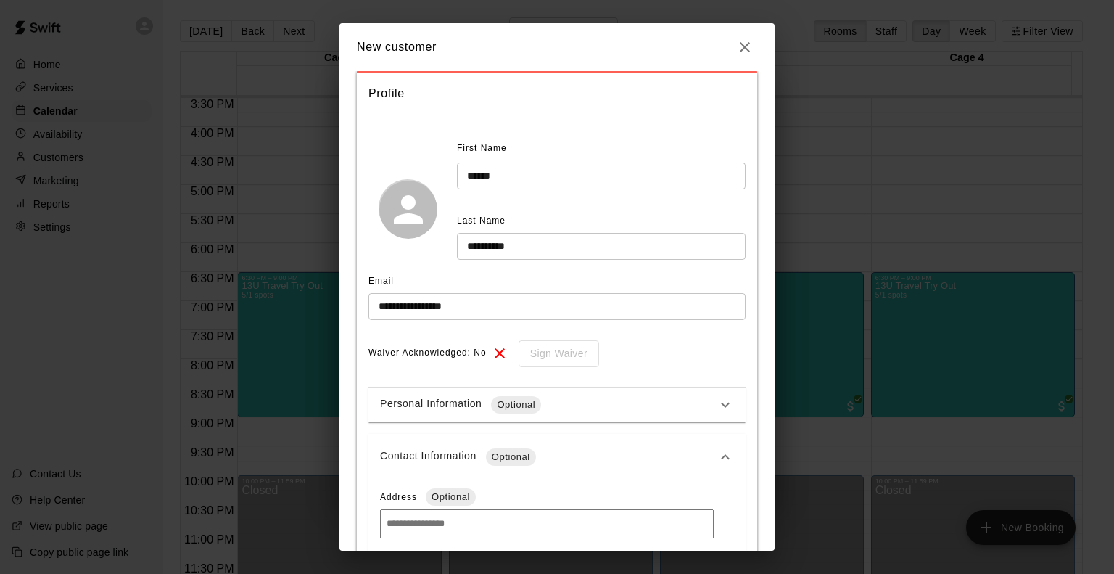
scroll to position [170, 0]
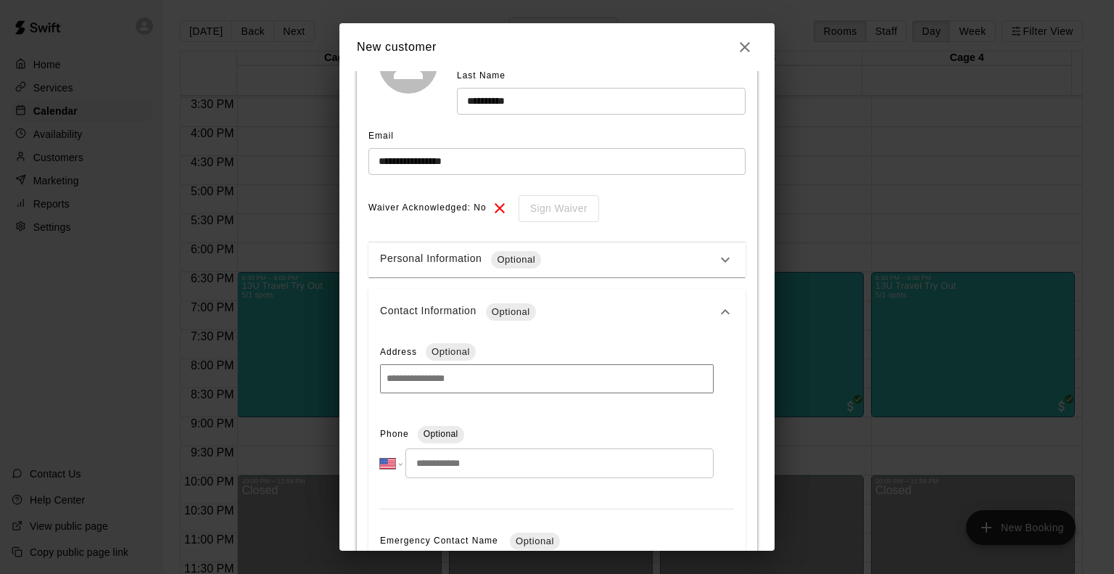
click at [473, 453] on input "tel" at bounding box center [560, 463] width 308 height 30
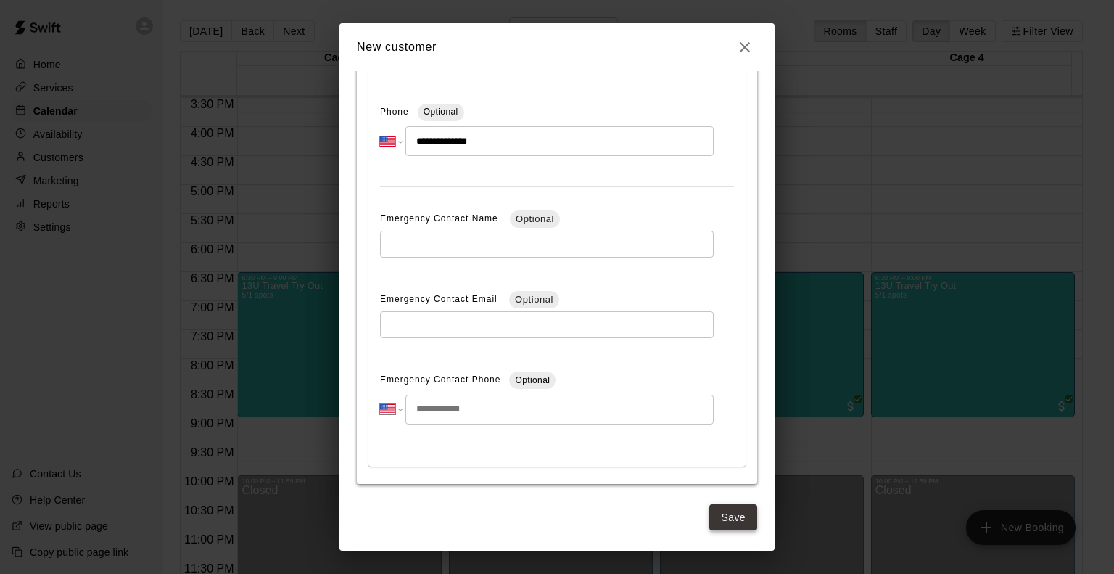
type input "**********"
click at [723, 522] on button "Save" at bounding box center [733, 517] width 48 height 27
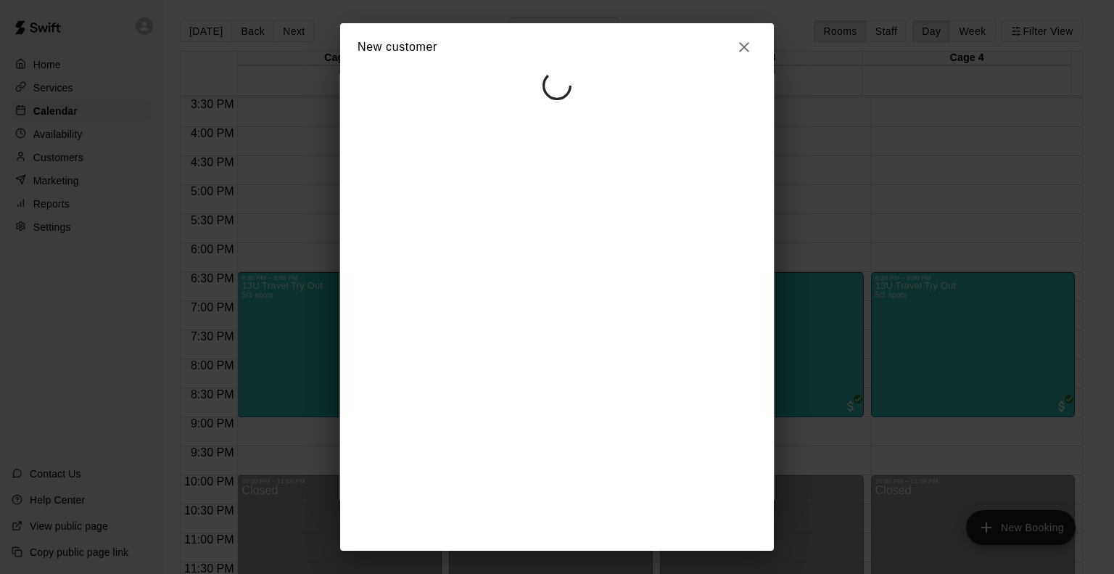
select select "**"
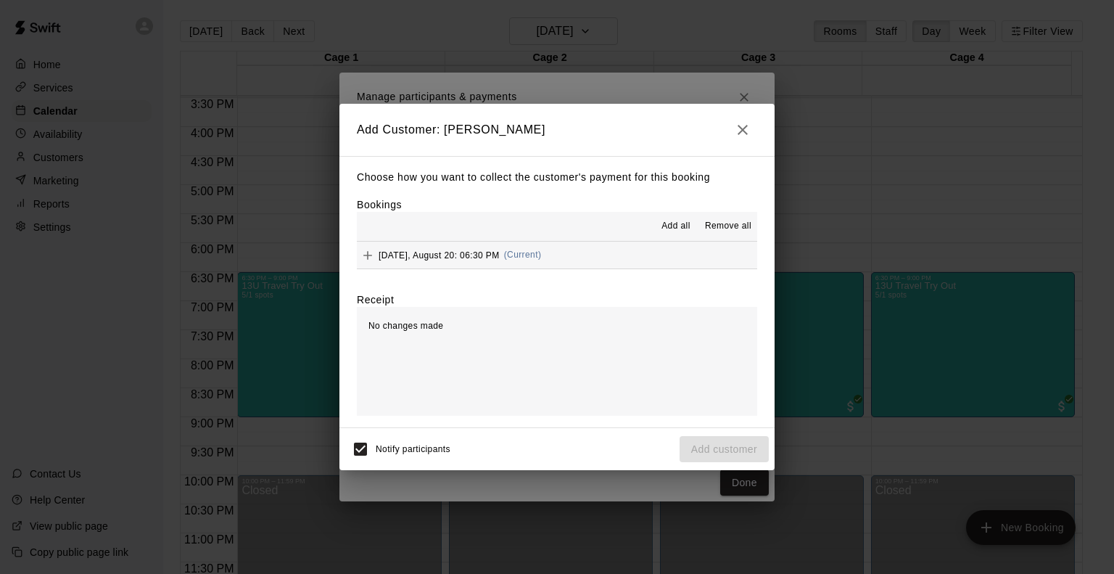
click at [407, 257] on span "[DATE], August 20: 06:30 PM" at bounding box center [439, 255] width 121 height 10
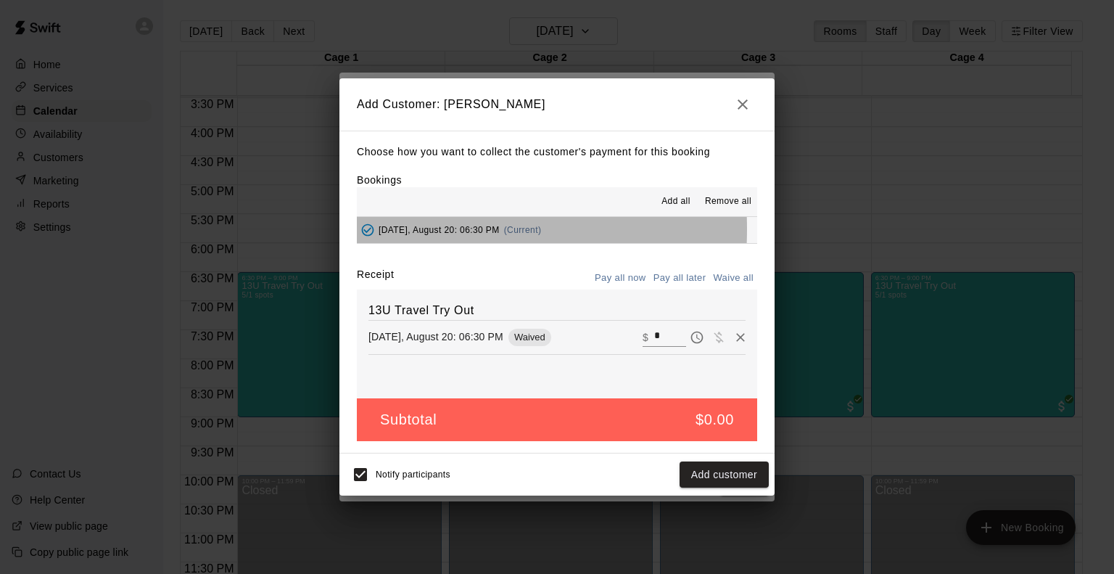
click at [421, 230] on span "[DATE], August 20: 06:30 PM" at bounding box center [439, 230] width 121 height 10
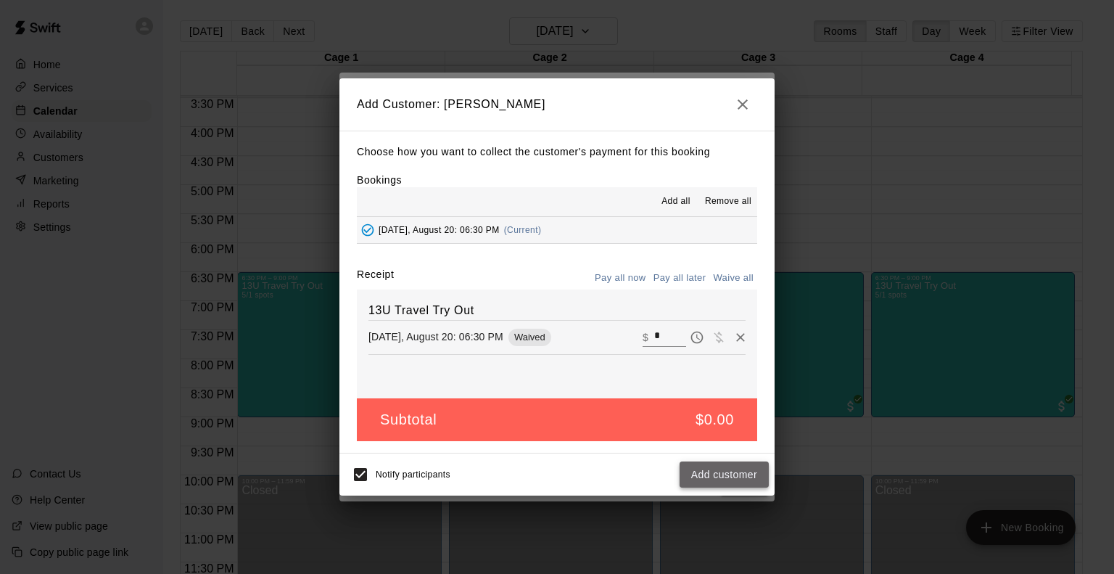
click at [717, 469] on button "Add customer" at bounding box center [724, 474] width 89 height 27
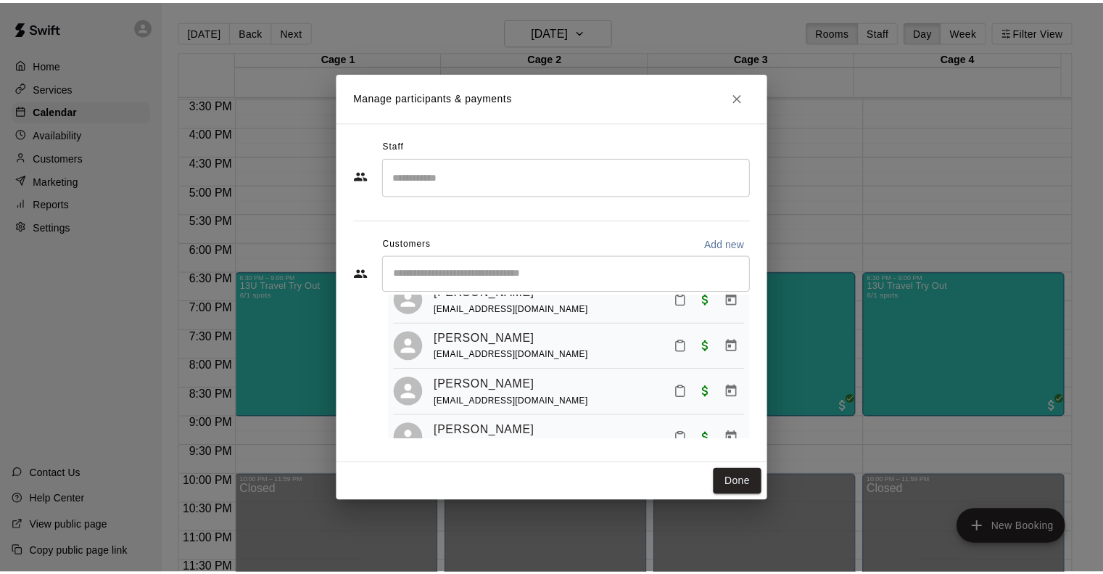
scroll to position [184, 0]
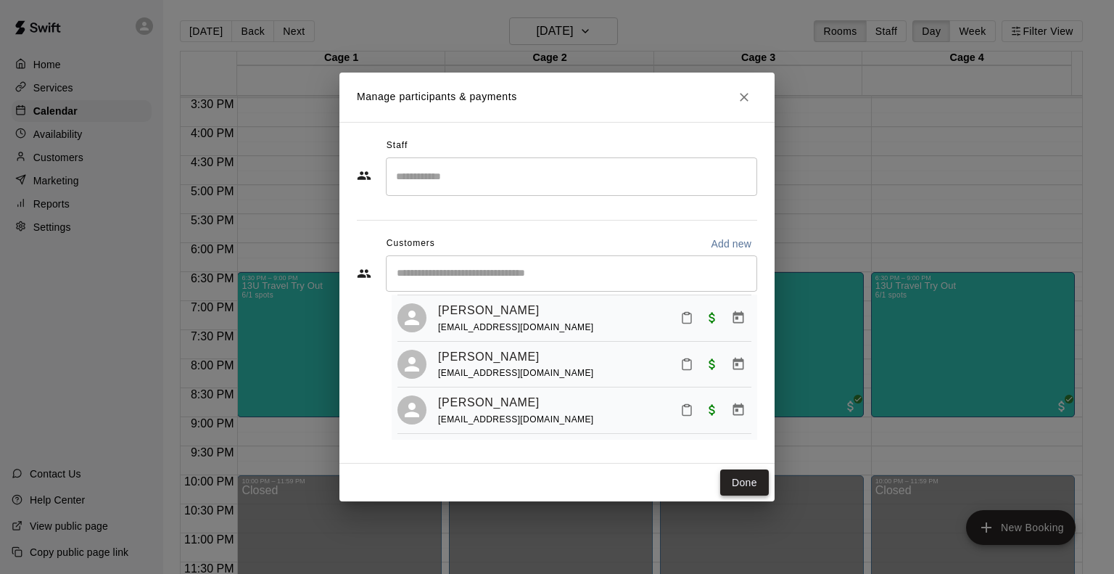
click at [736, 482] on button "Done" at bounding box center [744, 482] width 49 height 27
